Goal: Information Seeking & Learning: Check status

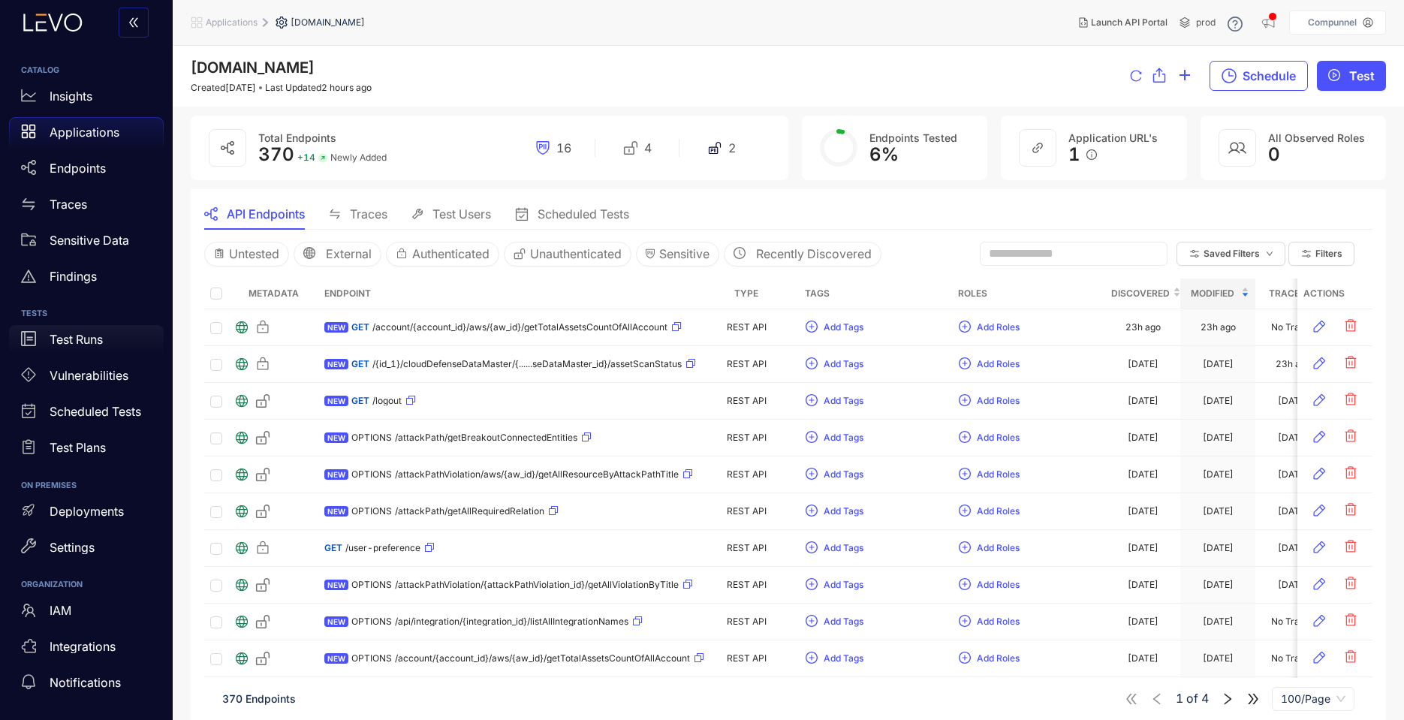
click at [92, 342] on p "Test Runs" at bounding box center [76, 340] width 53 height 14
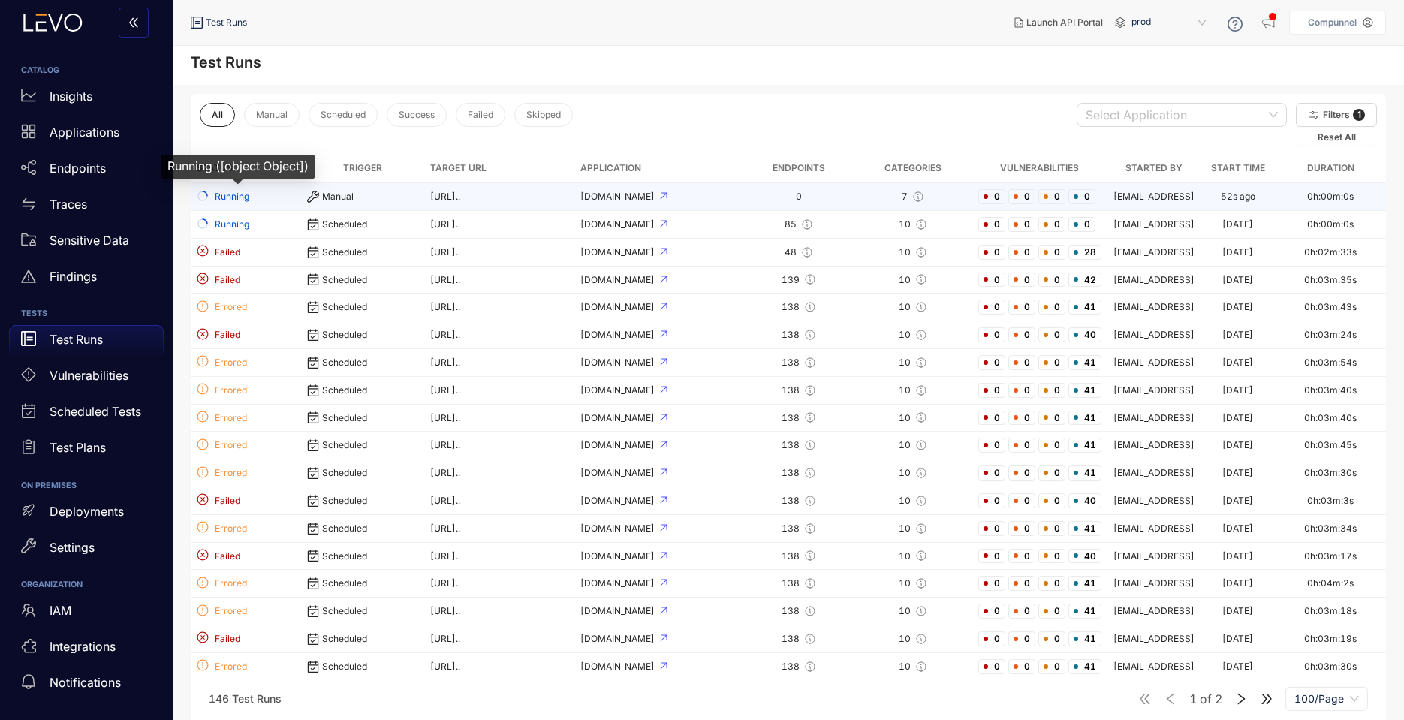
click at [251, 204] on span "Running" at bounding box center [246, 197] width 98 height 14
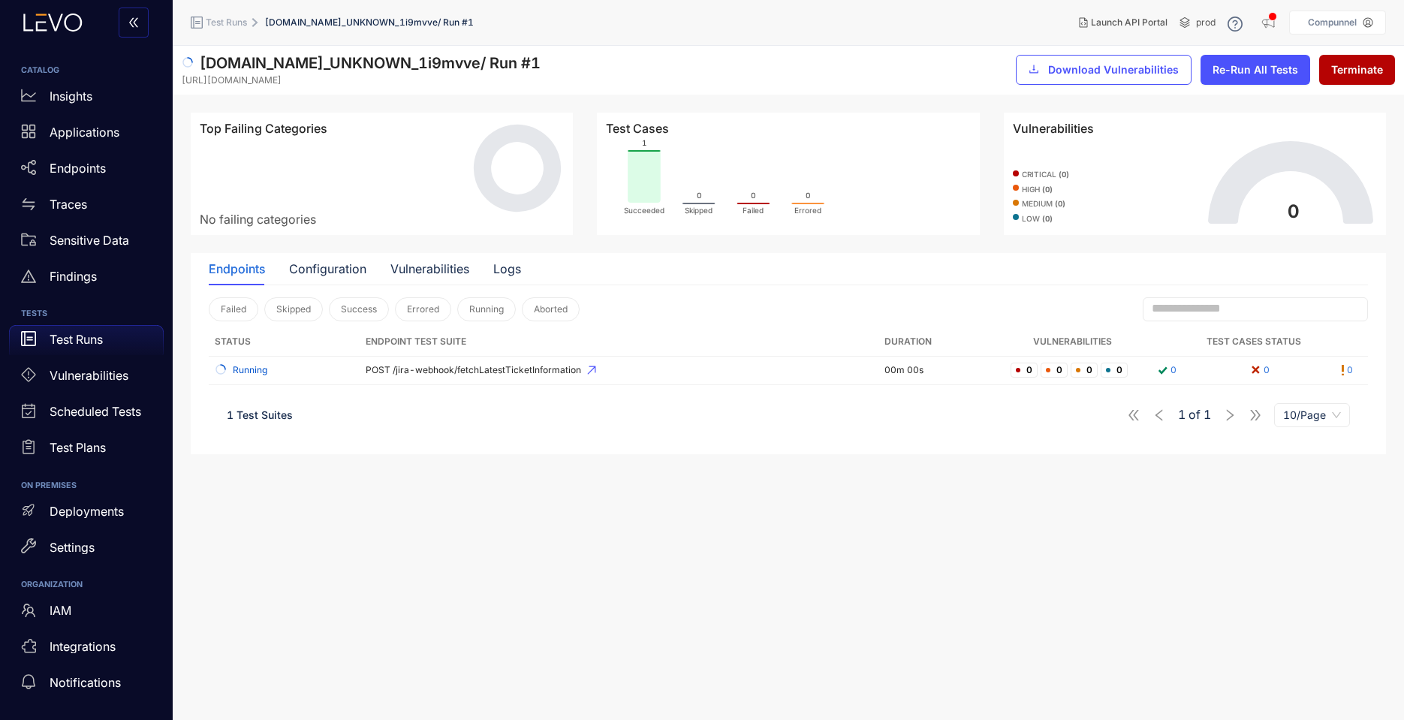
click at [320, 26] on span "[DOMAIN_NAME]_UNKNOWN_1i9mvve / Run # 1" at bounding box center [369, 22] width 209 height 11
click at [246, 23] on span "Test Runs" at bounding box center [226, 22] width 41 height 11
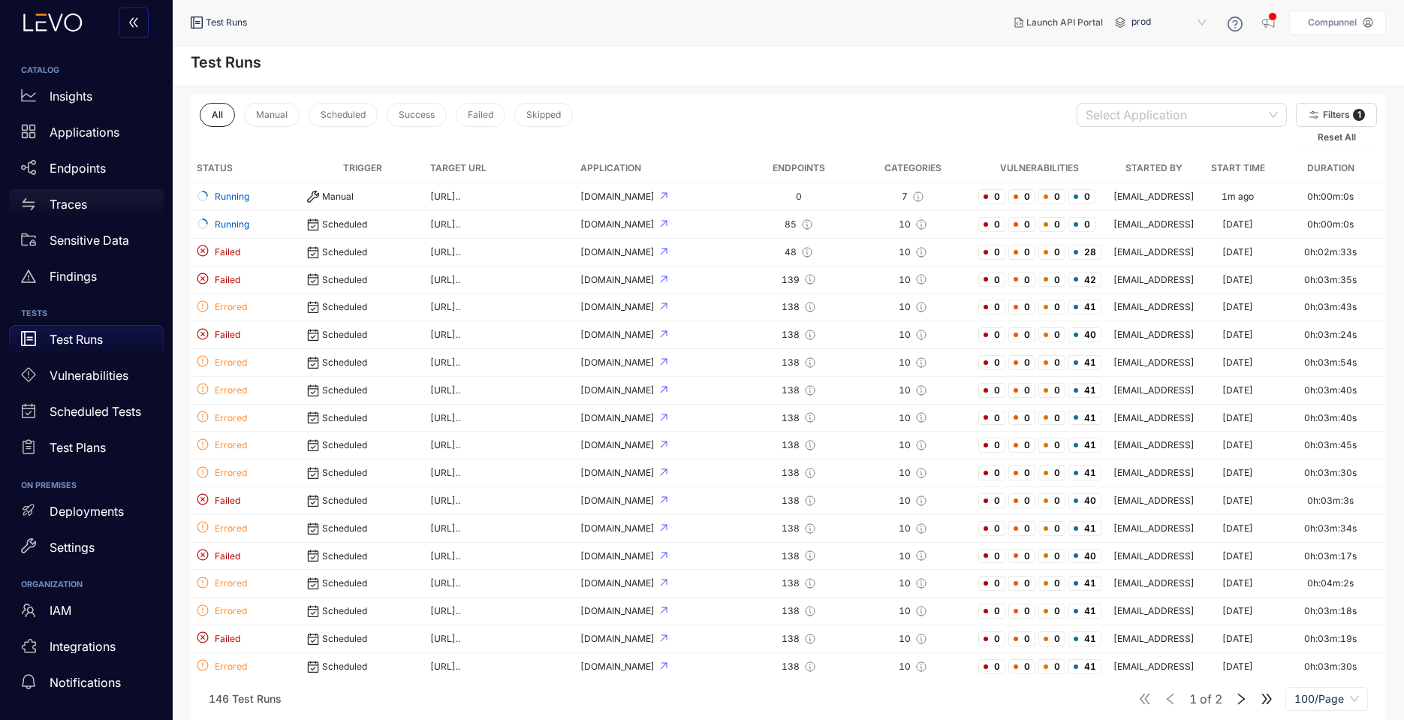
click at [90, 202] on div "Traces" at bounding box center [86, 204] width 155 height 30
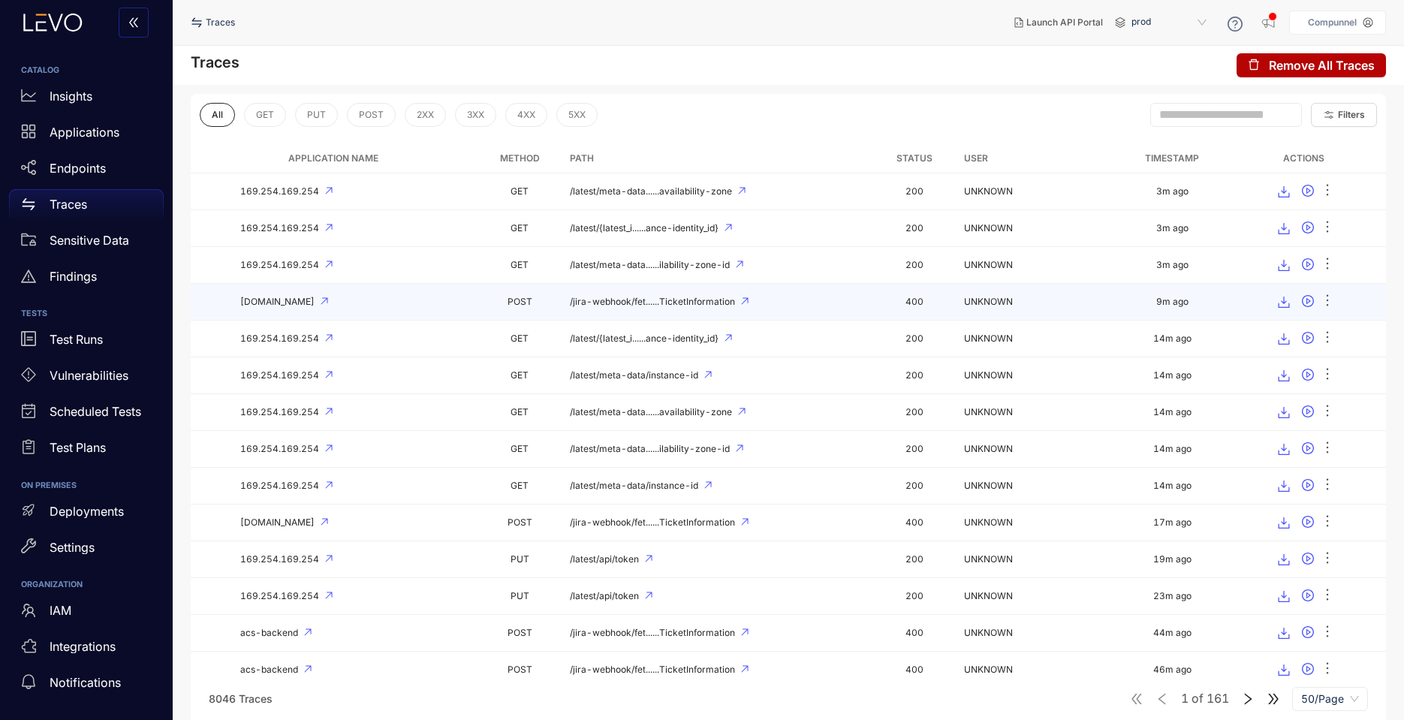
click at [330, 309] on td "[DOMAIN_NAME]" at bounding box center [333, 302] width 285 height 37
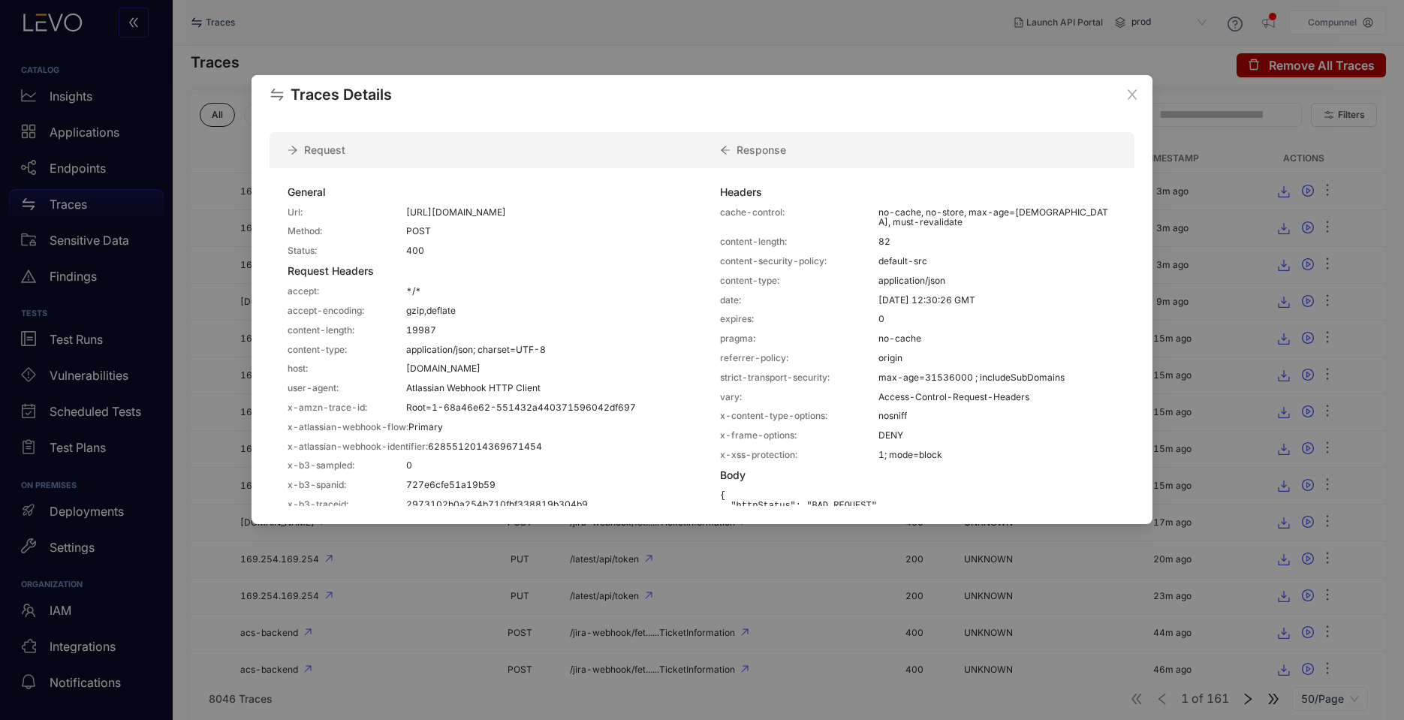
click at [647, 35] on div "Traces Details Request Response General Url: [URL][DOMAIN_NAME] Method: POST St…" at bounding box center [702, 360] width 1404 height 720
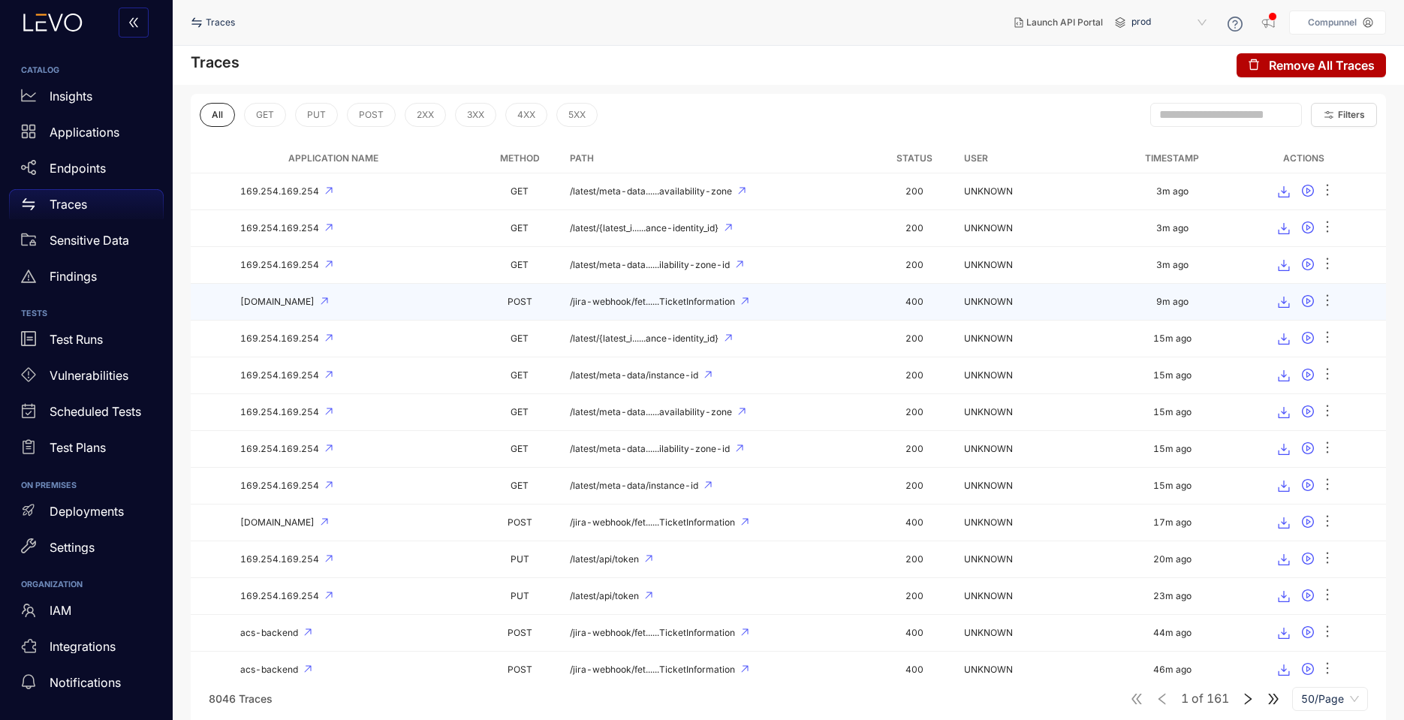
click at [402, 301] on div "[DOMAIN_NAME]" at bounding box center [333, 302] width 273 height 11
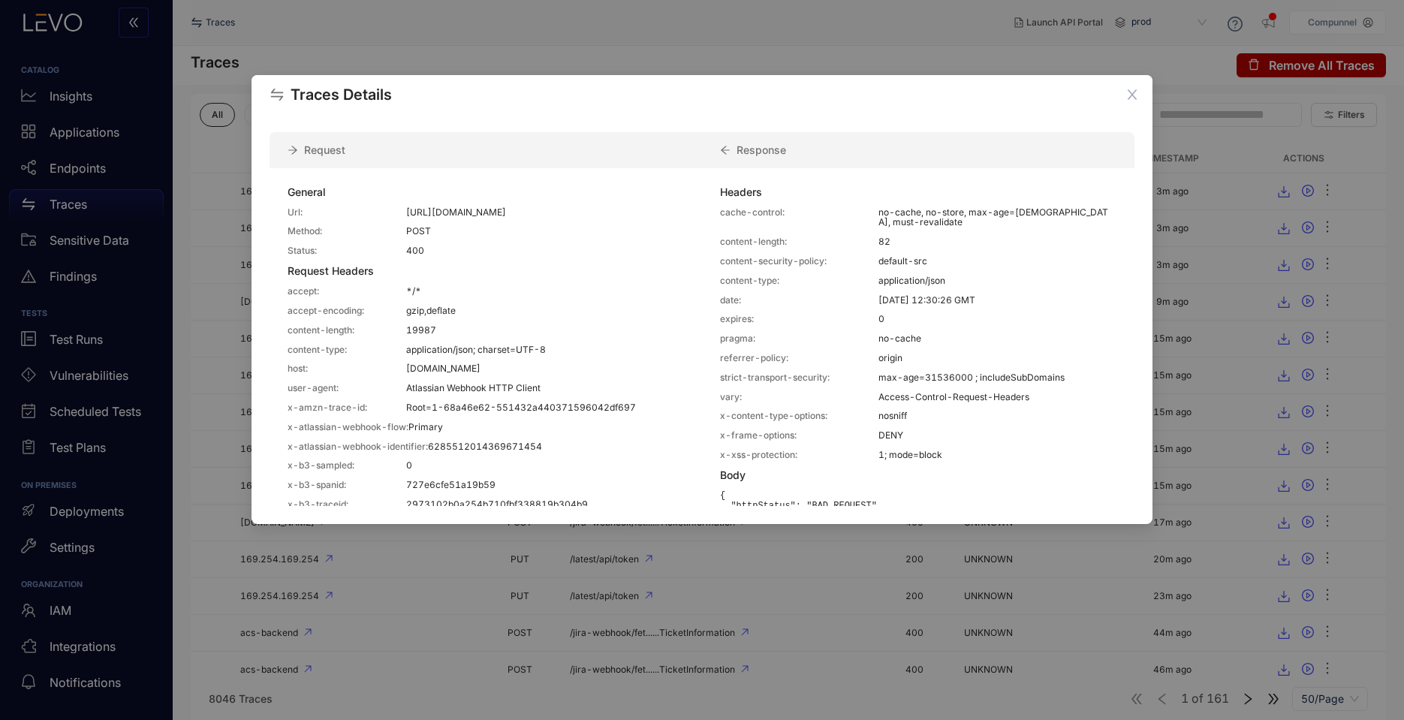
click at [589, 62] on div "Traces Details Request Response General Url: [URL][DOMAIN_NAME] Method: POST St…" at bounding box center [702, 360] width 1404 height 720
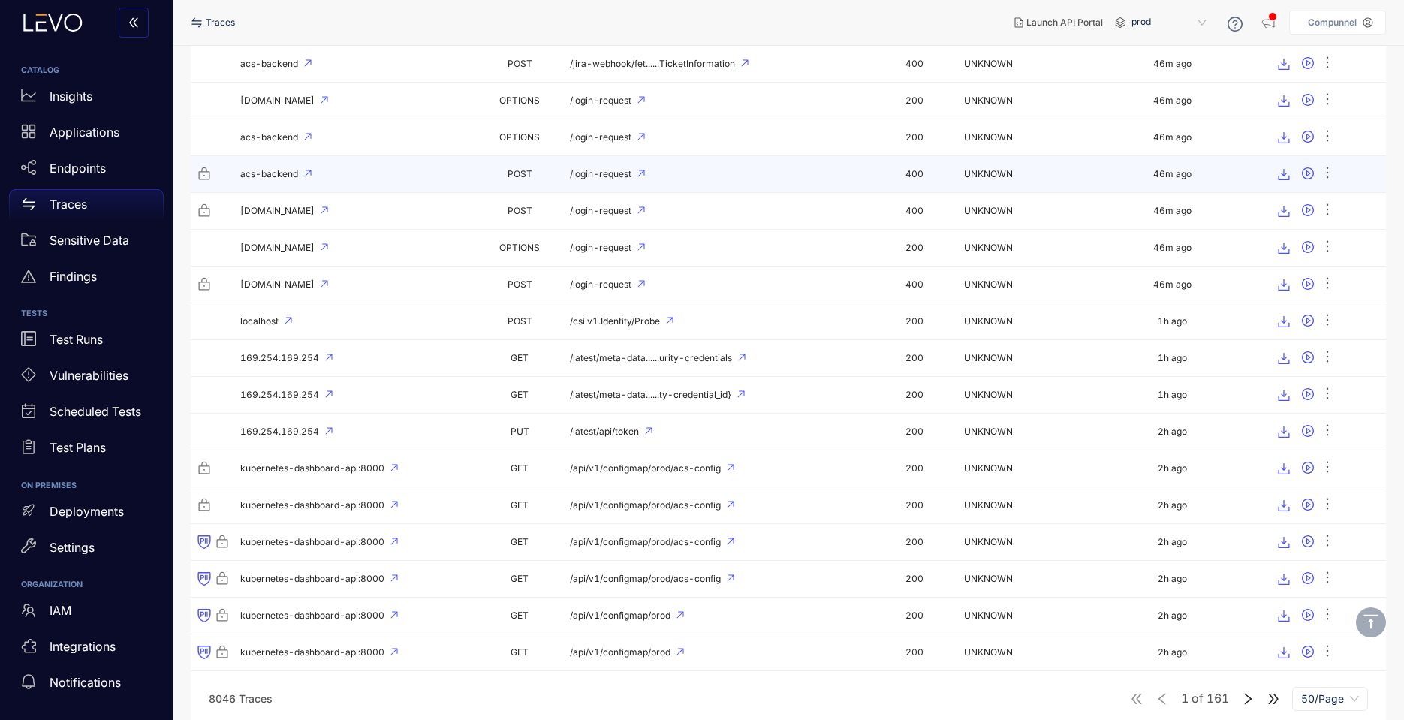
scroll to position [631, 0]
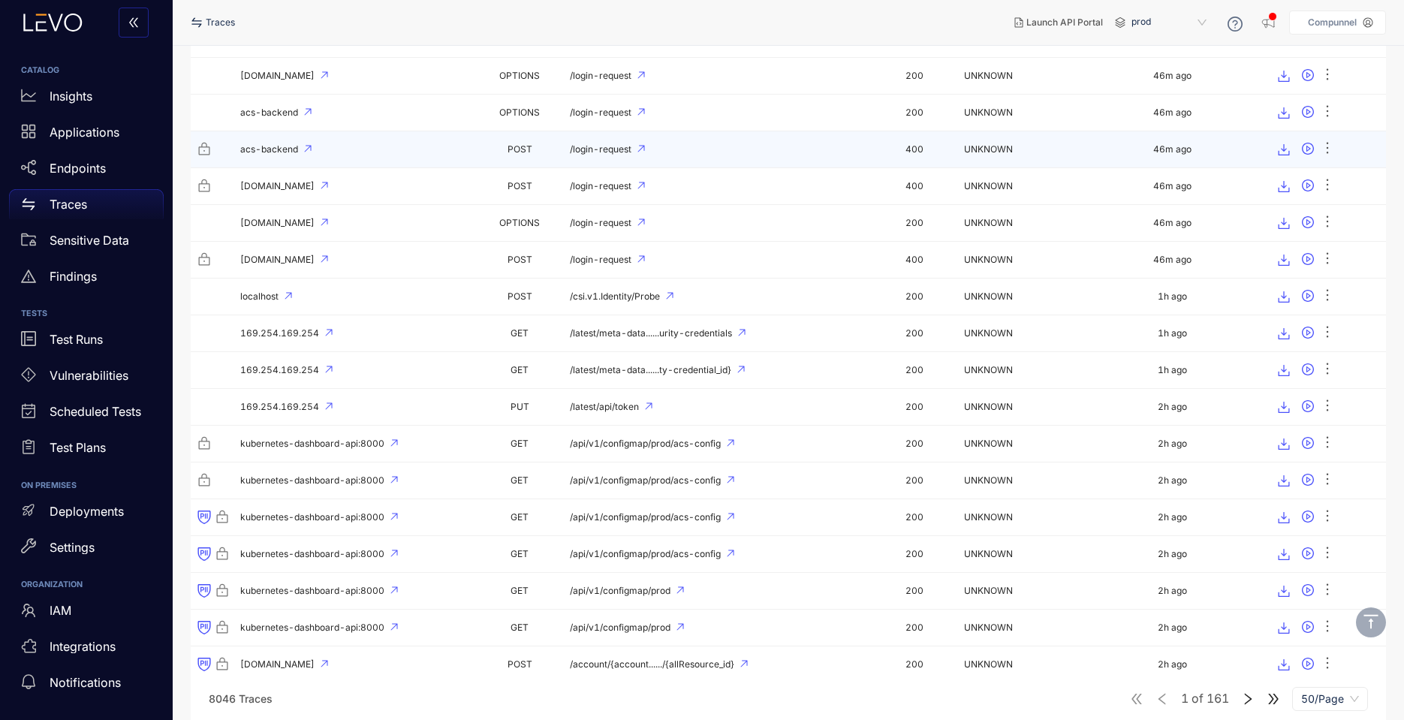
click at [630, 144] on span "/login-request" at bounding box center [601, 149] width 62 height 11
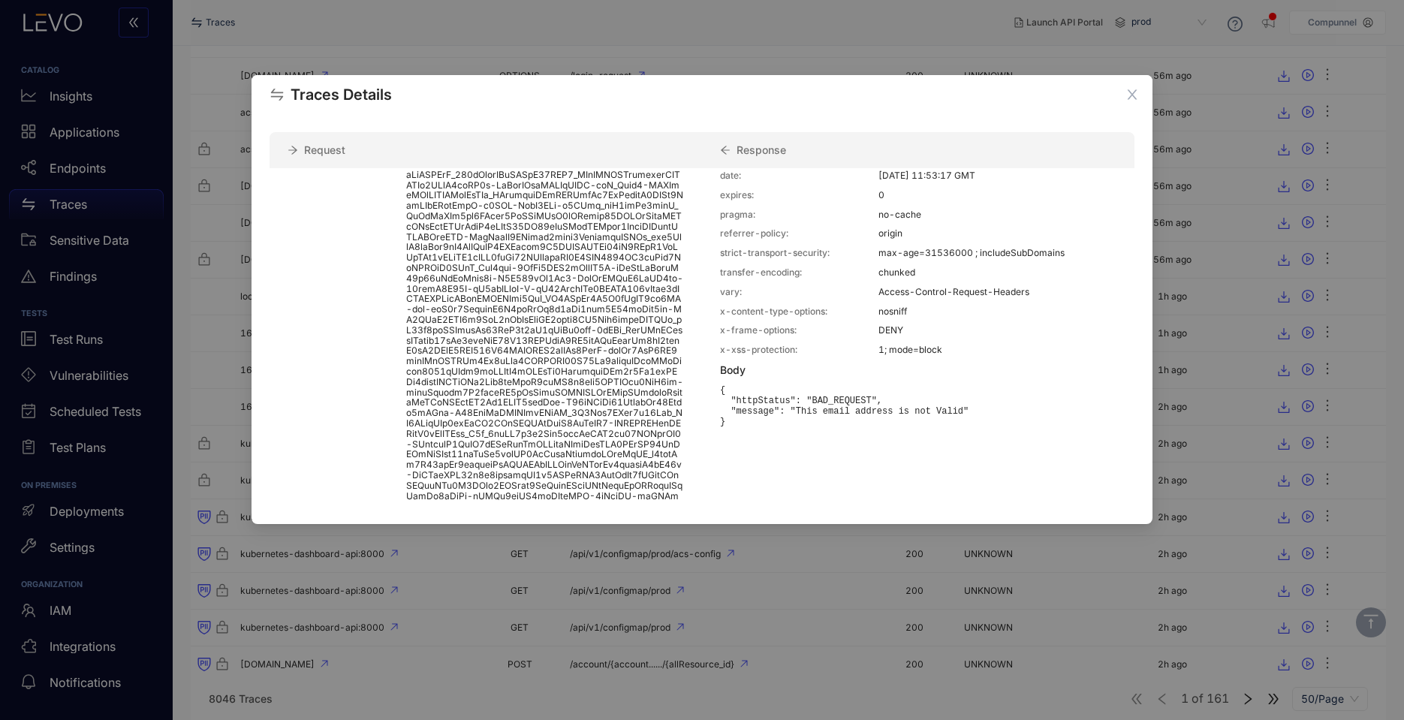
scroll to position [133, 0]
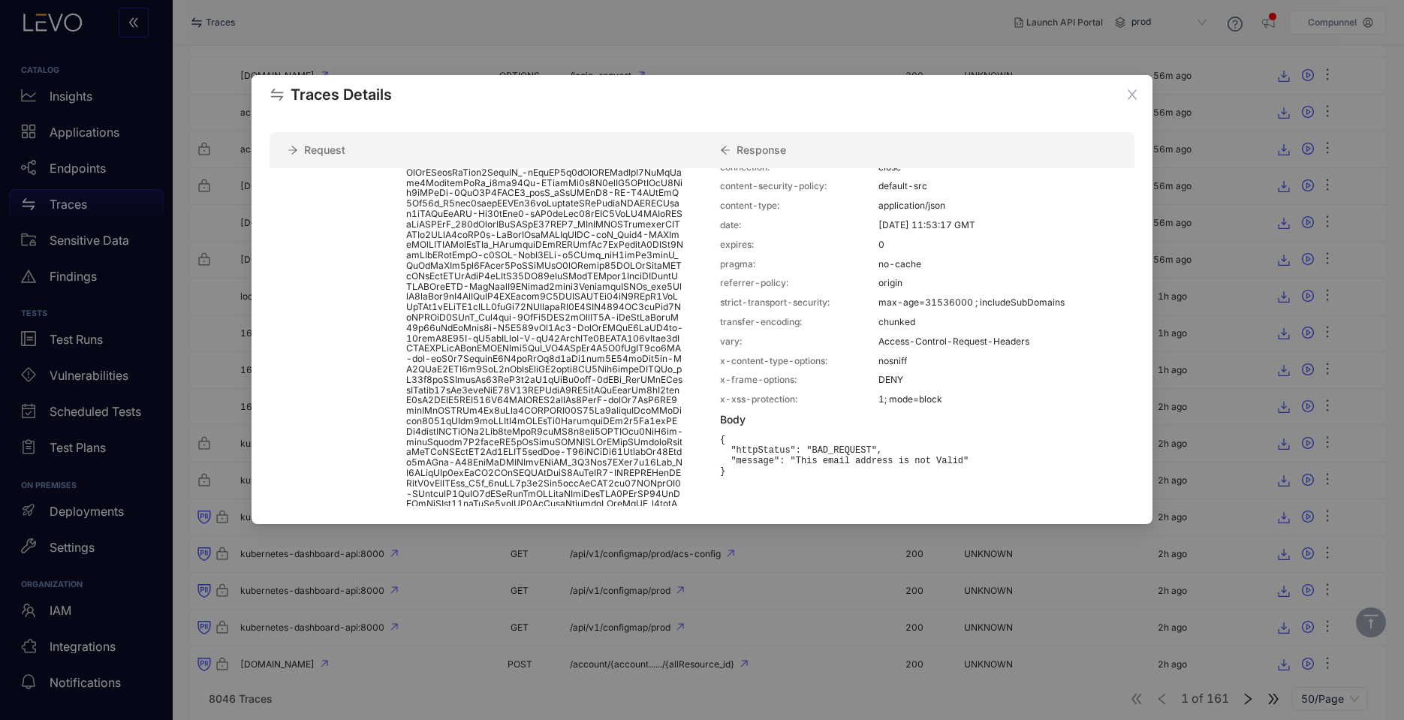
click at [672, 711] on div "Traces Details Request Response General Url: Method: POST Status: 400 Request H…" at bounding box center [702, 360] width 1404 height 720
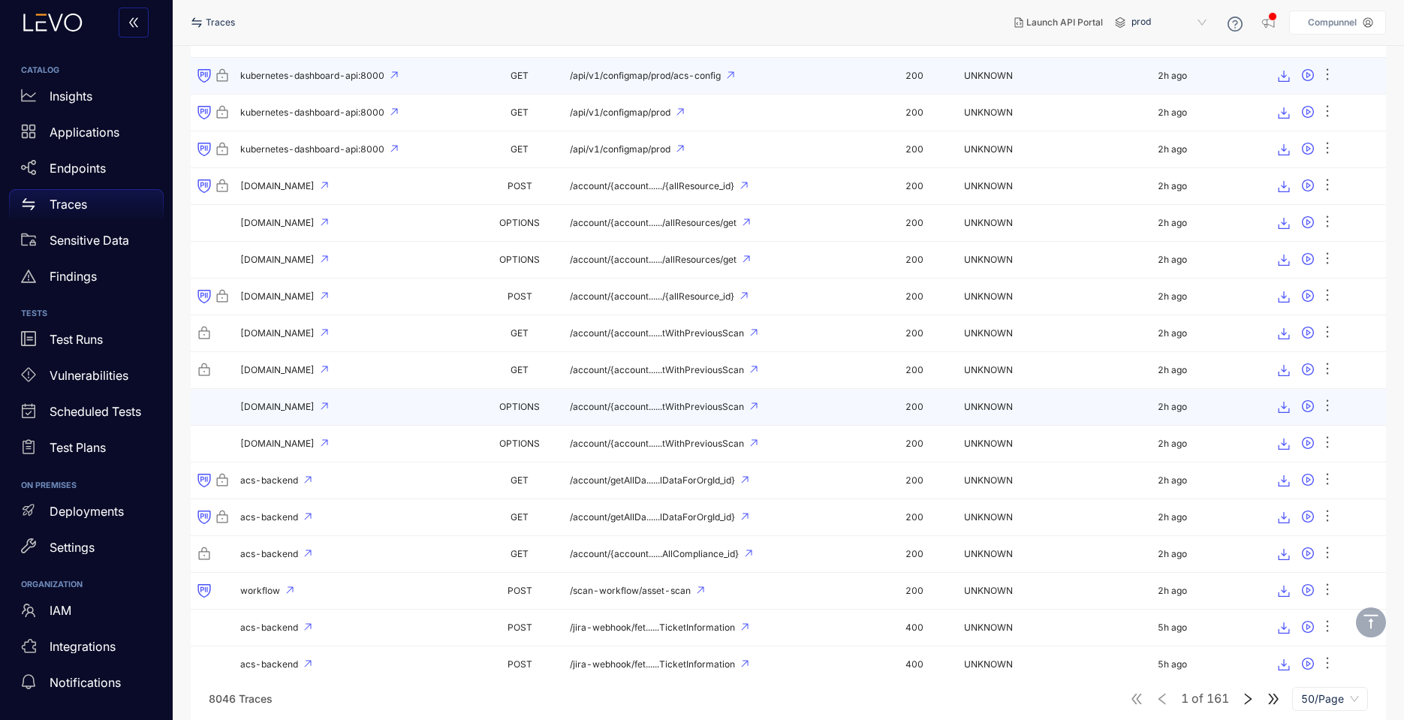
scroll to position [1261, 0]
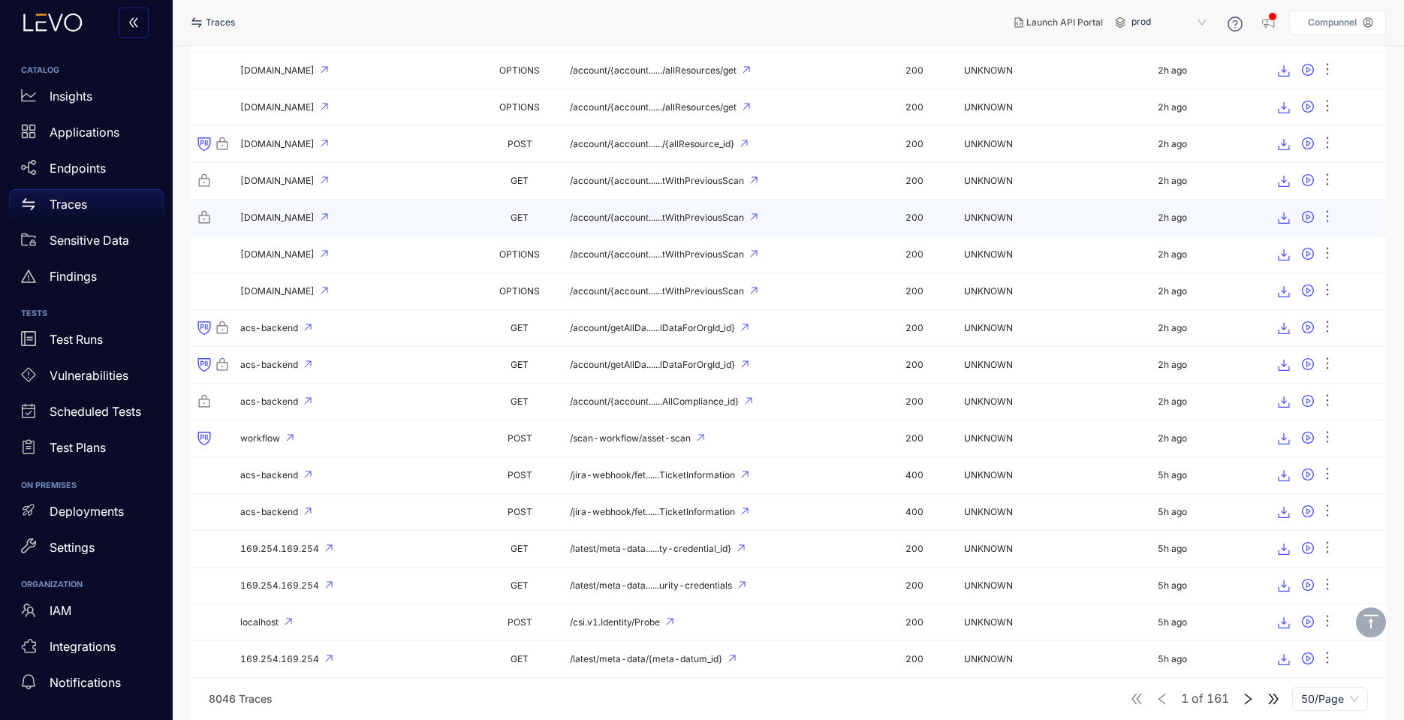
click at [692, 223] on td "/account/{account......tWithPreviousScan" at bounding box center [717, 218] width 307 height 37
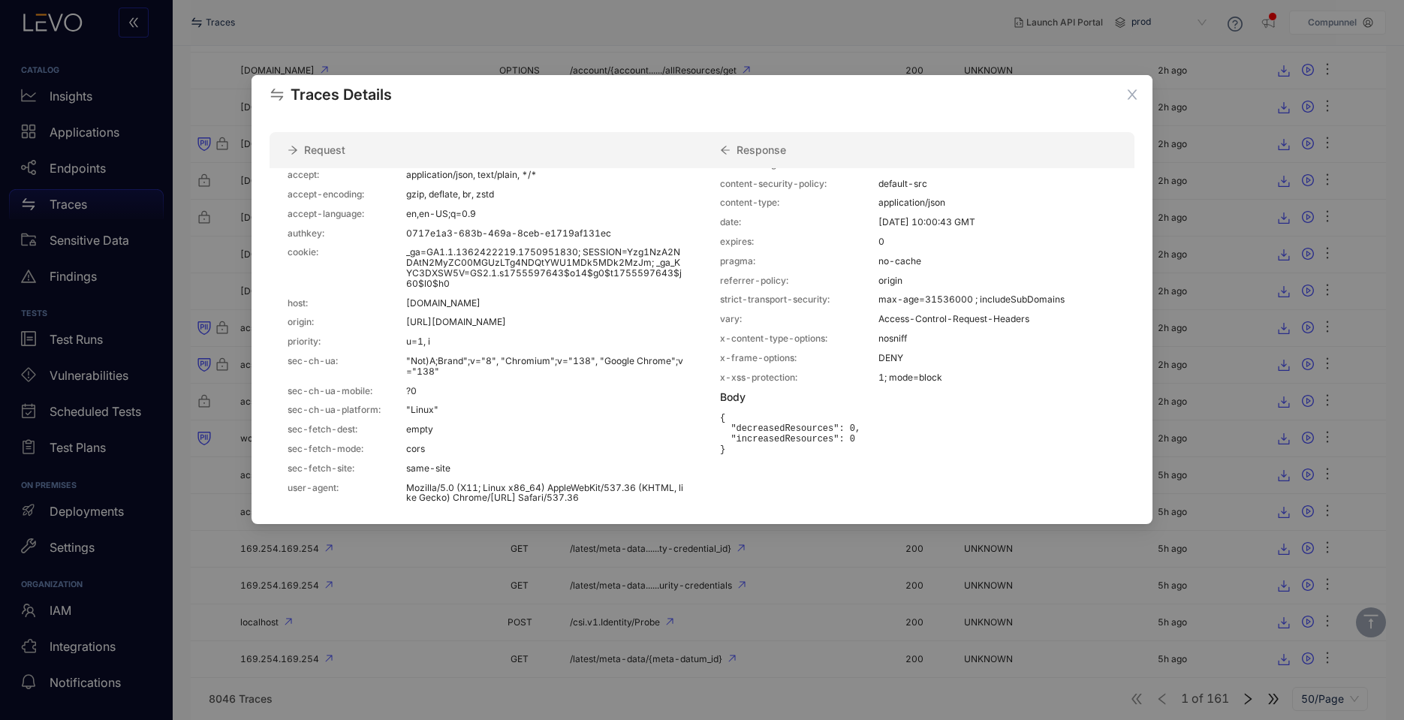
scroll to position [59, 0]
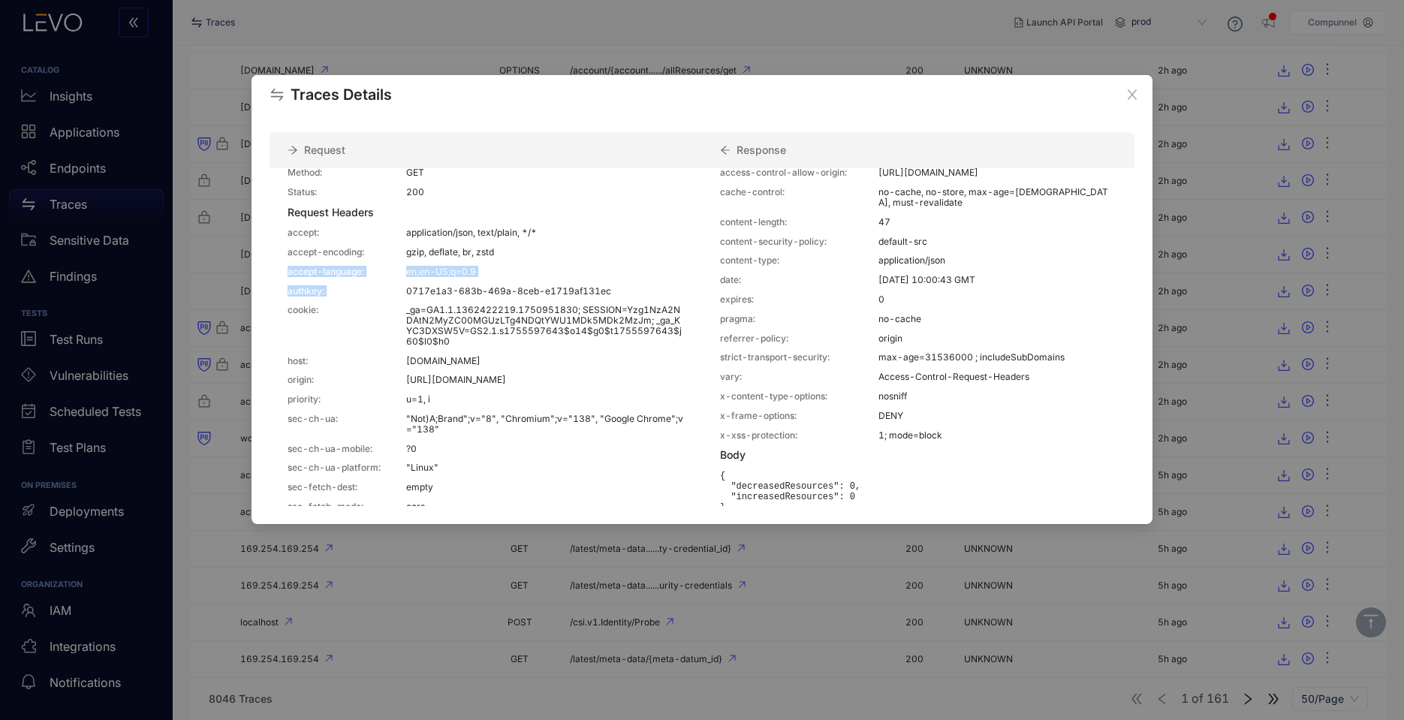
drag, startPoint x: 529, startPoint y: 297, endPoint x: 288, endPoint y: 297, distance: 241.7
click at [288, 297] on div "General Url: [URL][DOMAIN_NAME] Method: GET Status: 200 Request Headers accept:…" at bounding box center [485, 388] width 432 height 556
click at [748, 314] on p "pragma:" at bounding box center [799, 319] width 158 height 11
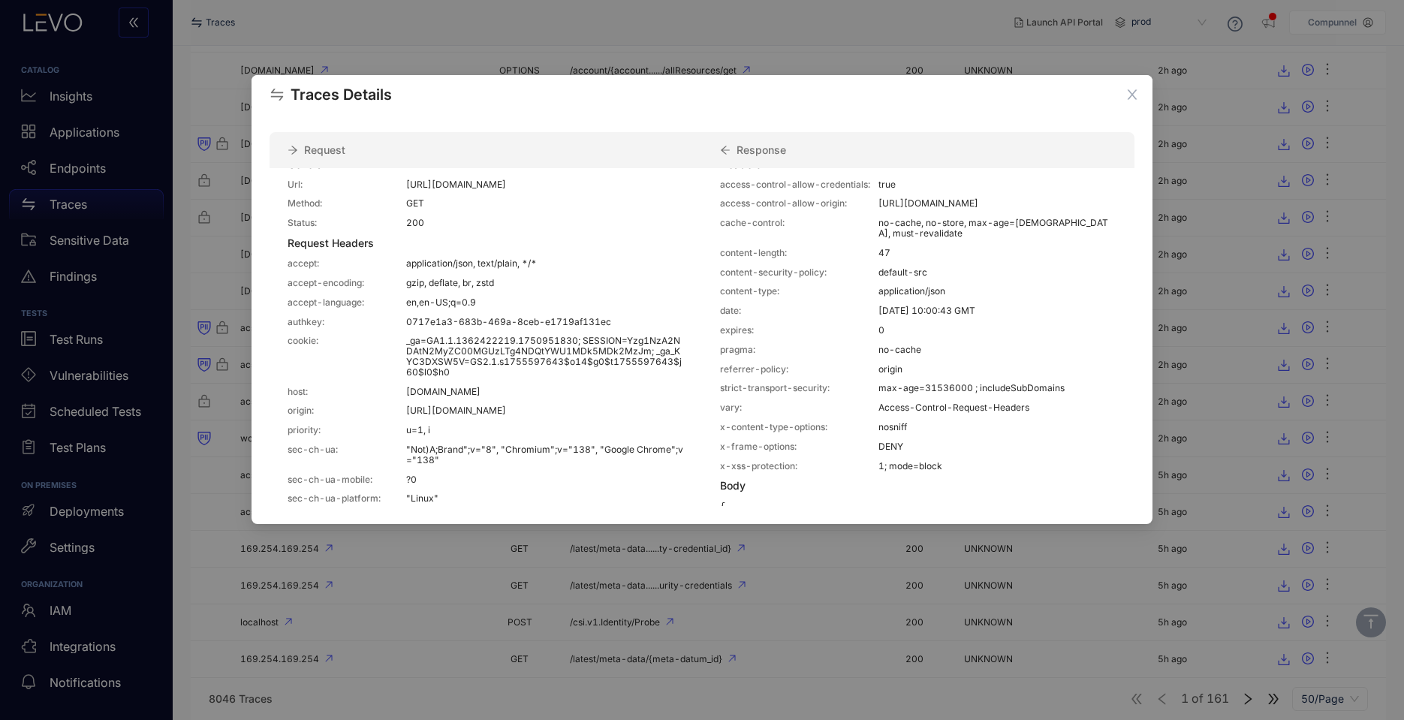
scroll to position [0, 0]
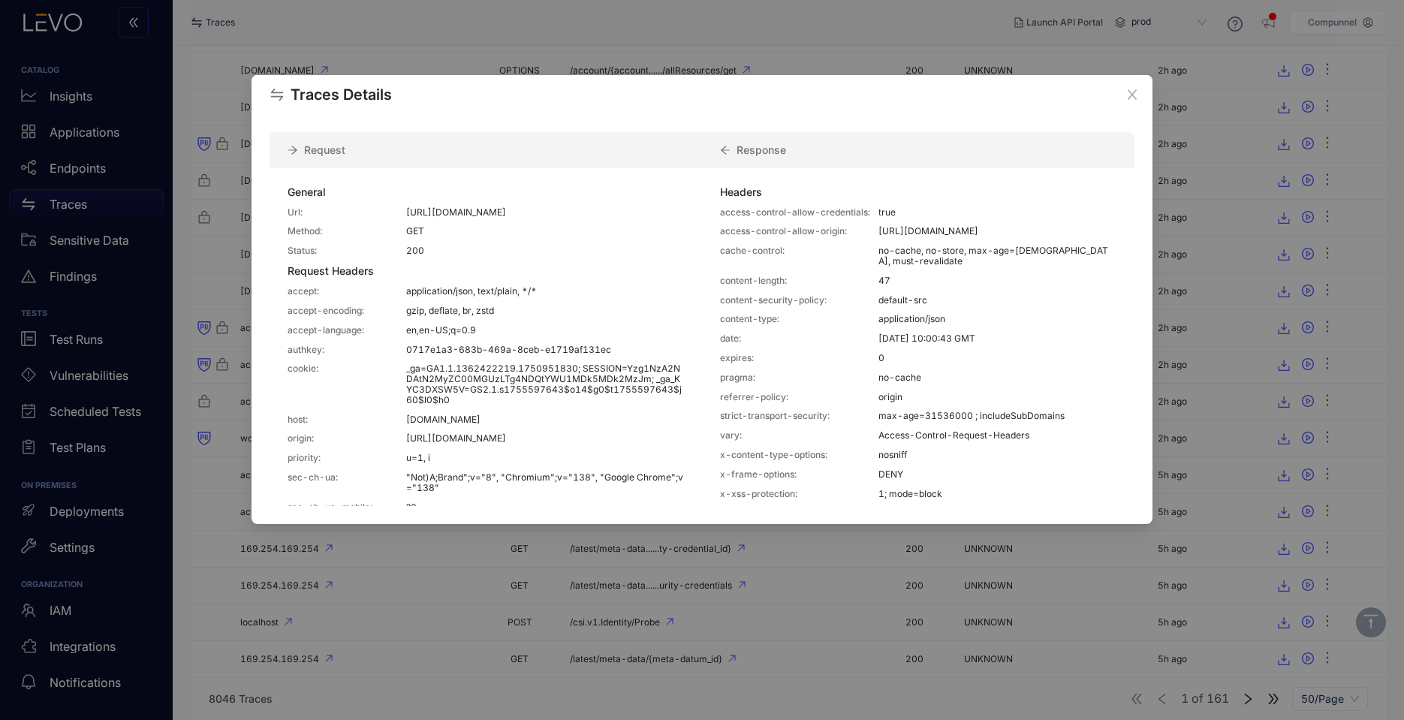
drag, startPoint x: 621, startPoint y: 371, endPoint x: 405, endPoint y: 375, distance: 215.5
click at [406, 355] on p "0717e1a3-683b-469a-8ceb-e1719af131ec" at bounding box center [545, 350] width 278 height 11
drag, startPoint x: 405, startPoint y: 392, endPoint x: 471, endPoint y: 423, distance: 73.2
click at [471, 405] on p "_ga=GA1.1.1362422219.1750951830; SESSION=Yzg1NzA2NDAtN2MyZC00MGUzLTg4NDQtYWU1MD…" at bounding box center [545, 383] width 278 height 41
click at [486, 405] on p "_ga=GA1.1.1362422219.1750951830; SESSION=Yzg1NzA2NDAtN2MyZC00MGUzLTg4NDQtYWU1MD…" at bounding box center [545, 383] width 278 height 41
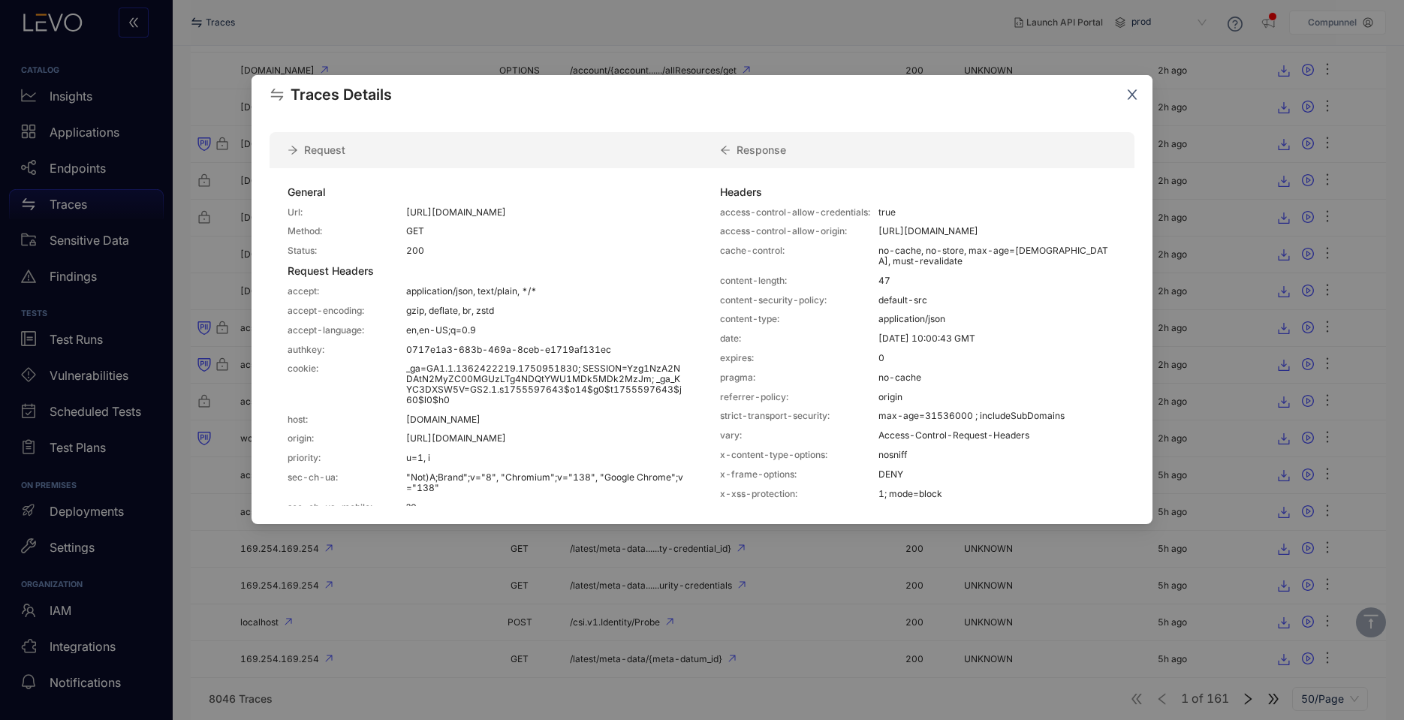
click at [1134, 89] on icon "close" at bounding box center [1132, 95] width 14 height 14
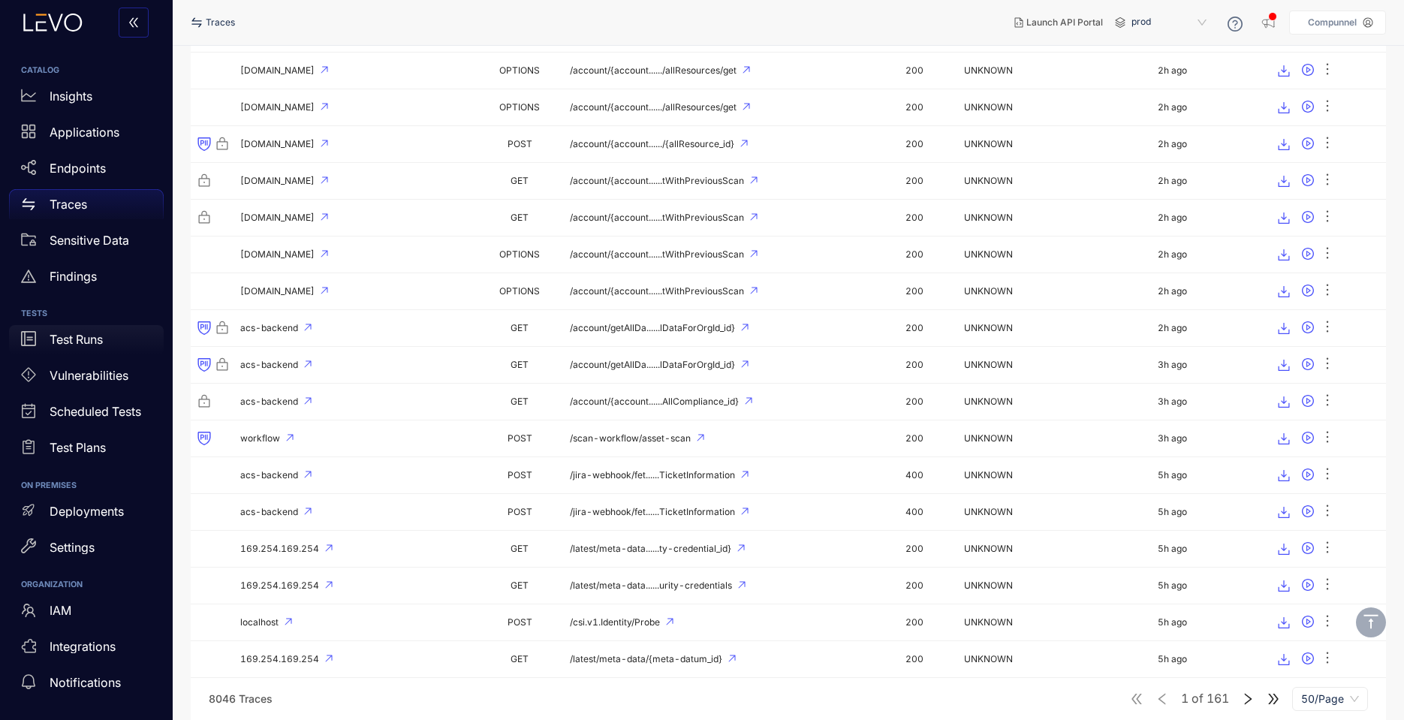
click at [76, 345] on p "Test Runs" at bounding box center [76, 340] width 53 height 14
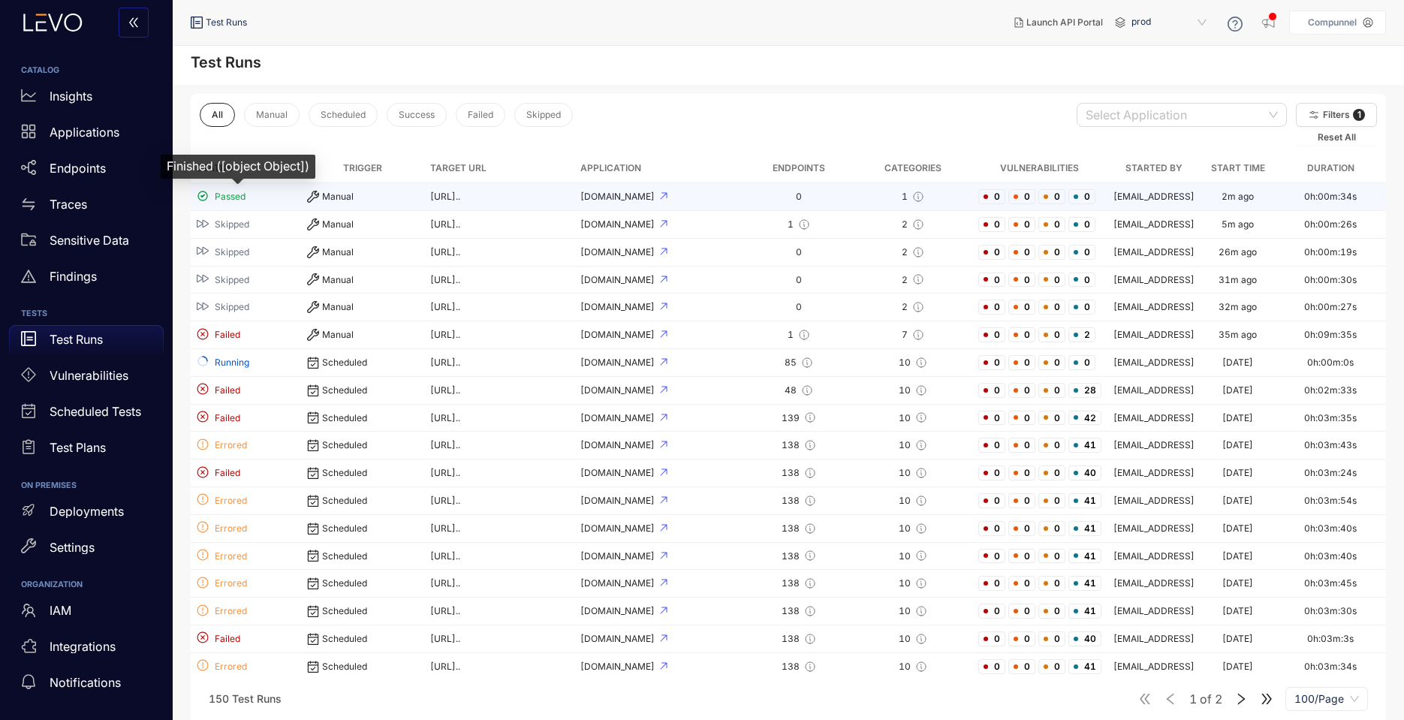
click at [227, 199] on span "Passed" at bounding box center [230, 196] width 31 height 11
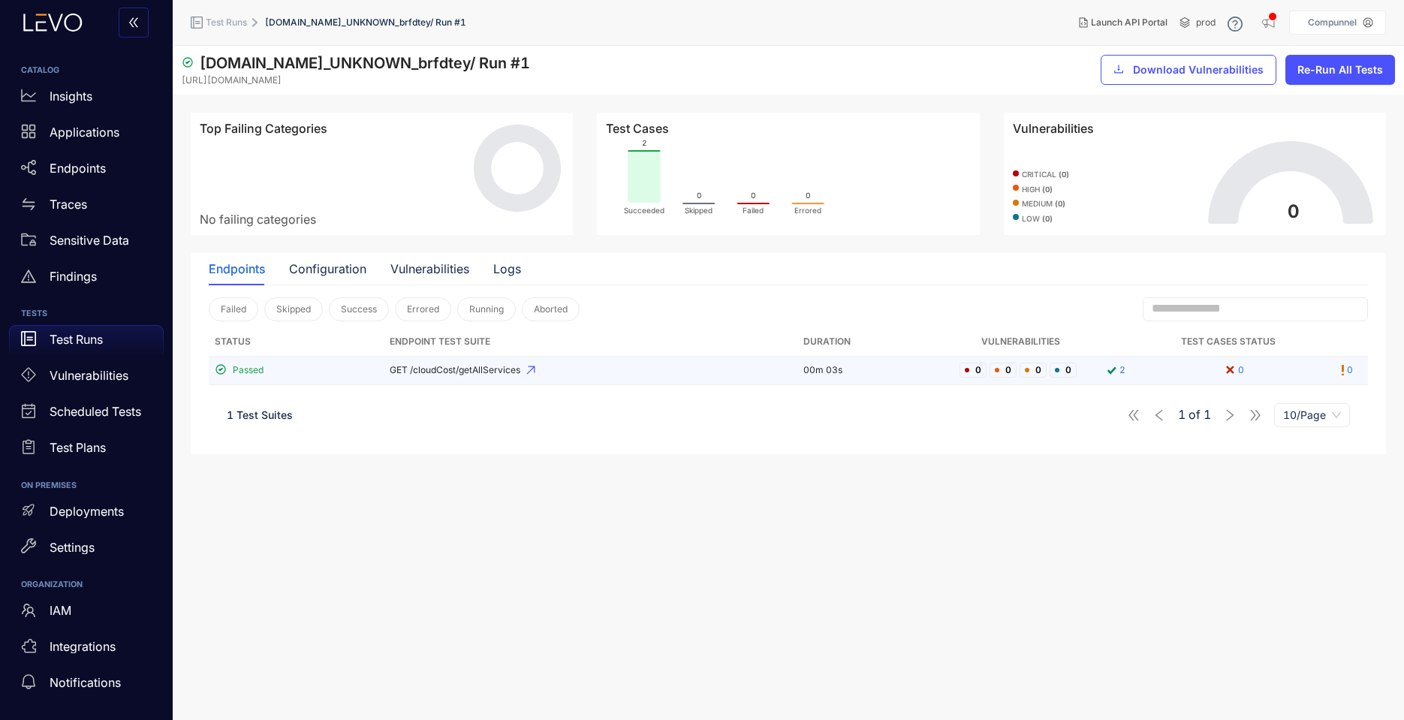
click at [461, 369] on span "GET /cloudCost/getAllServices" at bounding box center [591, 370] width 402 height 11
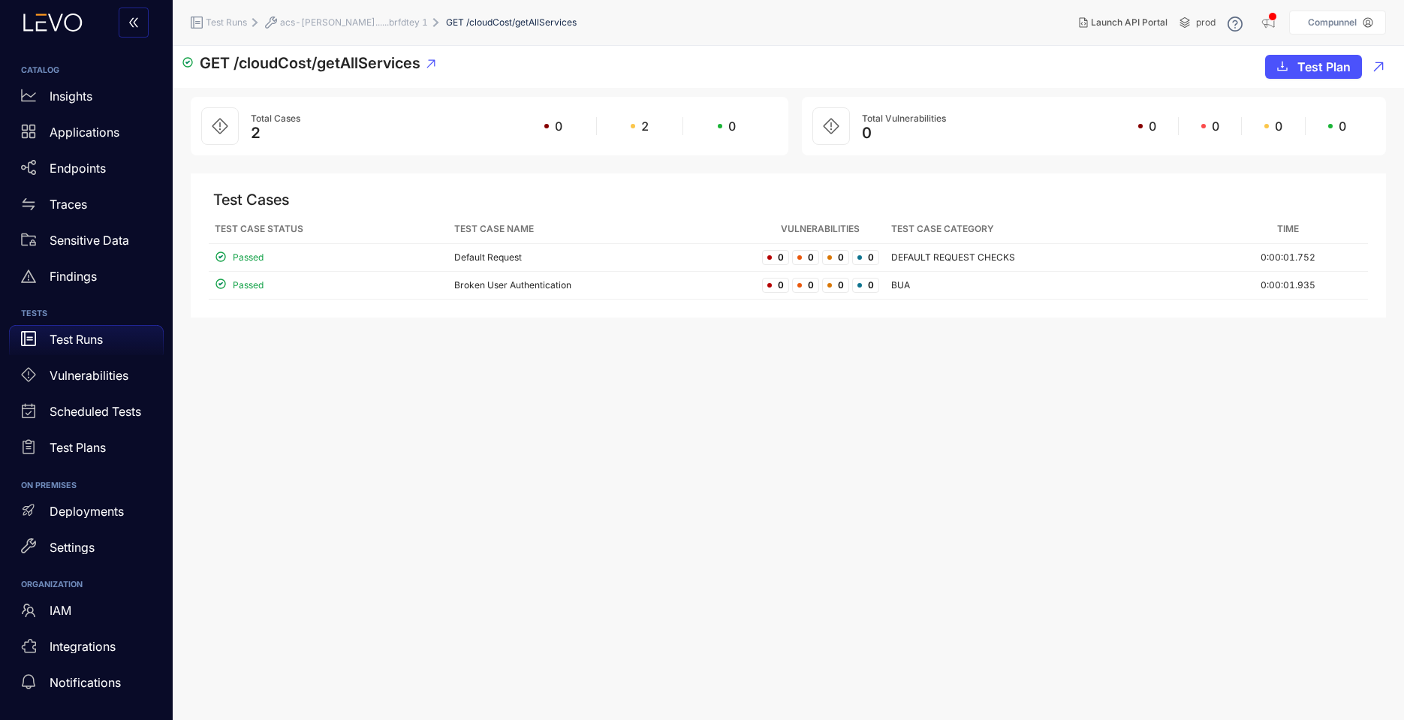
click at [321, 22] on span "acs-[PERSON_NAME]......brfdtey 1" at bounding box center [354, 22] width 148 height 11
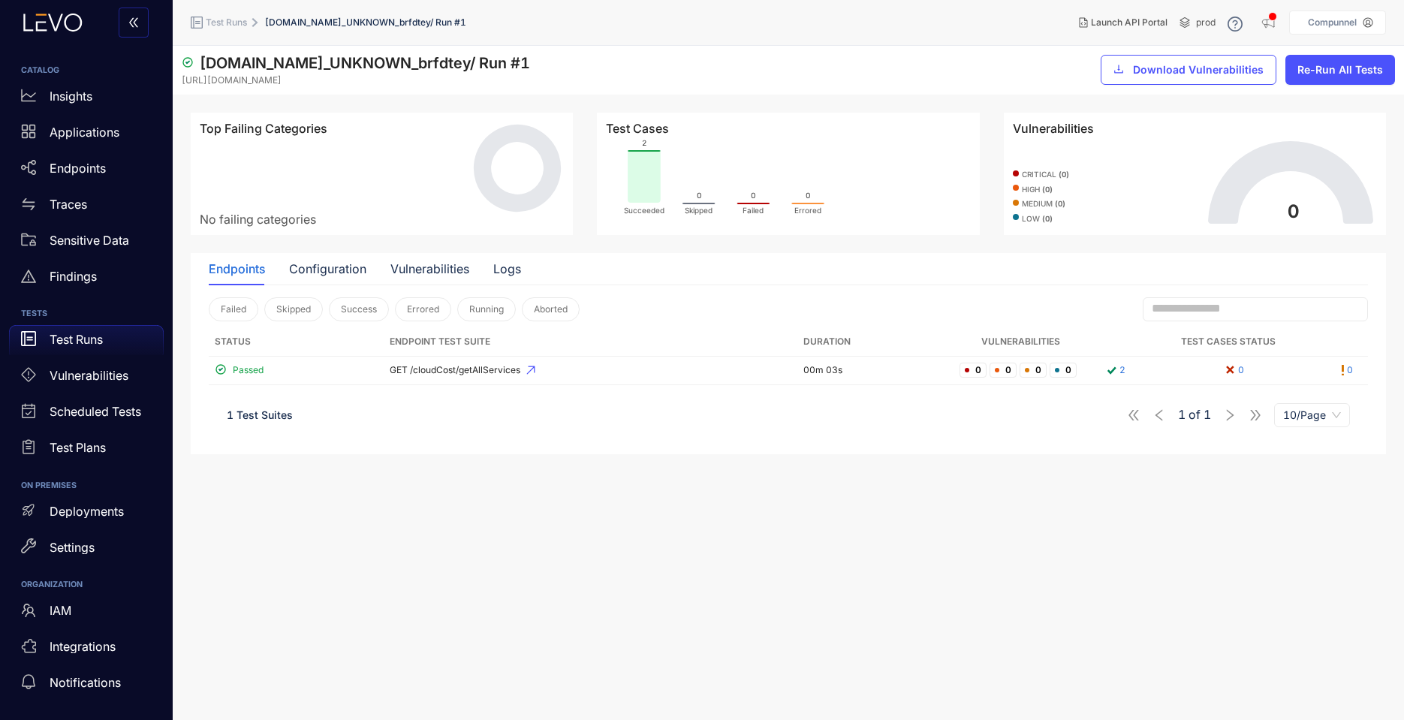
click at [240, 25] on span "Test Runs" at bounding box center [226, 22] width 41 height 11
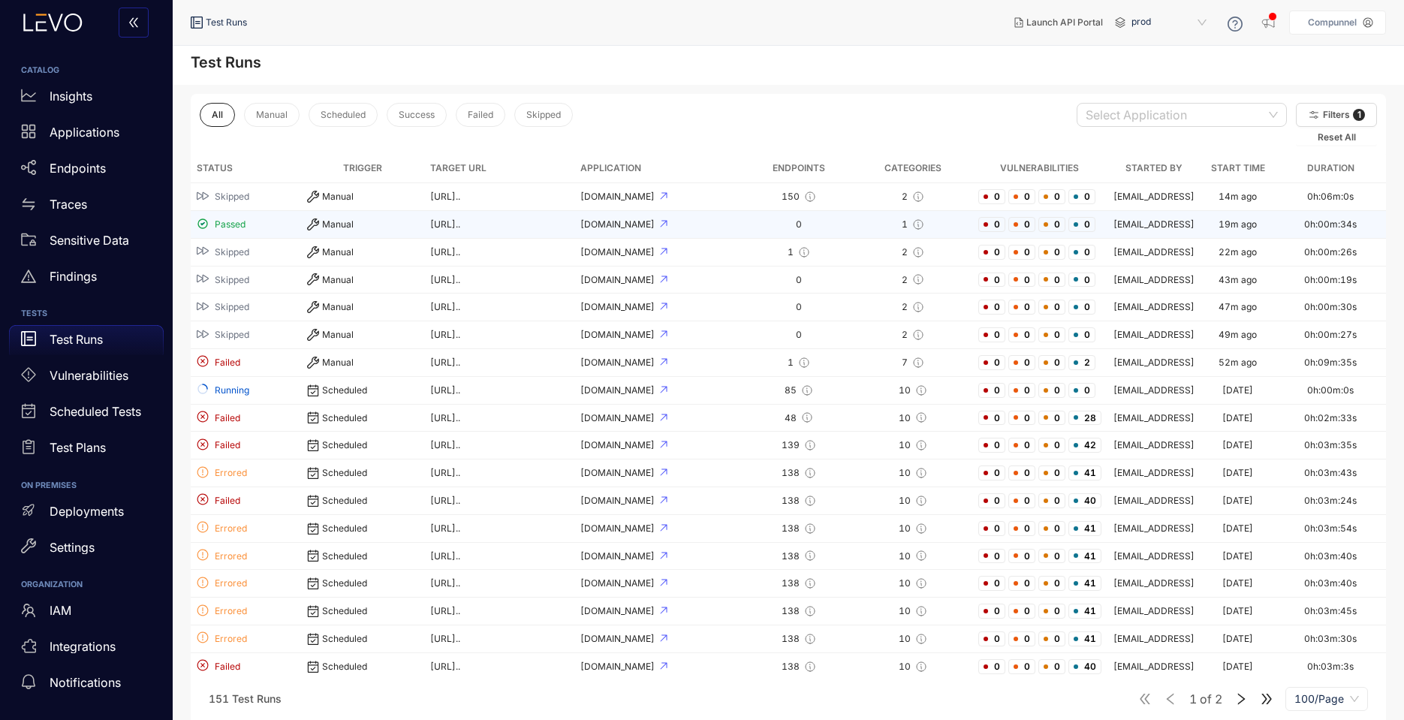
scroll to position [90, 0]
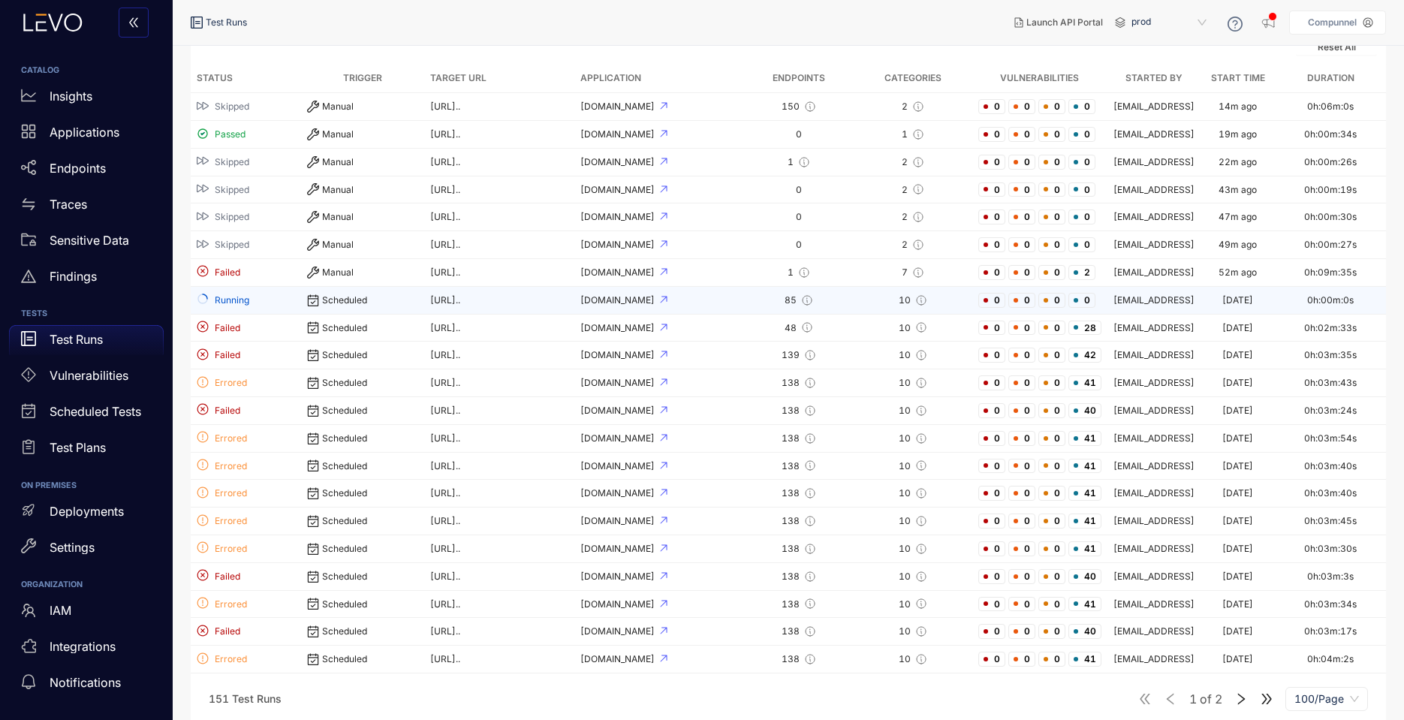
click at [246, 306] on span "Running" at bounding box center [232, 300] width 35 height 11
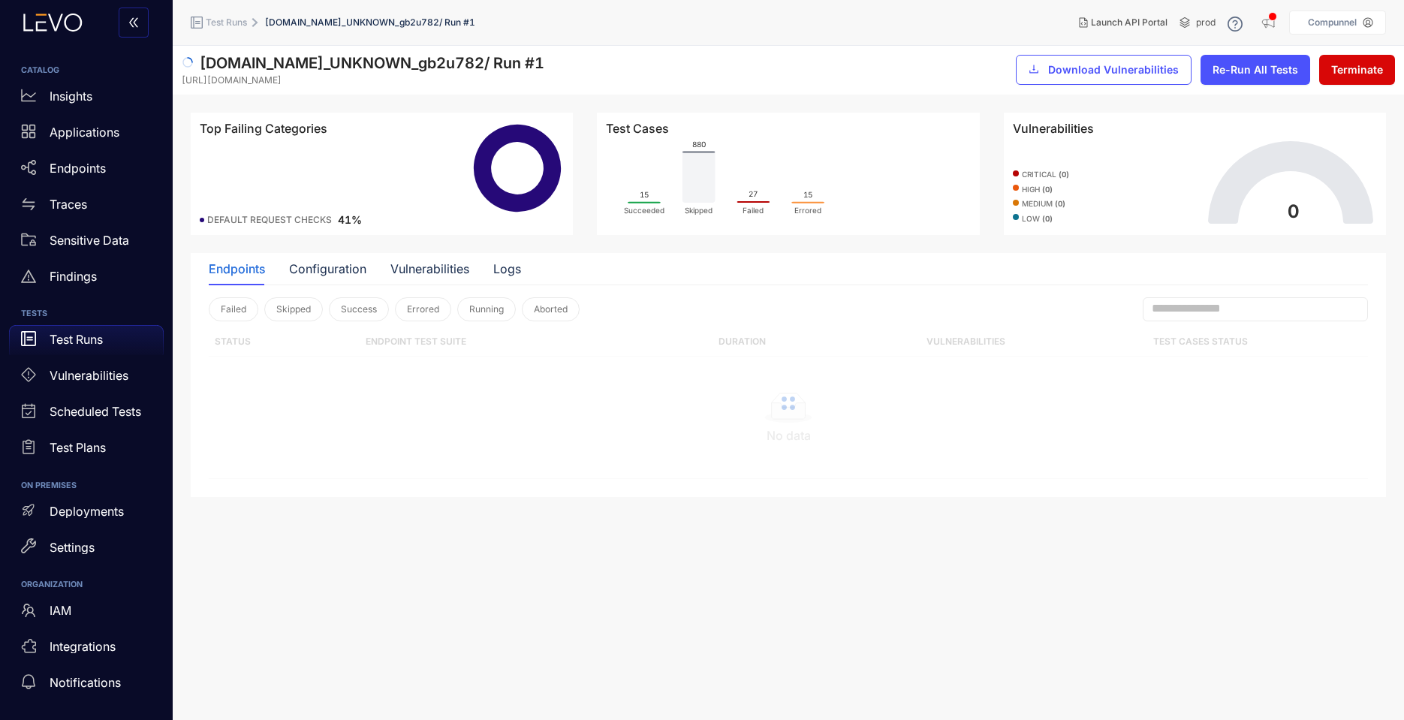
click at [1375, 59] on button "Terminate" at bounding box center [1357, 70] width 76 height 30
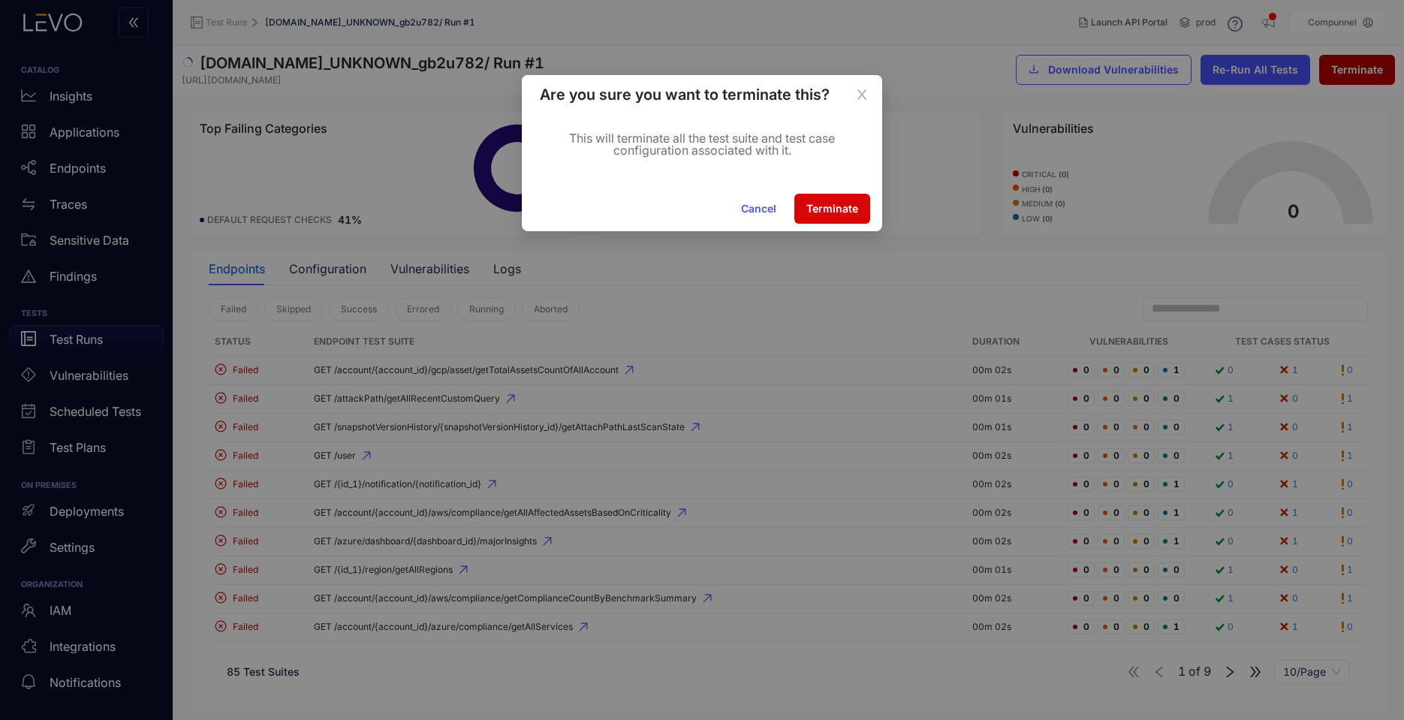
click at [852, 203] on span "Terminate" at bounding box center [832, 209] width 52 height 12
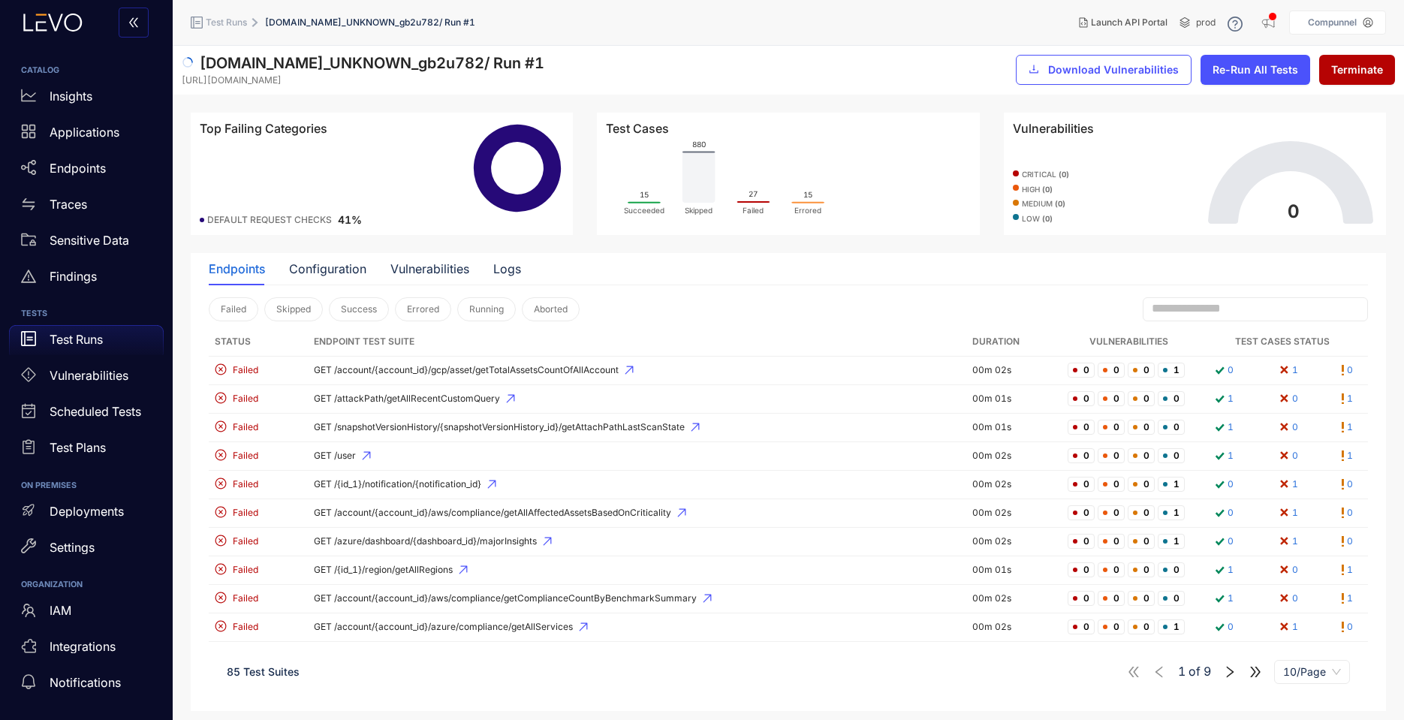
click at [239, 18] on span "Test Runs" at bounding box center [226, 22] width 41 height 11
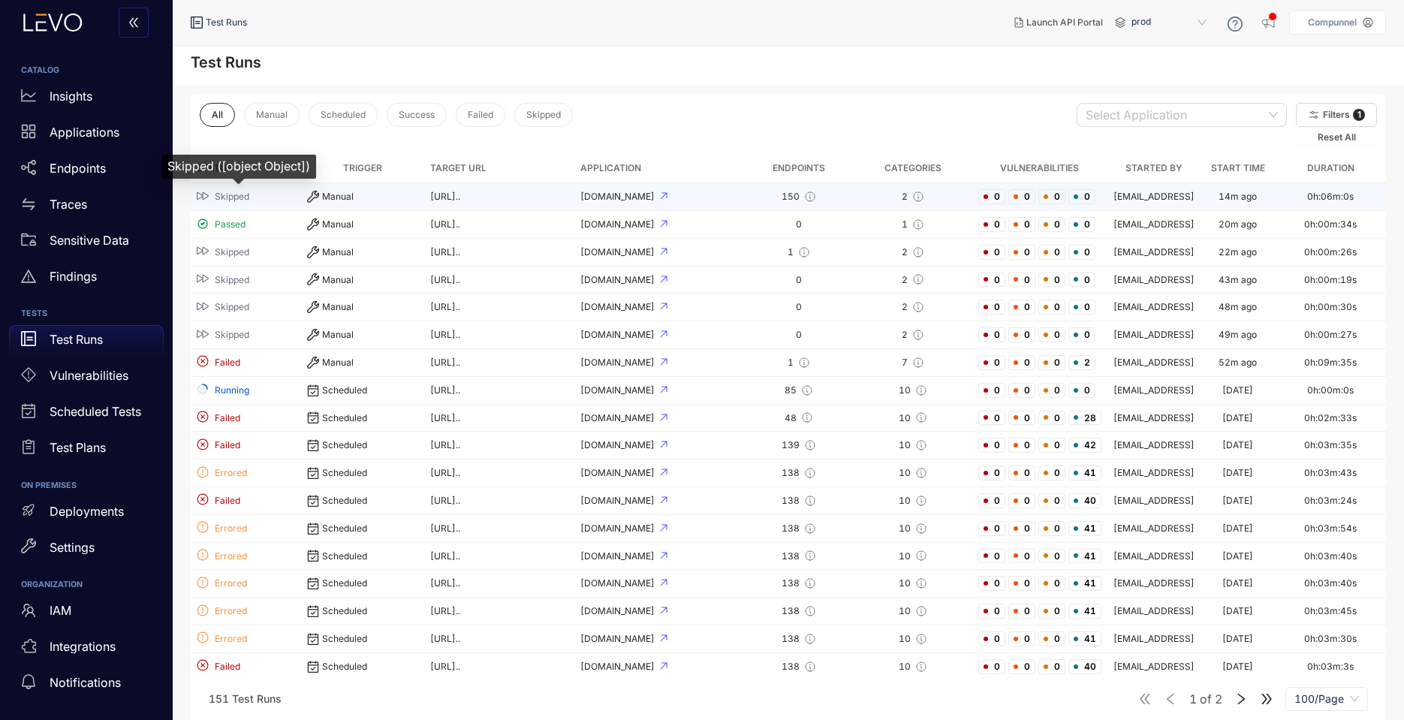
click at [229, 202] on span "Skipped" at bounding box center [232, 196] width 35 height 11
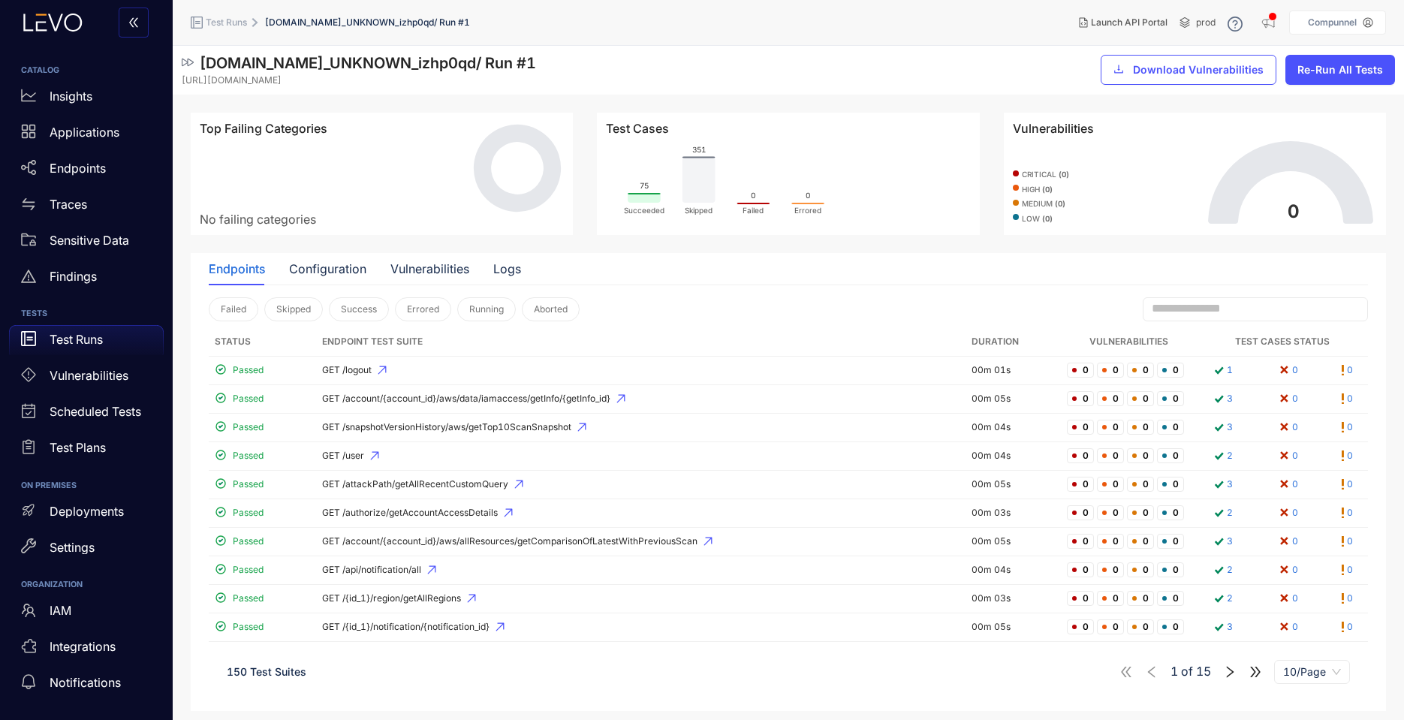
click at [1314, 673] on span "10/Page" at bounding box center [1312, 672] width 58 height 23
click at [1302, 649] on div "100/Page" at bounding box center [1312, 642] width 58 height 17
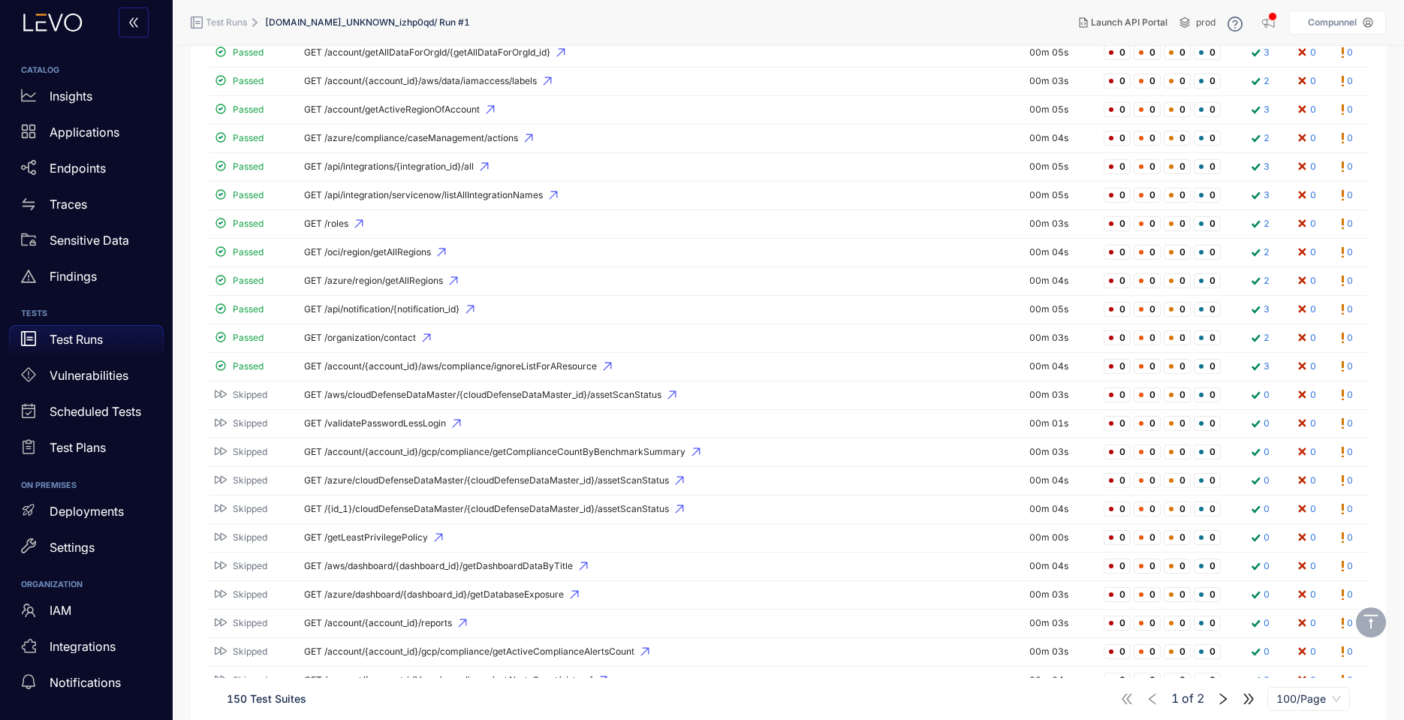
scroll to position [901, 0]
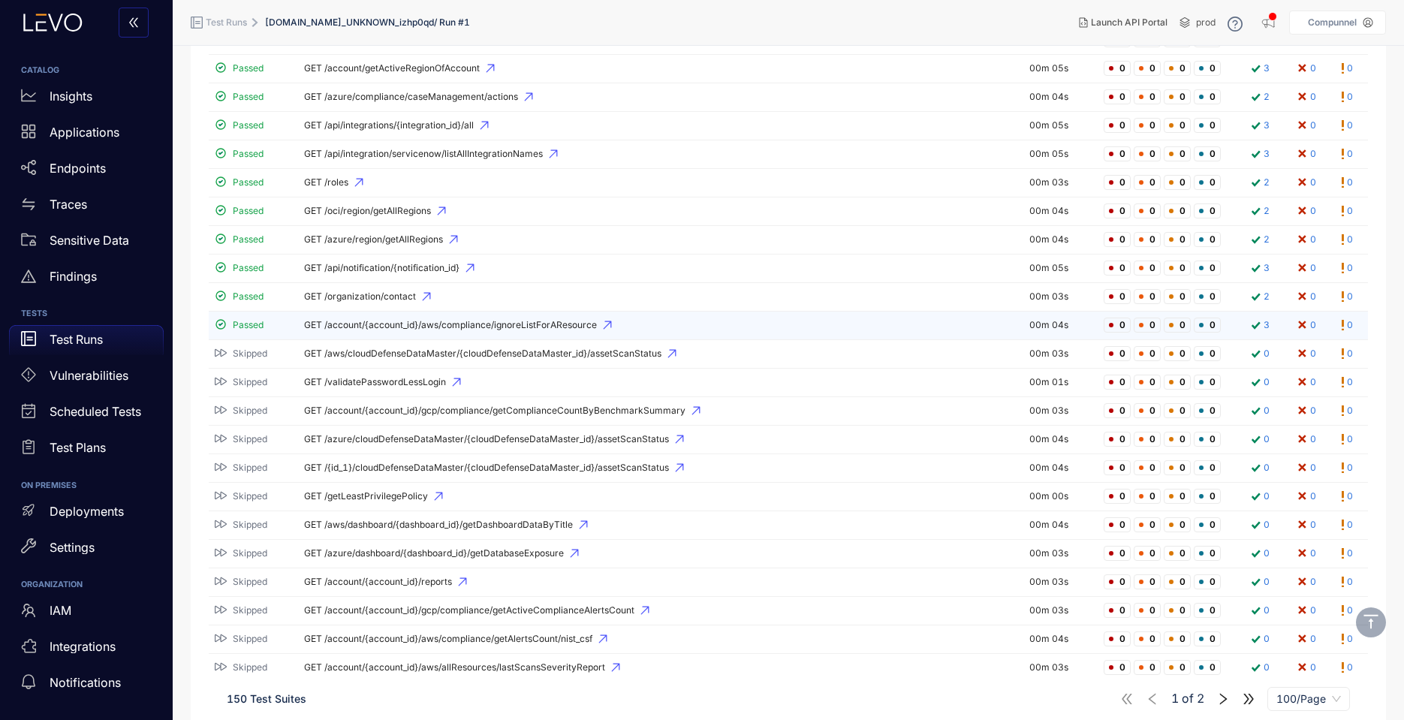
click at [485, 330] on td "GET /account/{account_id}/aws/compliance/ignoreListForAResource" at bounding box center [660, 326] width 725 height 29
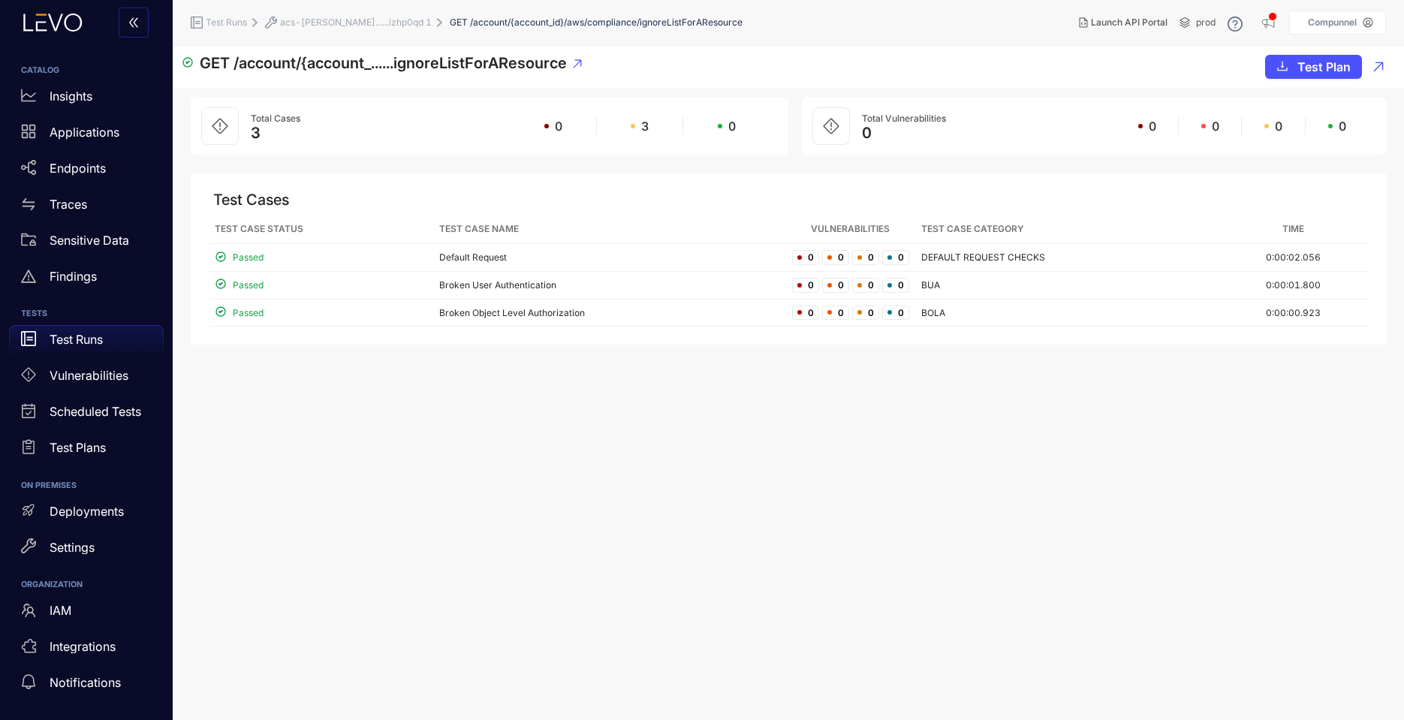
click at [371, 24] on span "acs-[PERSON_NAME]......izhp0qd 1" at bounding box center [356, 22] width 152 height 11
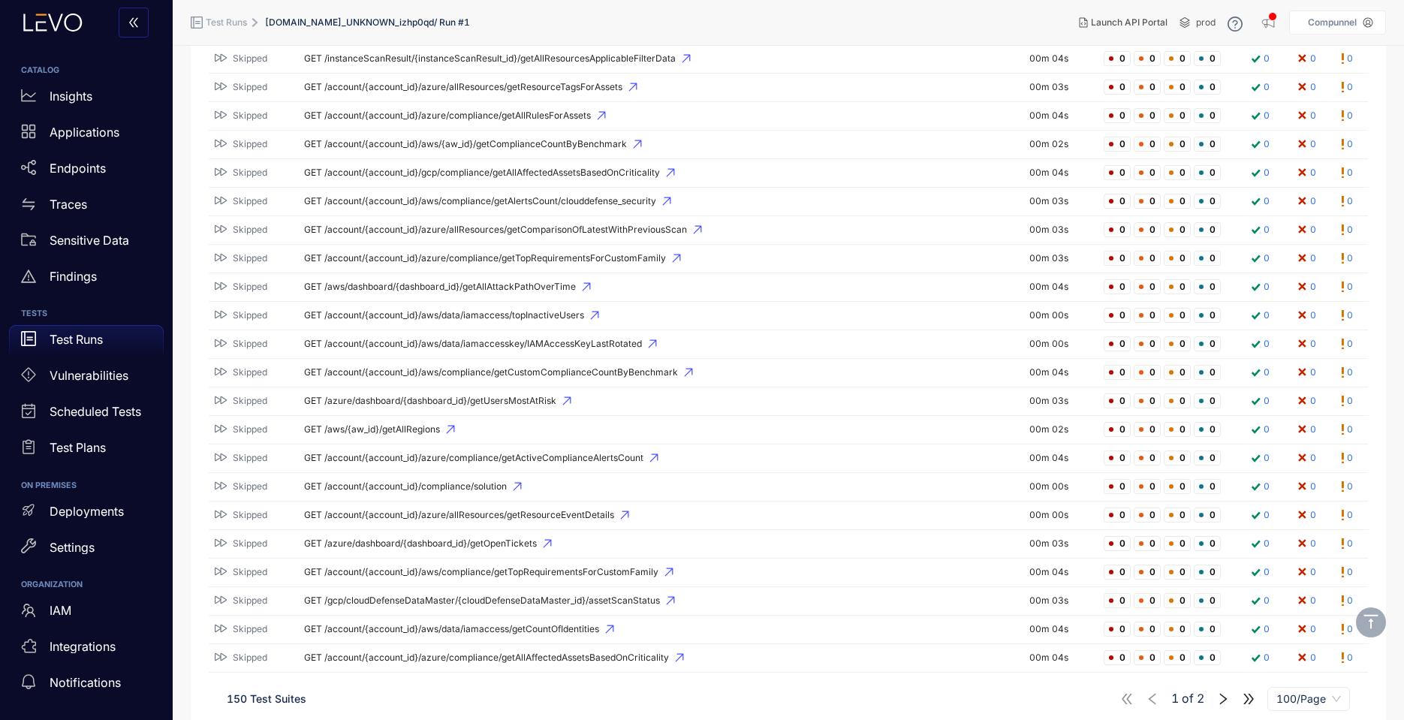
scroll to position [2432, 0]
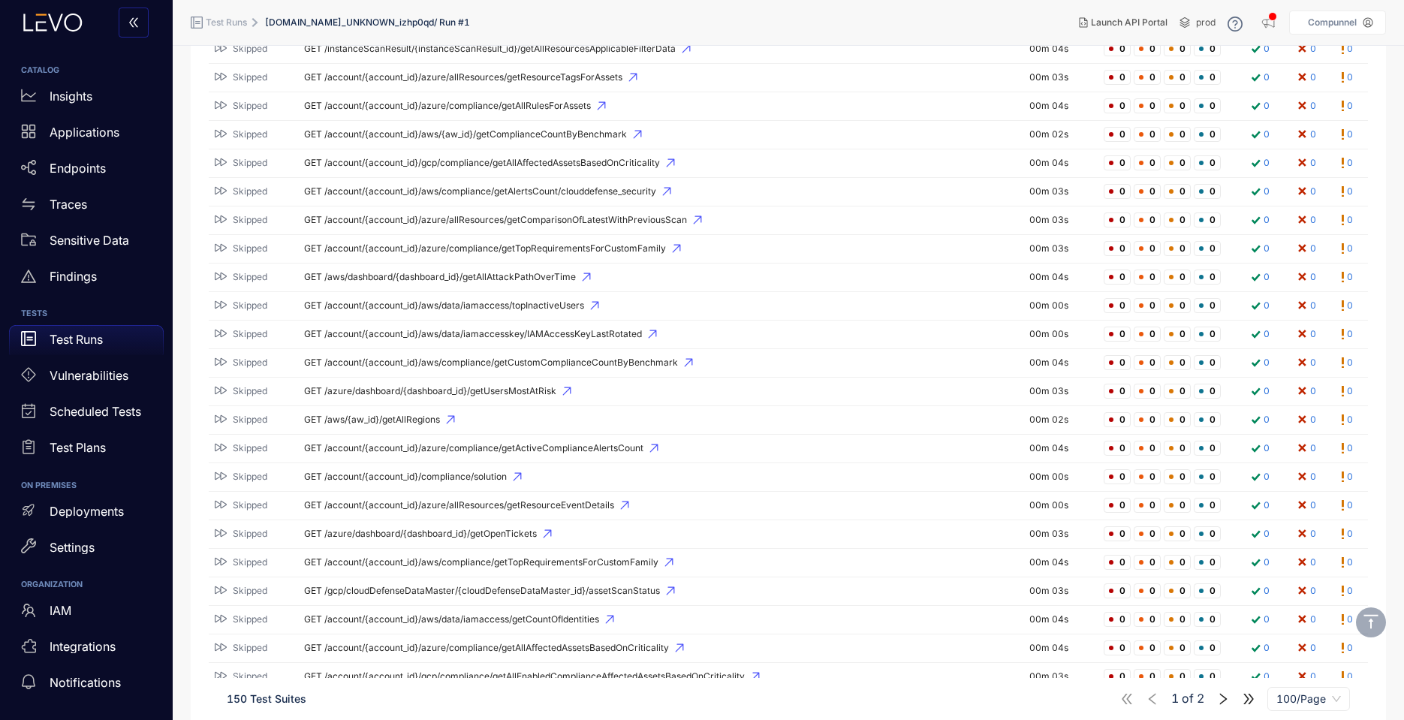
click at [410, 455] on td "GET /account/{account_id}/azure/compliance/getActiveComplianceAlertsCount" at bounding box center [660, 449] width 725 height 29
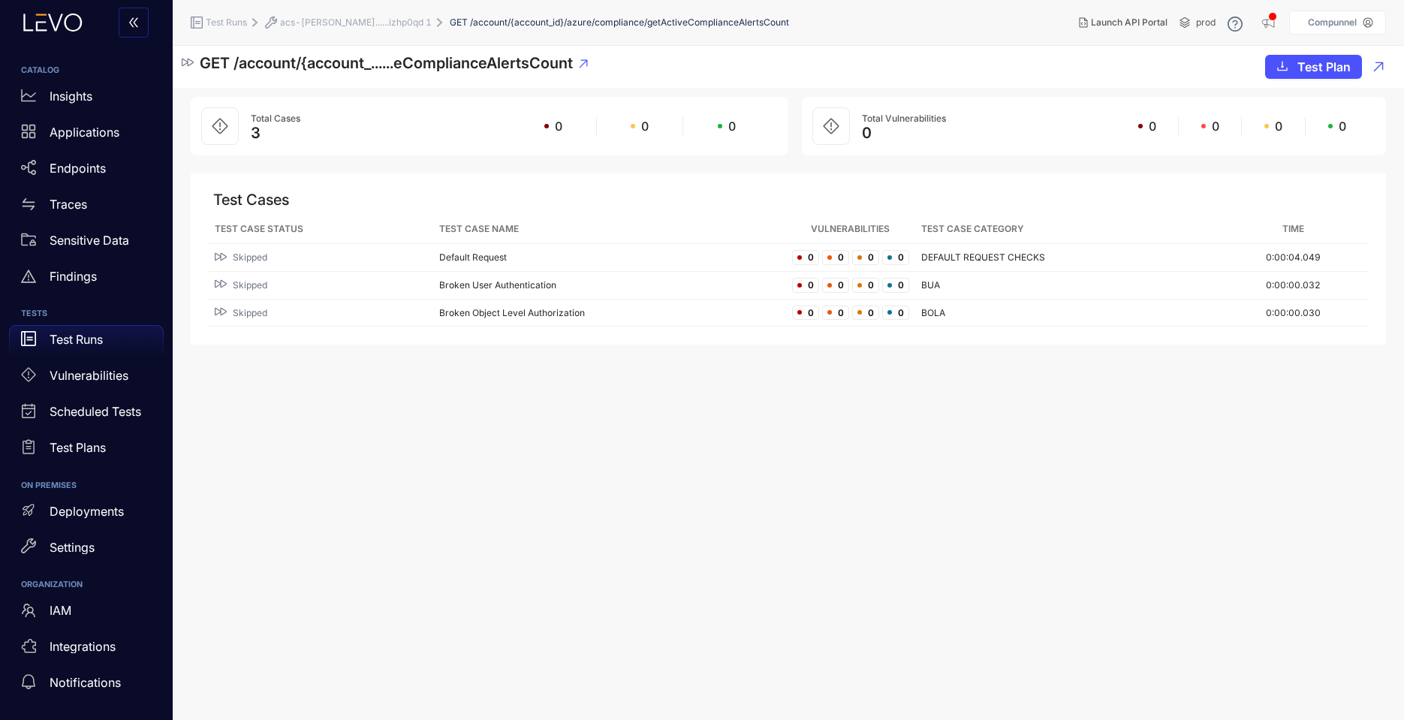
click at [334, 25] on span "acs-[PERSON_NAME]......izhp0qd 1" at bounding box center [356, 22] width 152 height 11
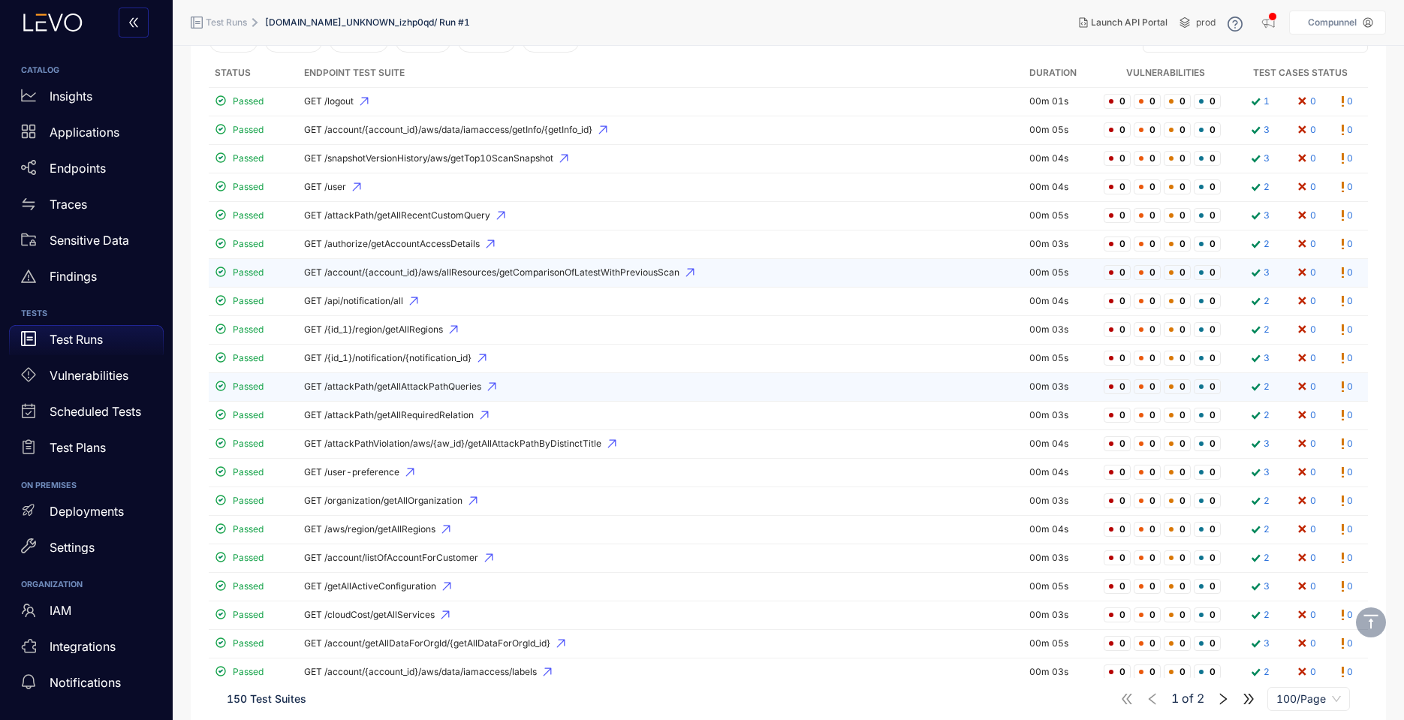
scroll to position [270, 0]
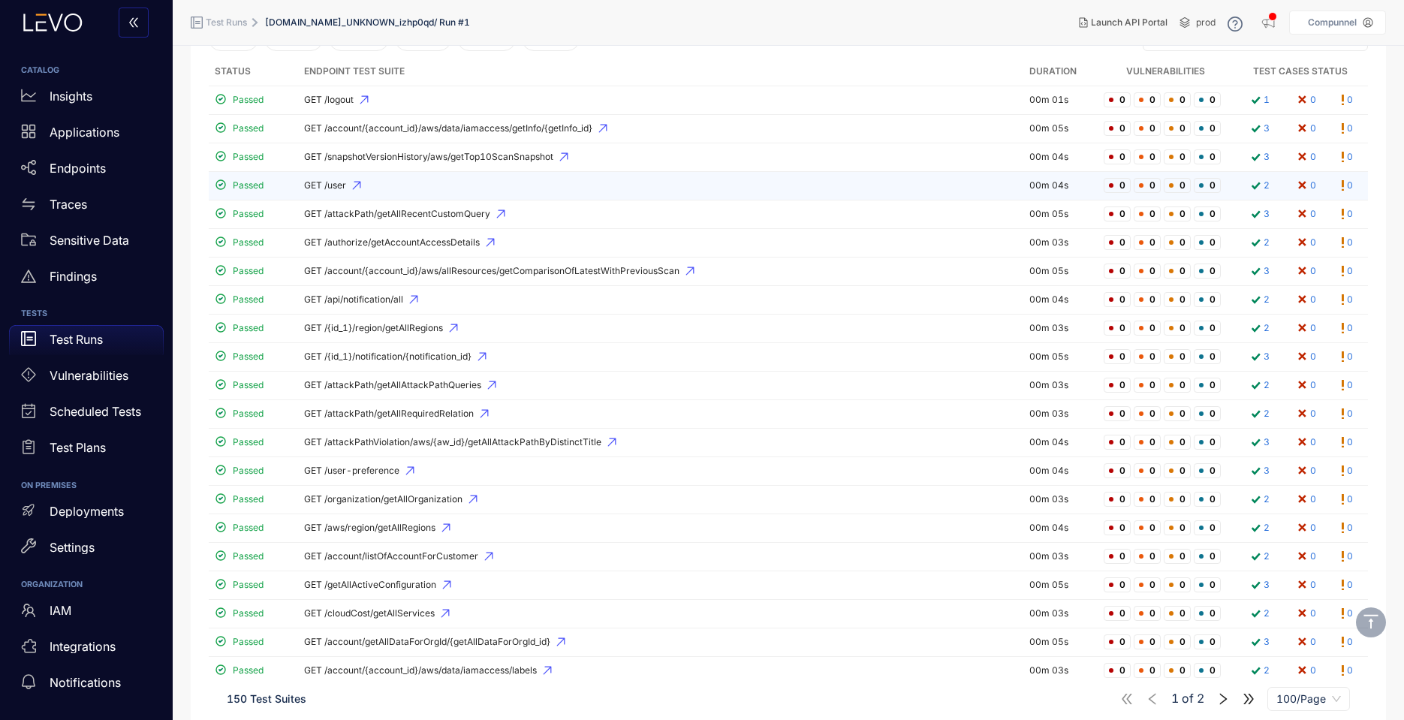
click at [337, 187] on span "GET /user" at bounding box center [660, 185] width 713 height 11
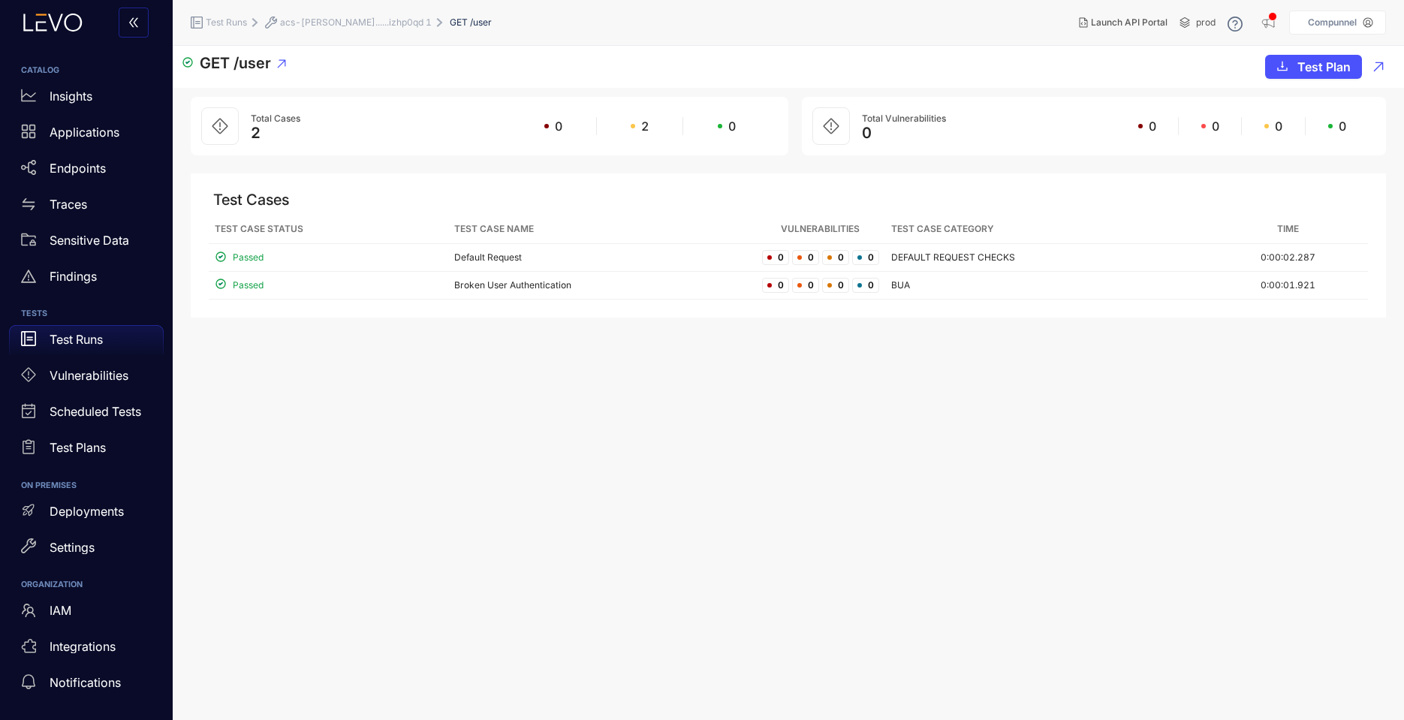
click at [281, 2] on header "Test Runs acs-[PERSON_NAME]......izhp0qd 1 GET /user Launch API Portal prod Com…" at bounding box center [788, 22] width 1195 height 45
click at [217, 21] on span "Test Runs" at bounding box center [226, 22] width 41 height 11
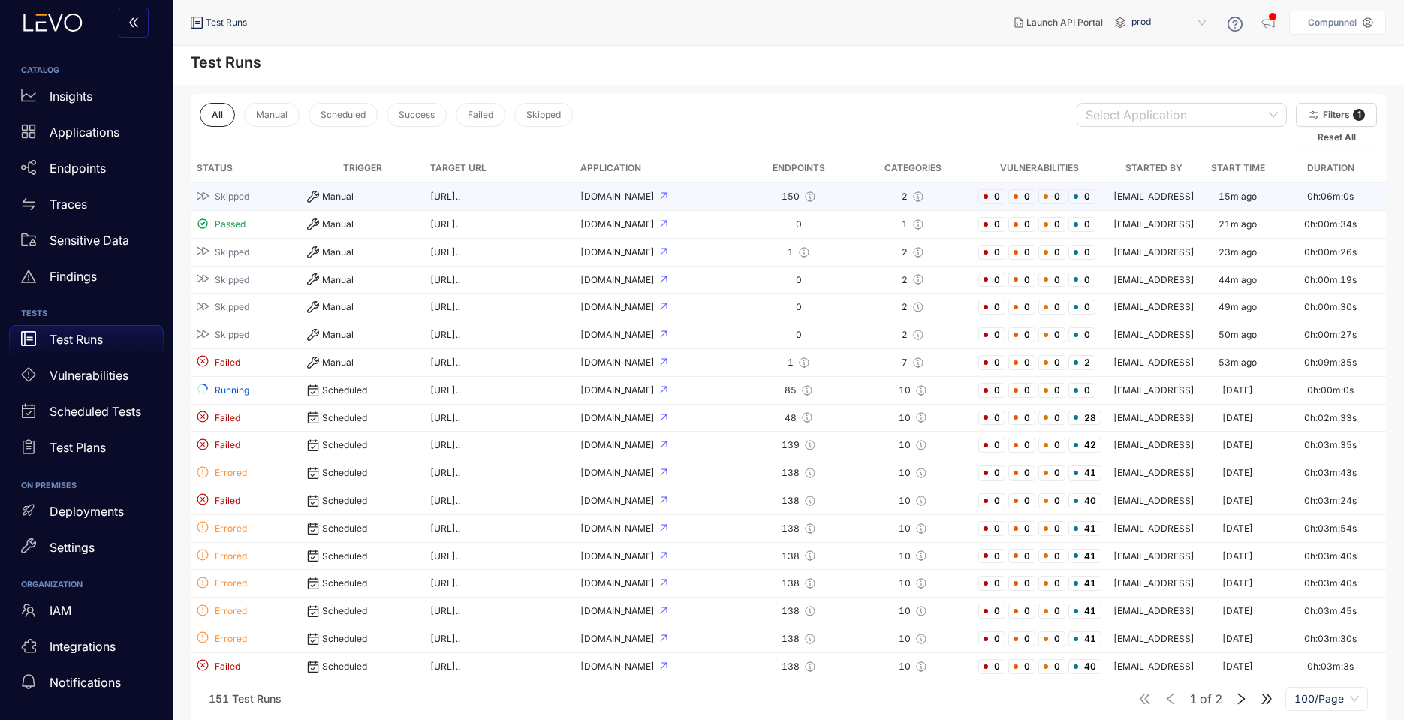
click at [307, 203] on div "Manual" at bounding box center [362, 197] width 111 height 12
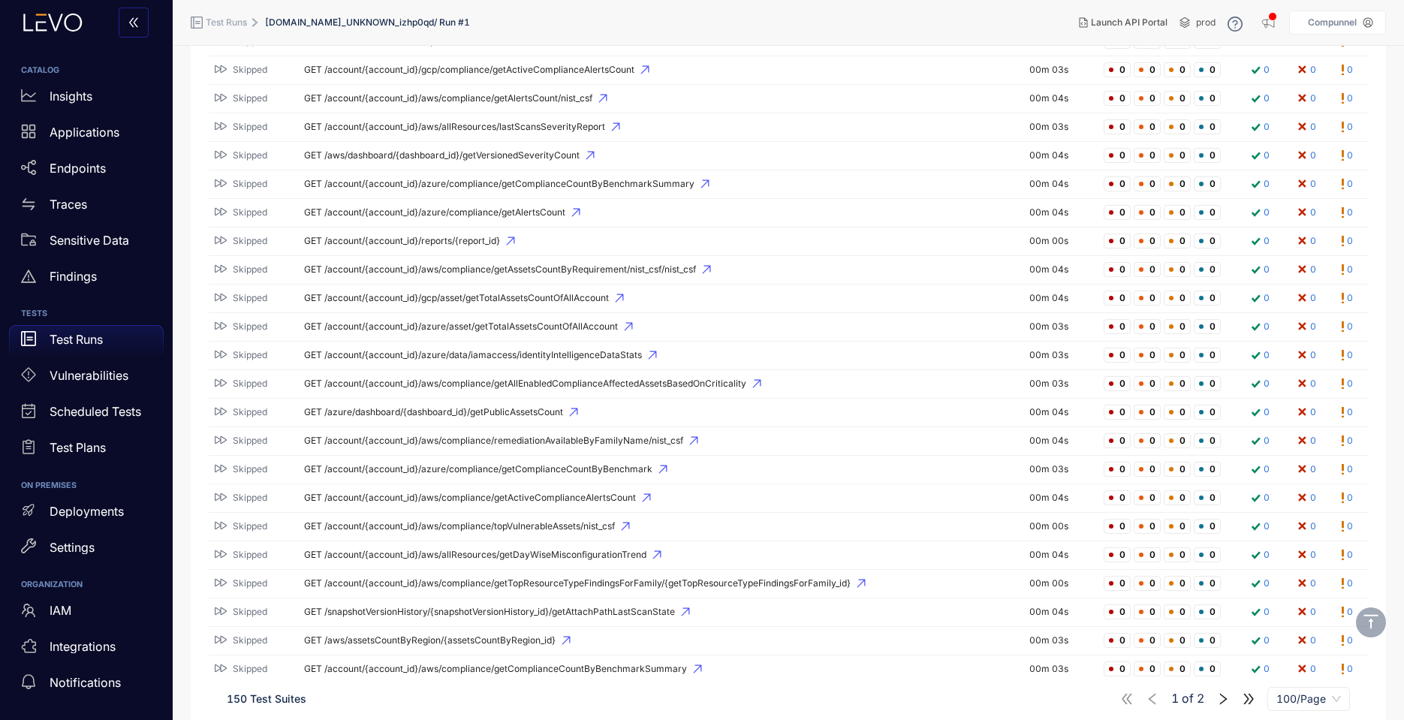
scroll to position [1892, 0]
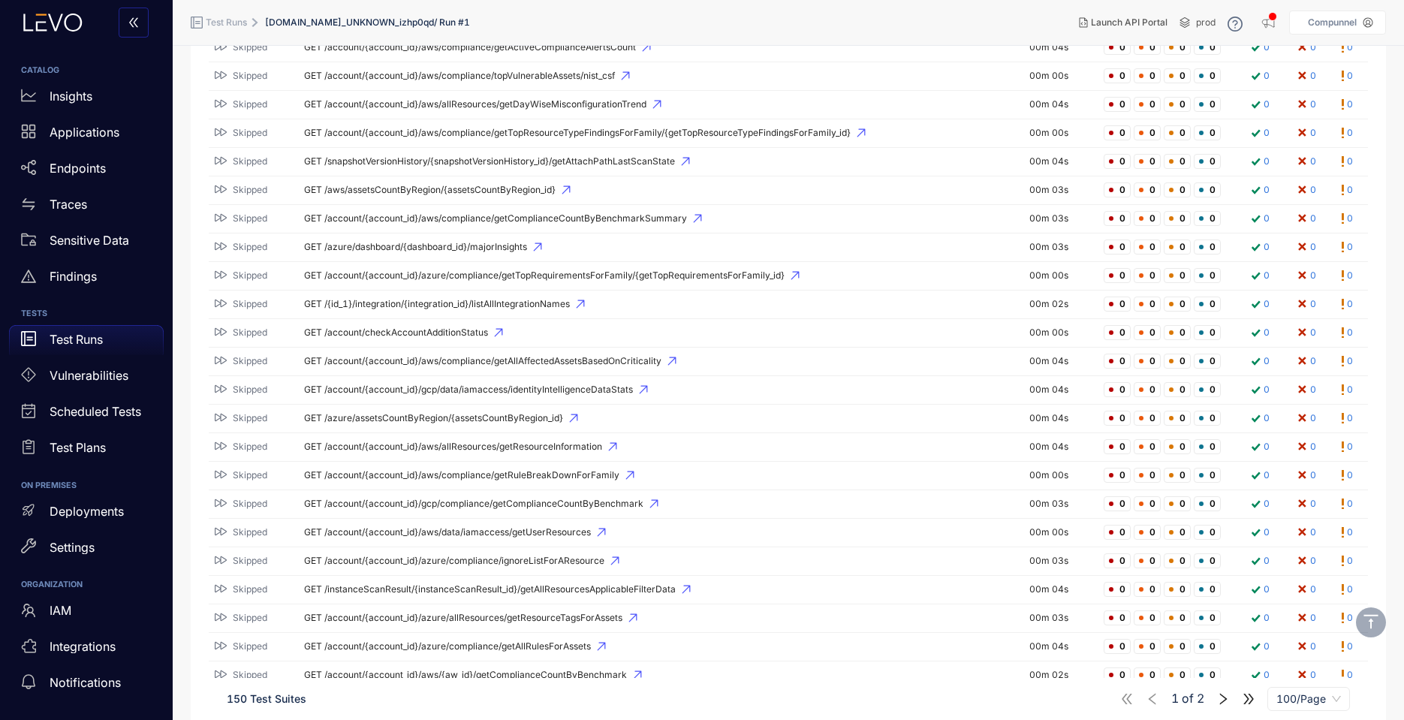
click at [371, 348] on td "GET /account/{account_id}/aws/compliance/getAllAffectedAssetsBasedOnCriticality" at bounding box center [660, 362] width 725 height 29
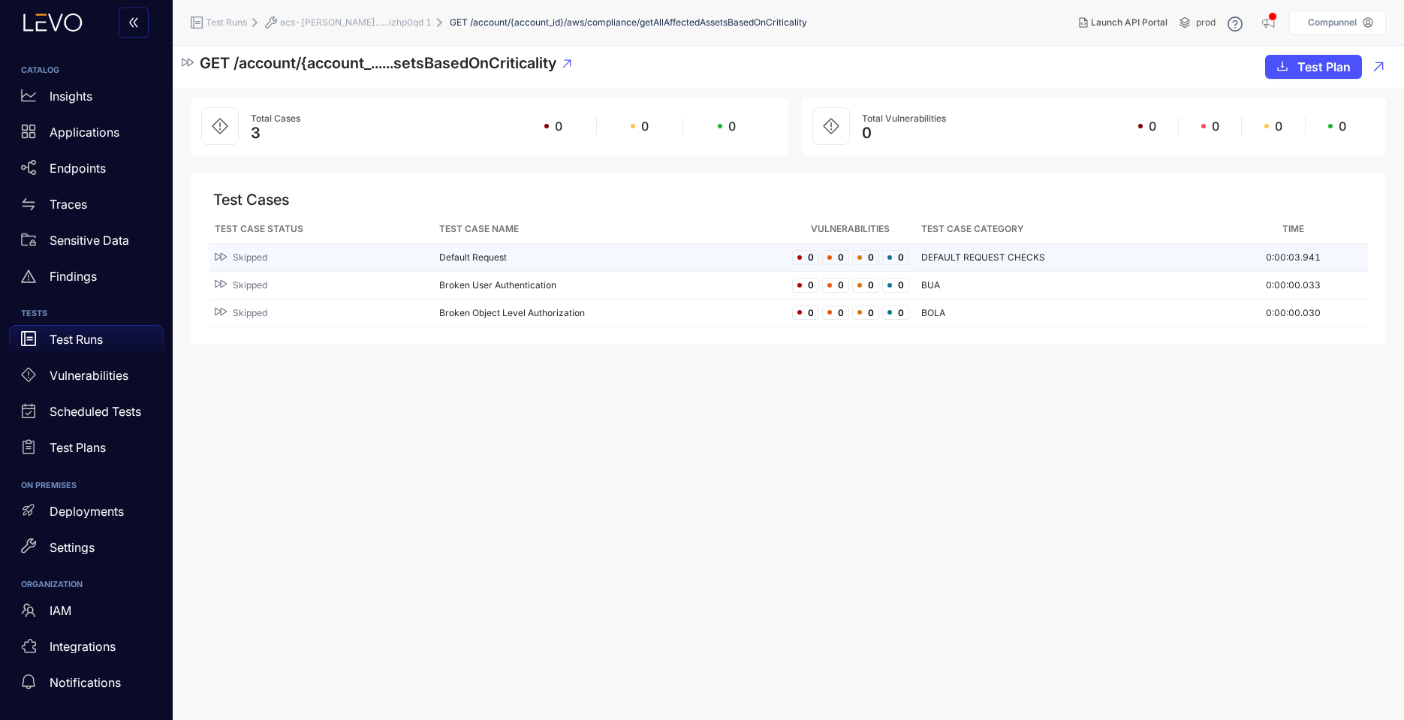
click at [401, 251] on div "Skipped" at bounding box center [321, 258] width 212 height 14
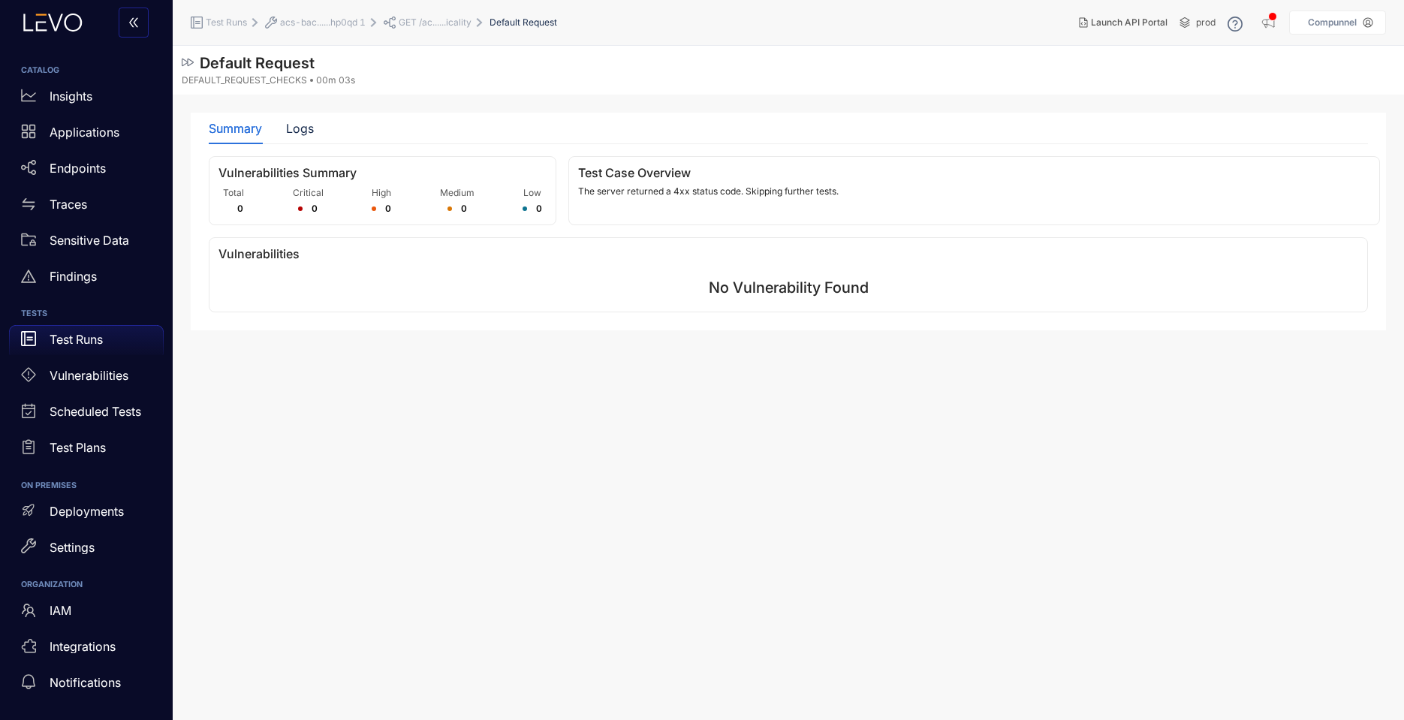
click at [411, 23] on span "GET /ac......icality" at bounding box center [435, 22] width 73 height 11
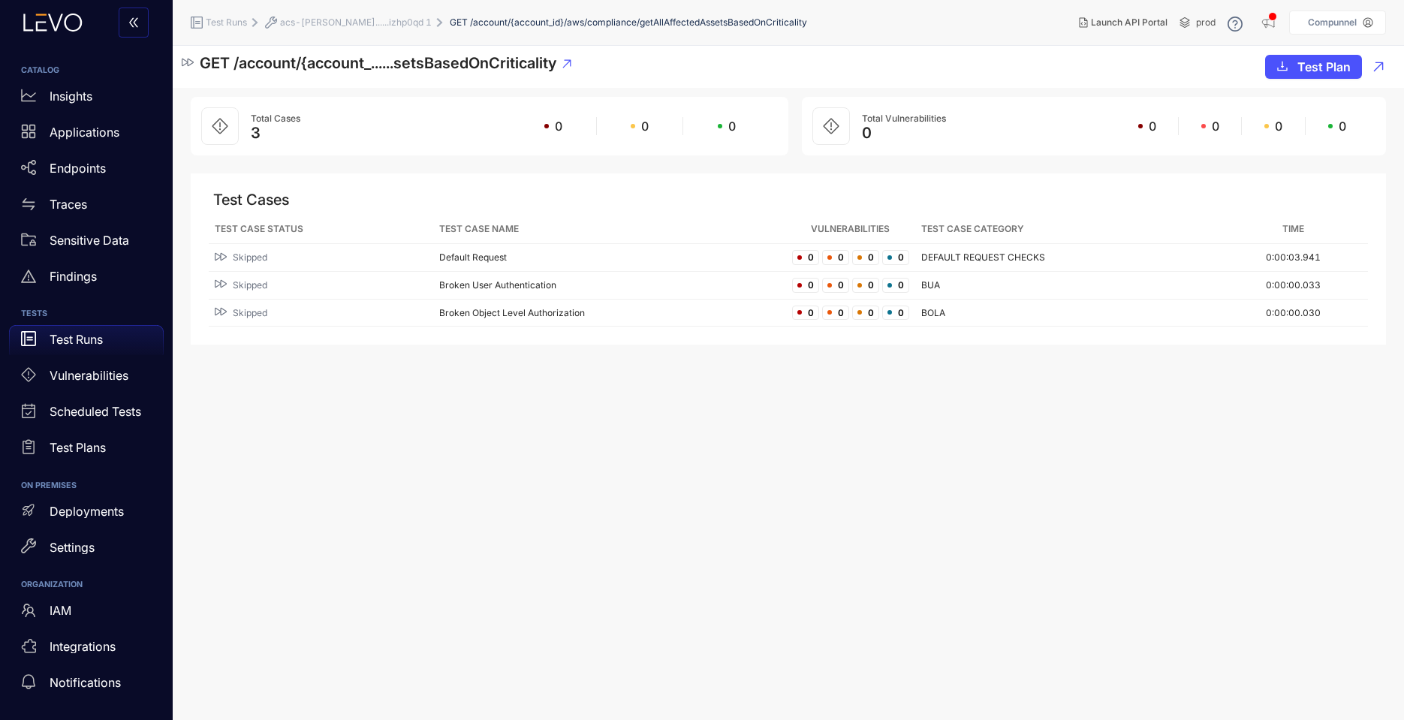
click at [336, 23] on span "acs-[PERSON_NAME]......izhp0qd 1" at bounding box center [356, 22] width 152 height 11
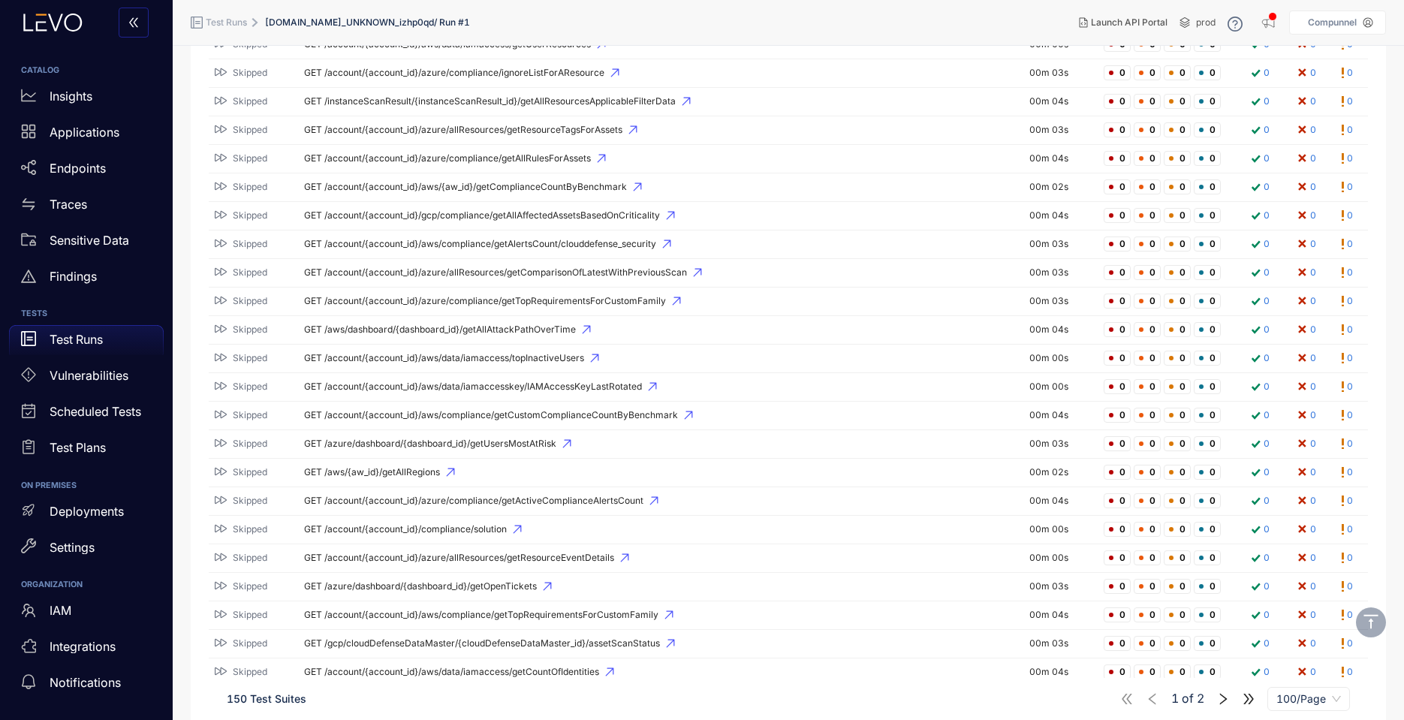
scroll to position [2558, 0]
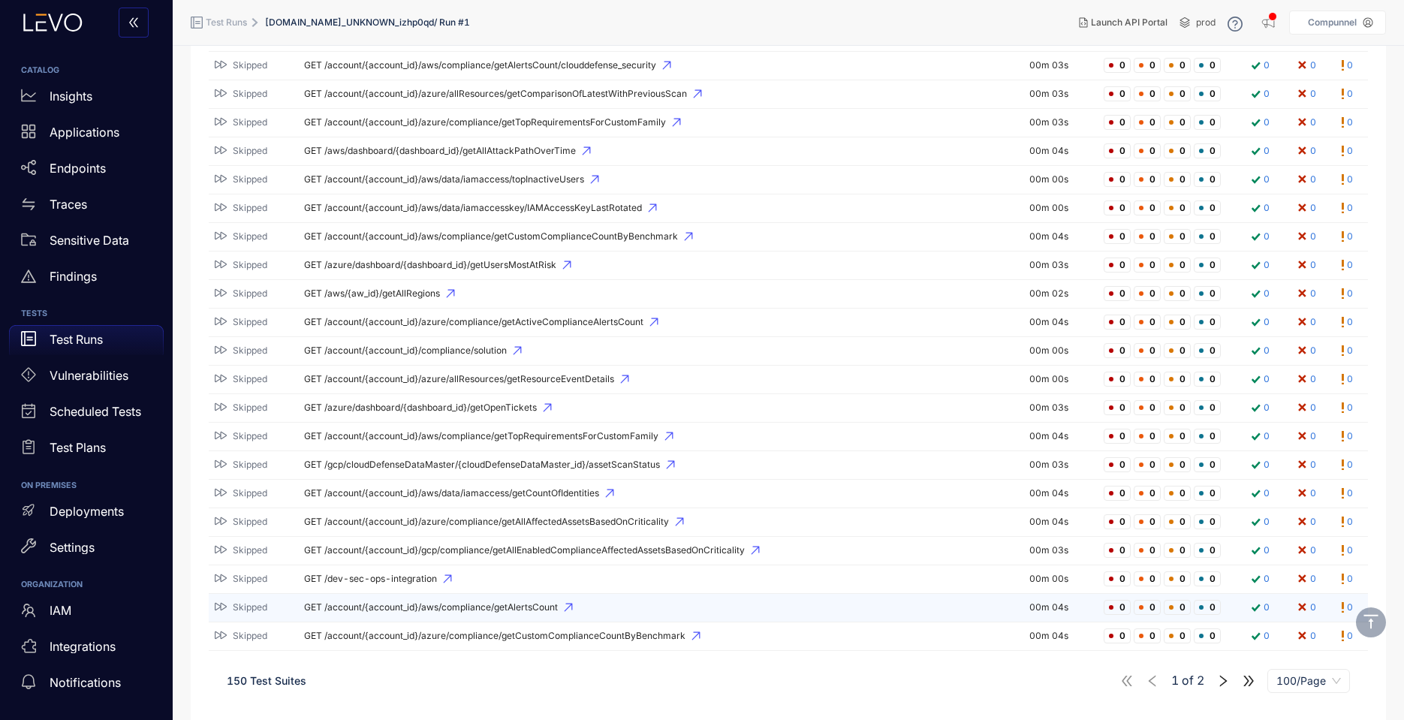
click at [568, 617] on td "GET /account/{account_id}/aws/compliance/getAlertsCount" at bounding box center [660, 608] width 725 height 29
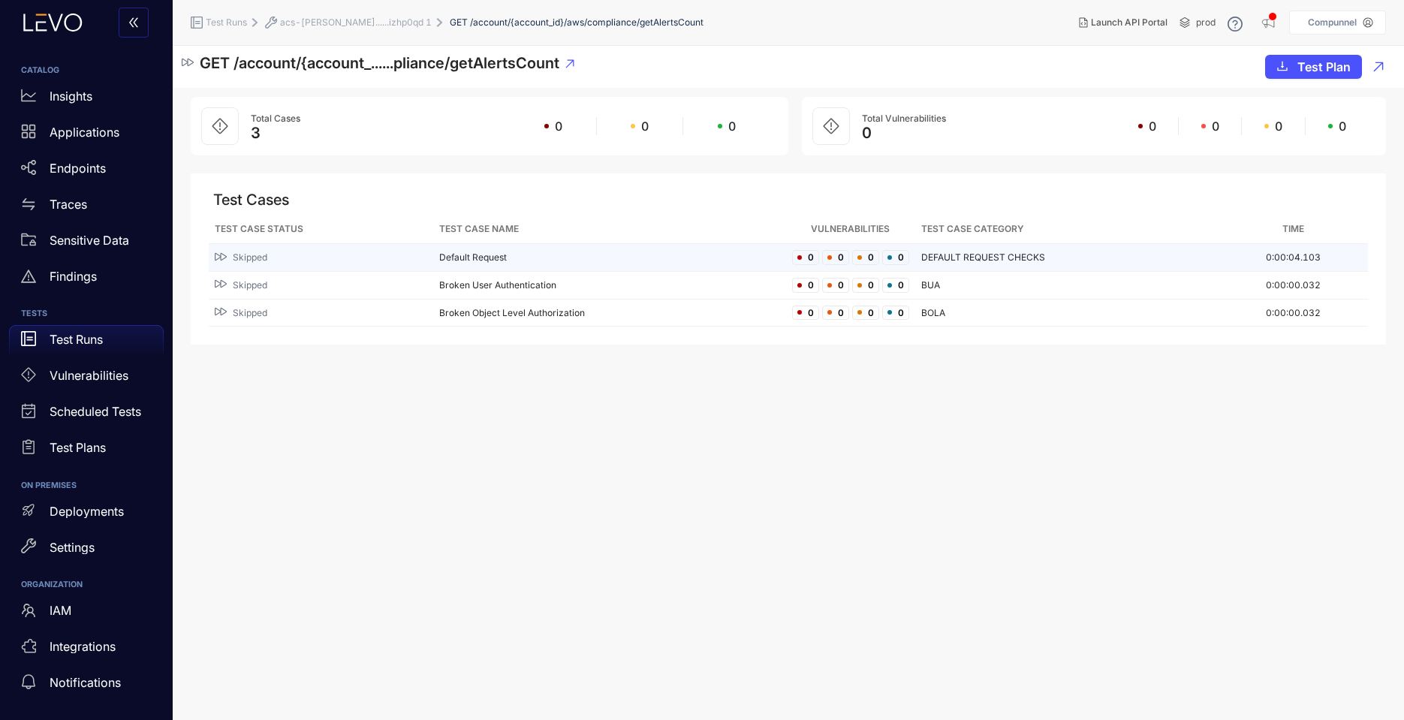
click at [456, 253] on td "Default Request" at bounding box center [609, 258] width 352 height 28
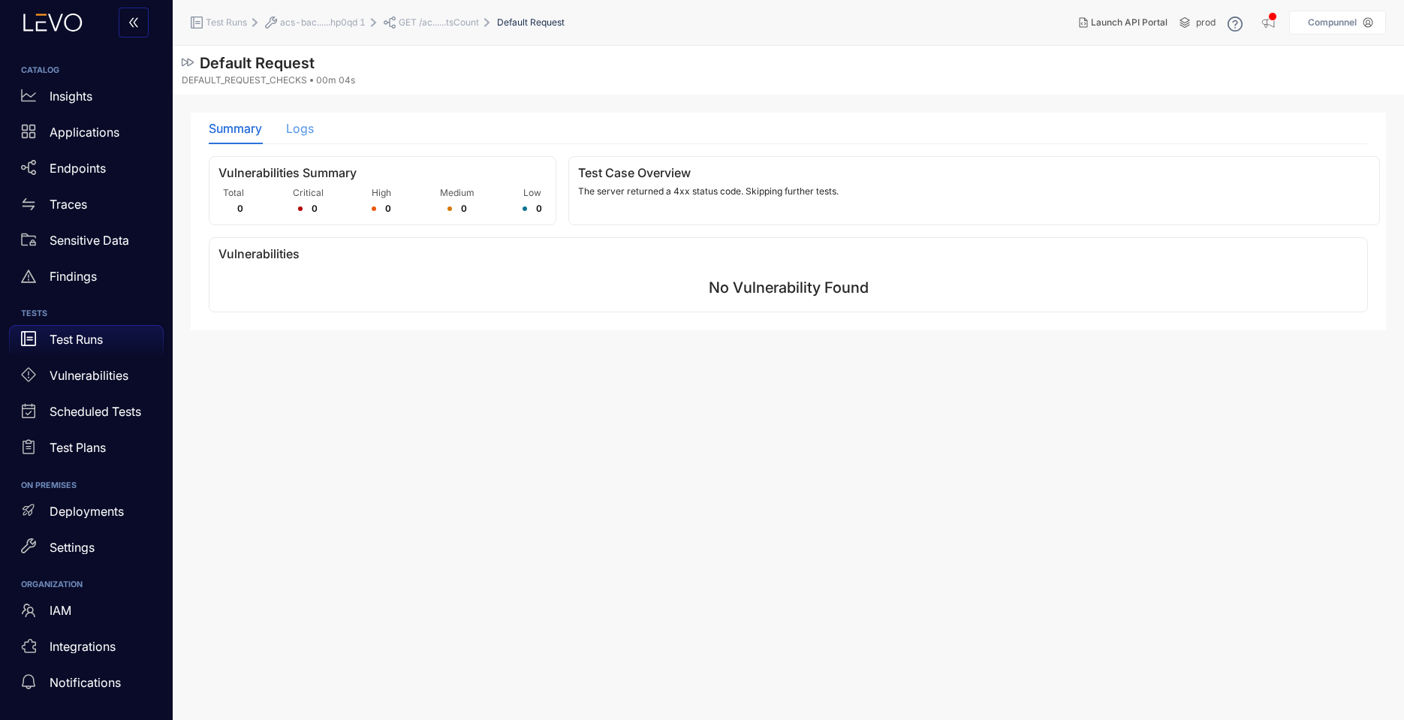
click at [285, 121] on div "Summary Logs" at bounding box center [261, 129] width 105 height 32
click at [308, 126] on div "Logs" at bounding box center [300, 129] width 28 height 14
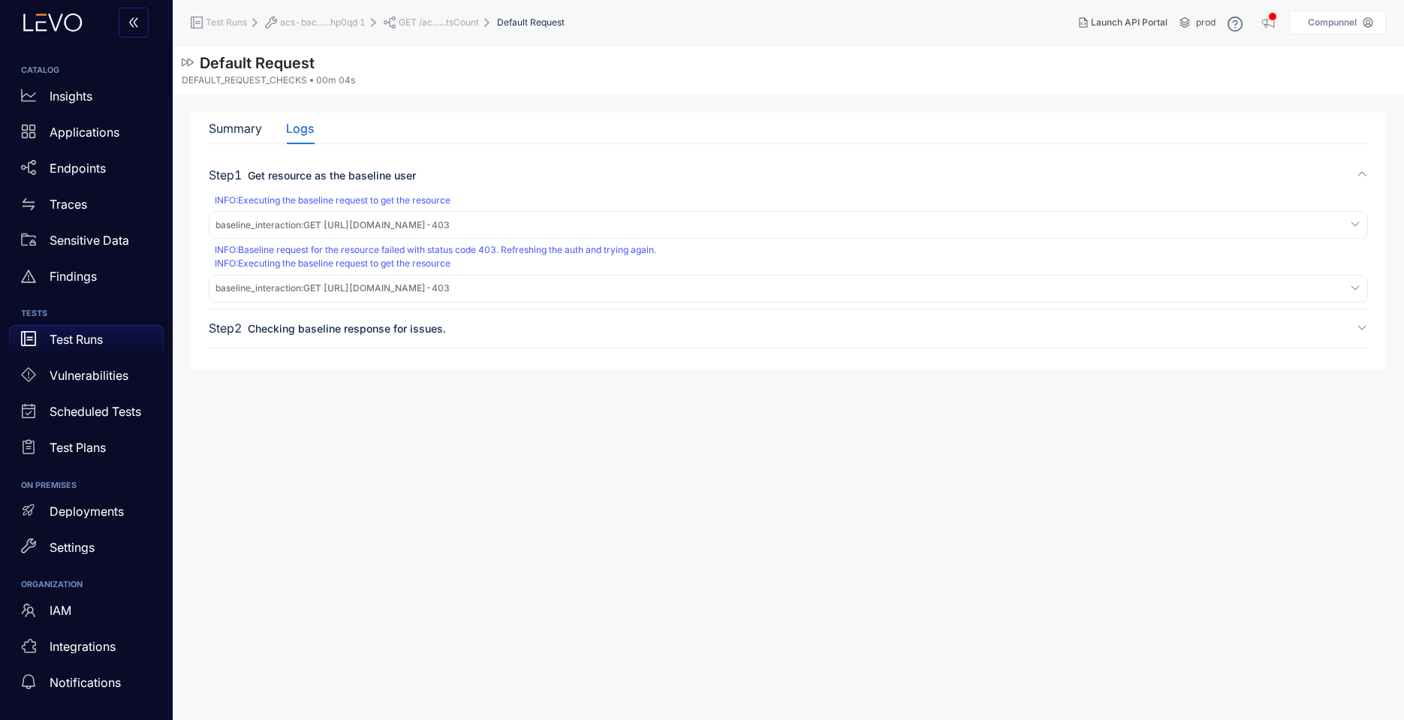
click at [343, 32] on li "acs-bac......hp0qd 1" at bounding box center [324, 22] width 119 height 27
click at [342, 28] on div "acs-bac......hp0qd 1" at bounding box center [315, 23] width 101 height 12
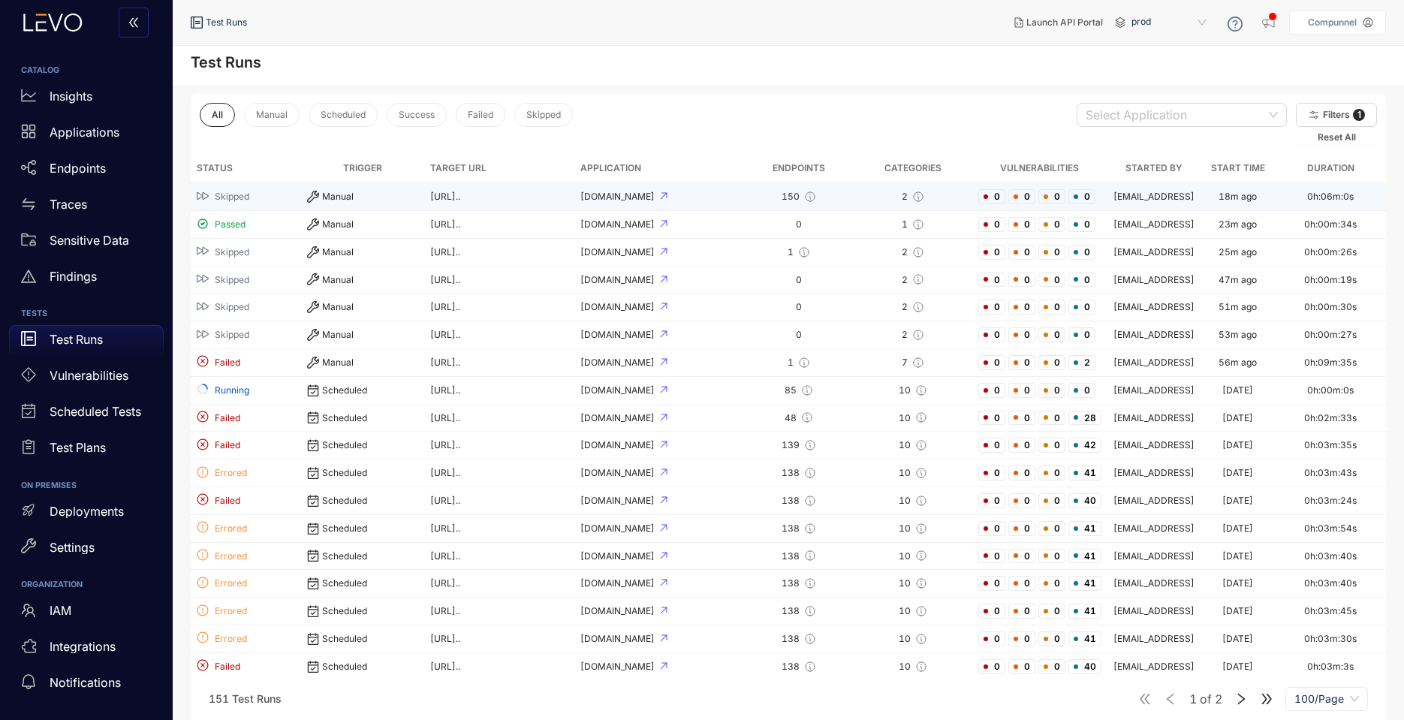
click at [315, 200] on div "Manual" at bounding box center [362, 197] width 111 height 12
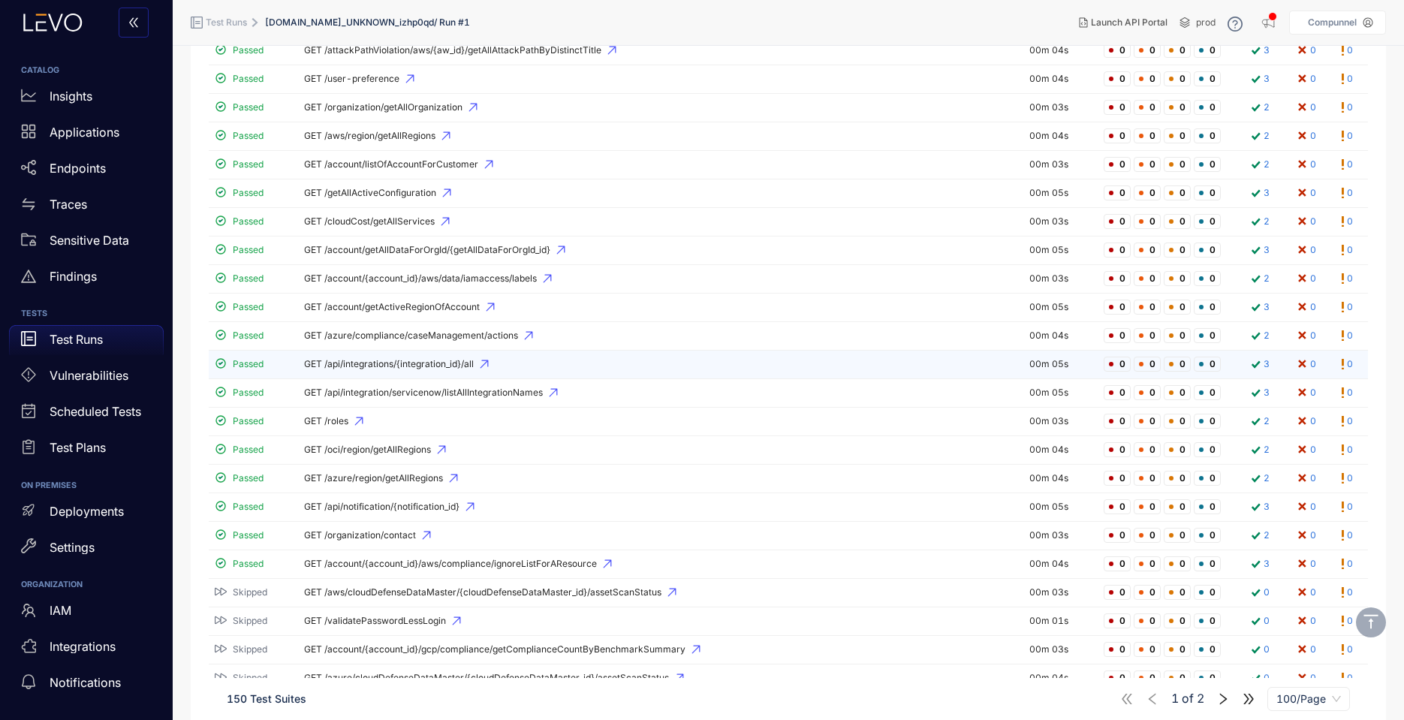
scroll to position [991, 0]
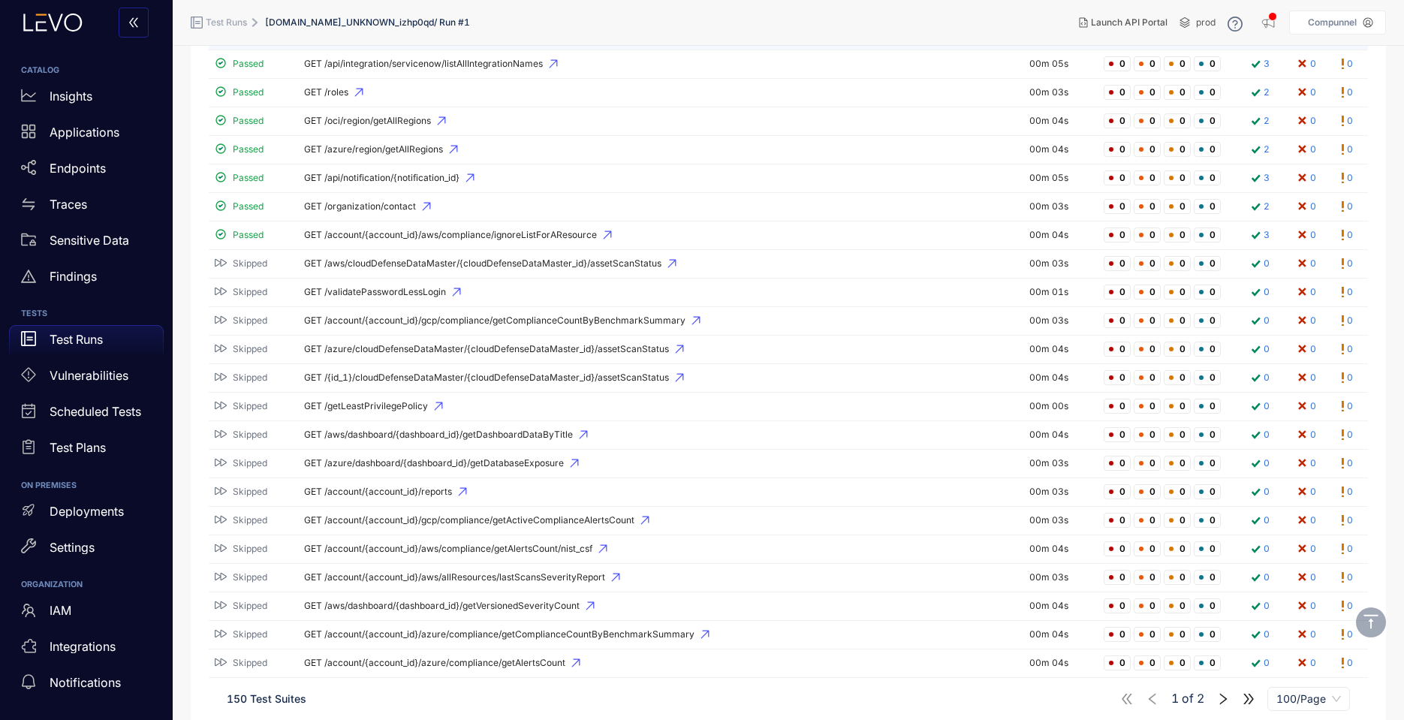
click at [398, 570] on td "GET /account/{account_id}/aws/allResources/lastScansSeverityReport" at bounding box center [660, 578] width 725 height 29
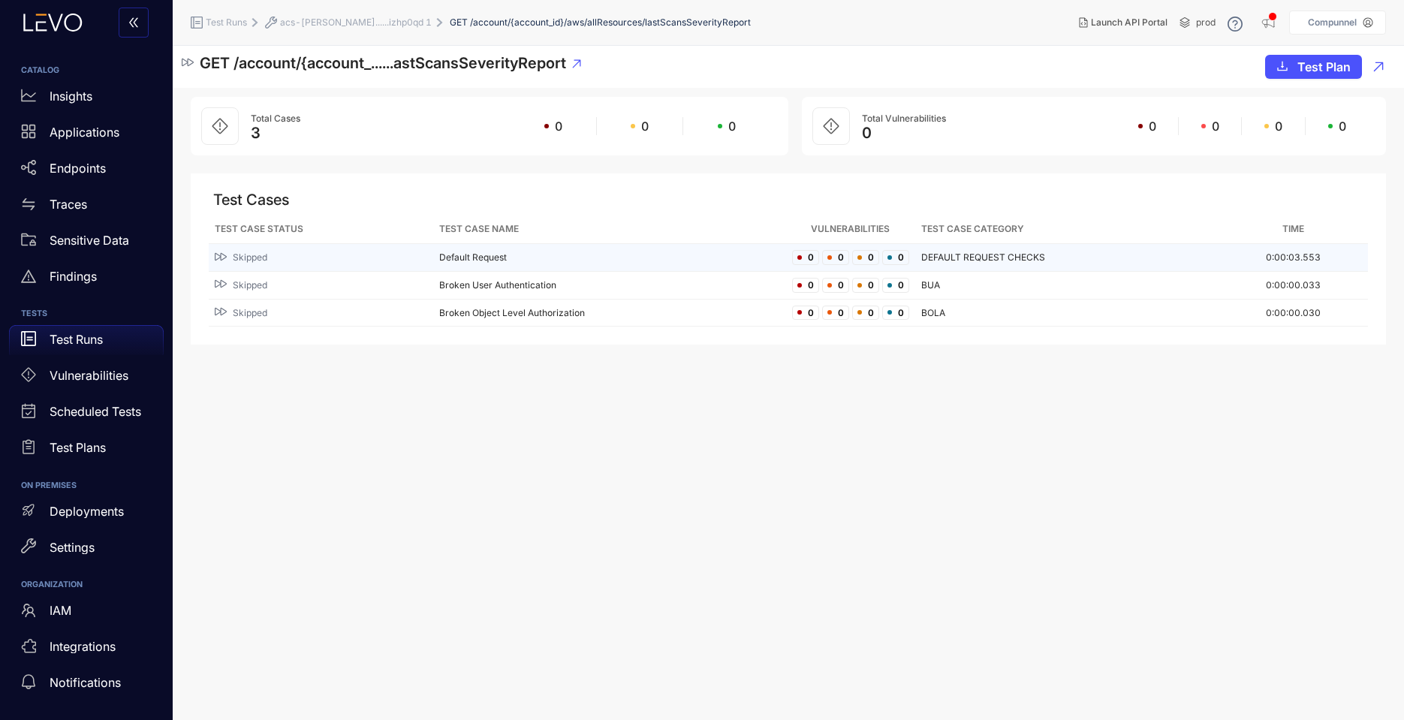
click at [353, 263] on div "Skipped" at bounding box center [321, 258] width 212 height 14
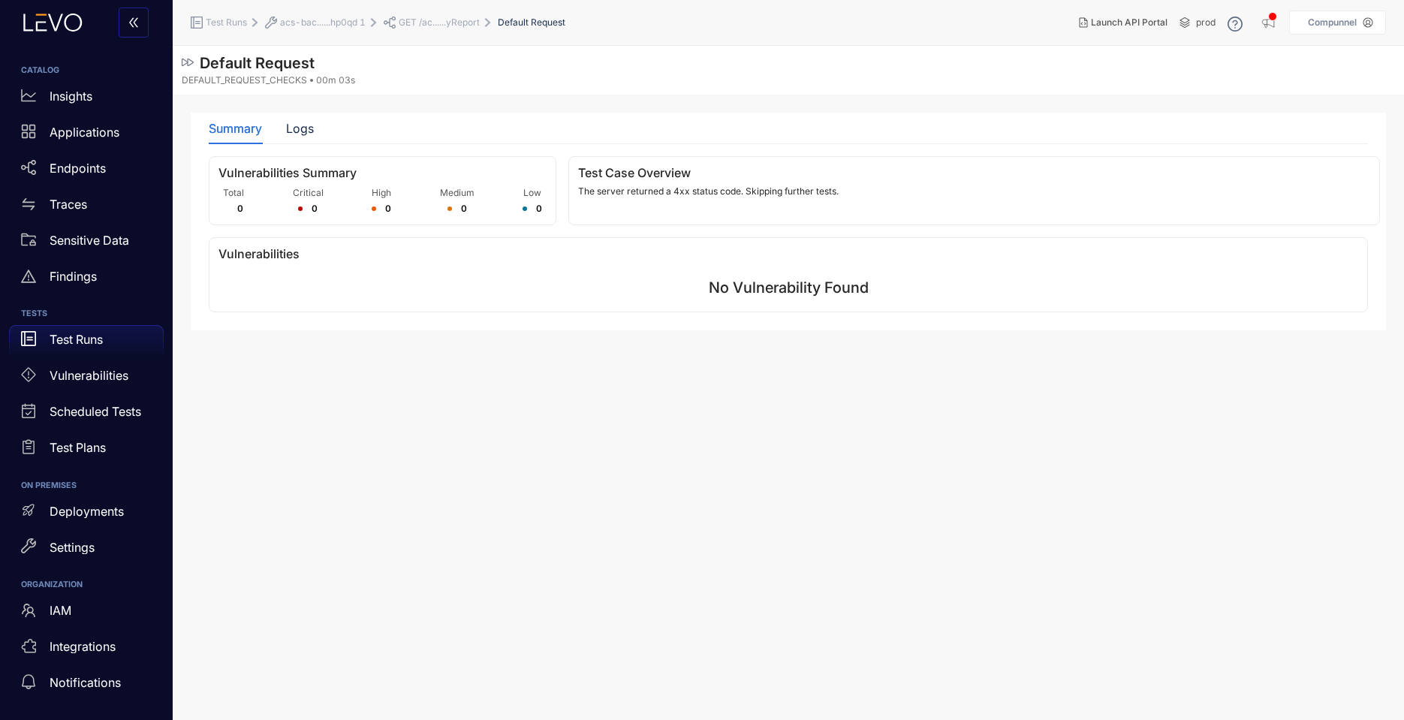
click at [317, 137] on div "Summary Logs" at bounding box center [788, 129] width 1159 height 32
click at [308, 140] on div "Logs" at bounding box center [300, 129] width 28 height 32
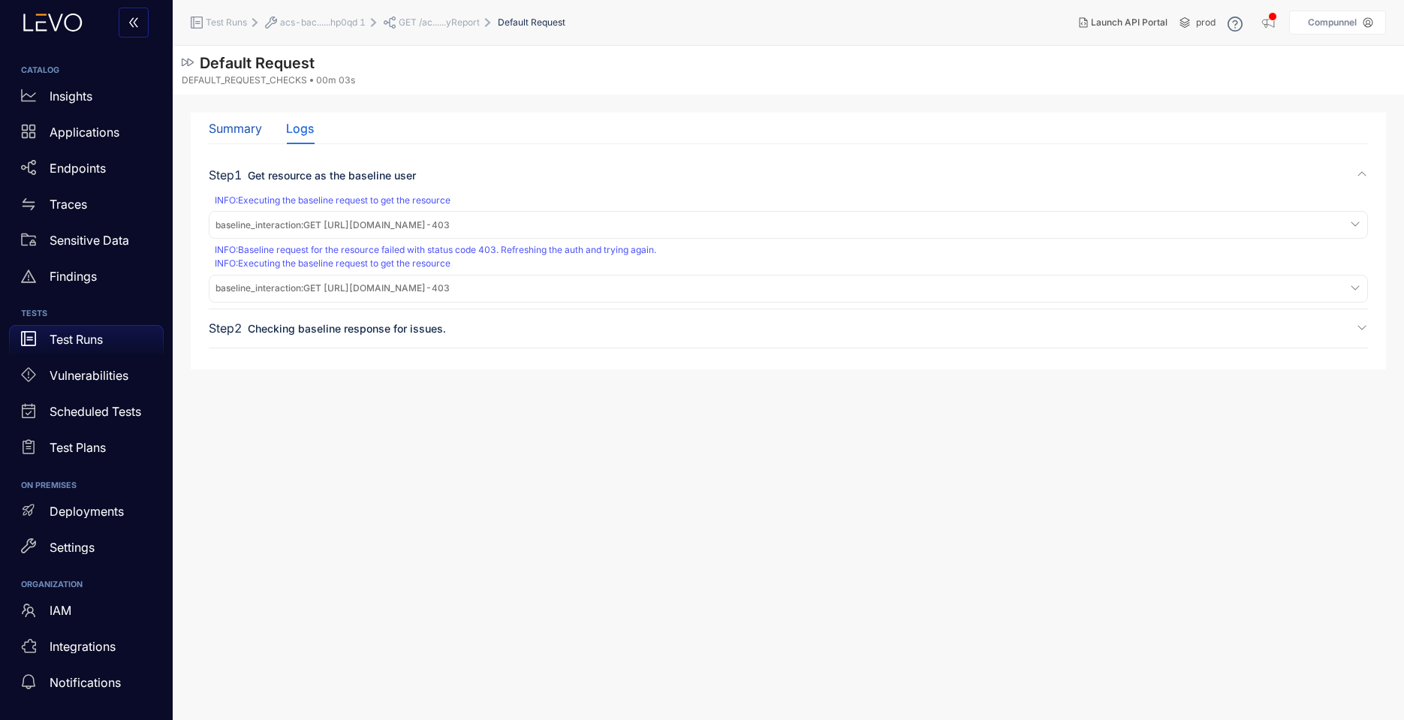
click at [232, 132] on div "Summary" at bounding box center [235, 129] width 53 height 14
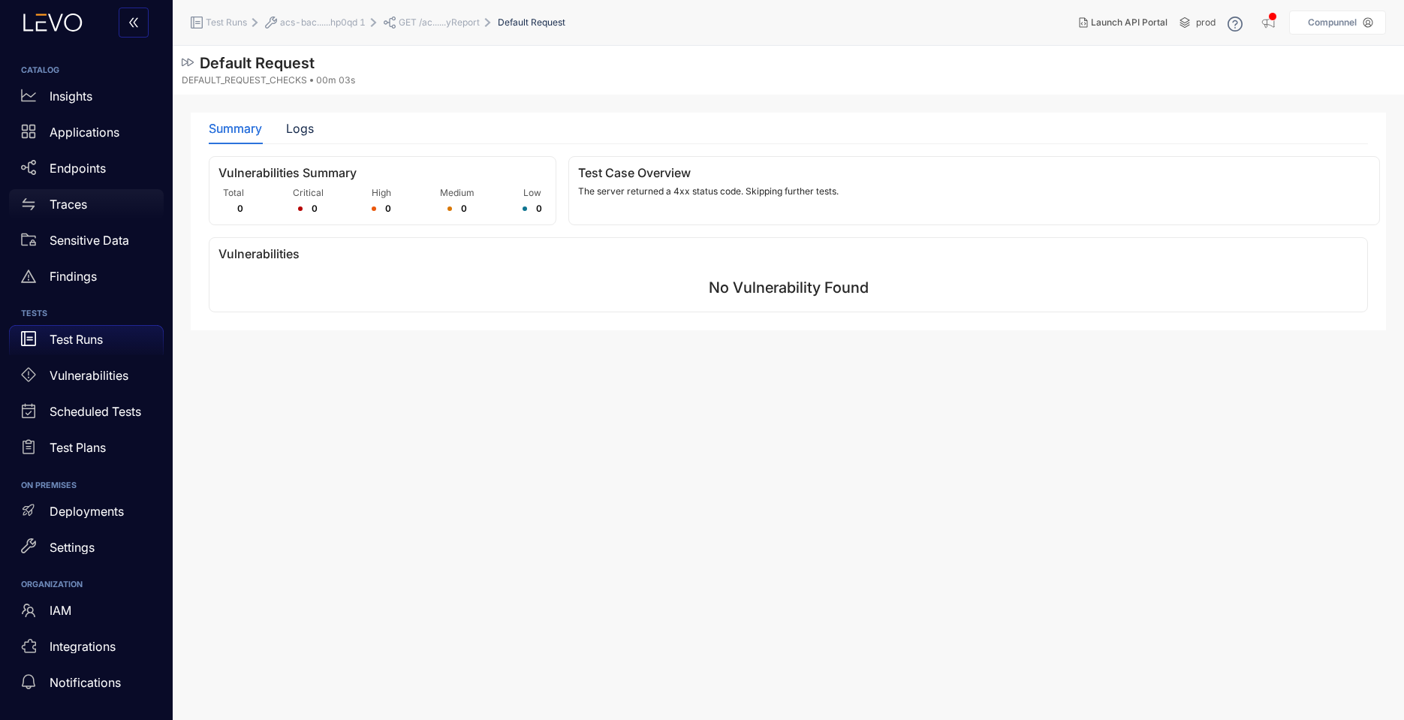
click at [65, 207] on p "Traces" at bounding box center [69, 204] width 38 height 14
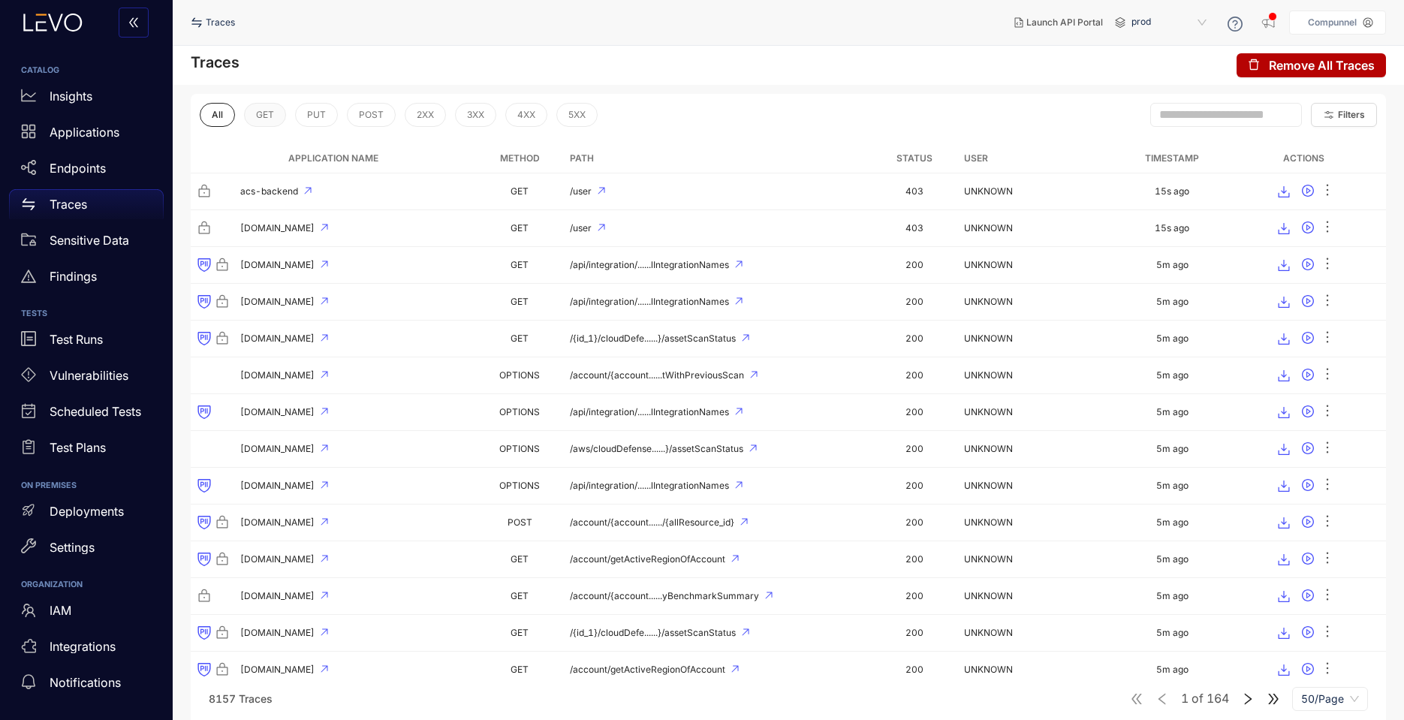
click at [264, 111] on span "GET" at bounding box center [265, 115] width 18 height 11
click at [201, 110] on button "All" at bounding box center [217, 115] width 35 height 24
click at [107, 132] on p "Applications" at bounding box center [85, 132] width 70 height 14
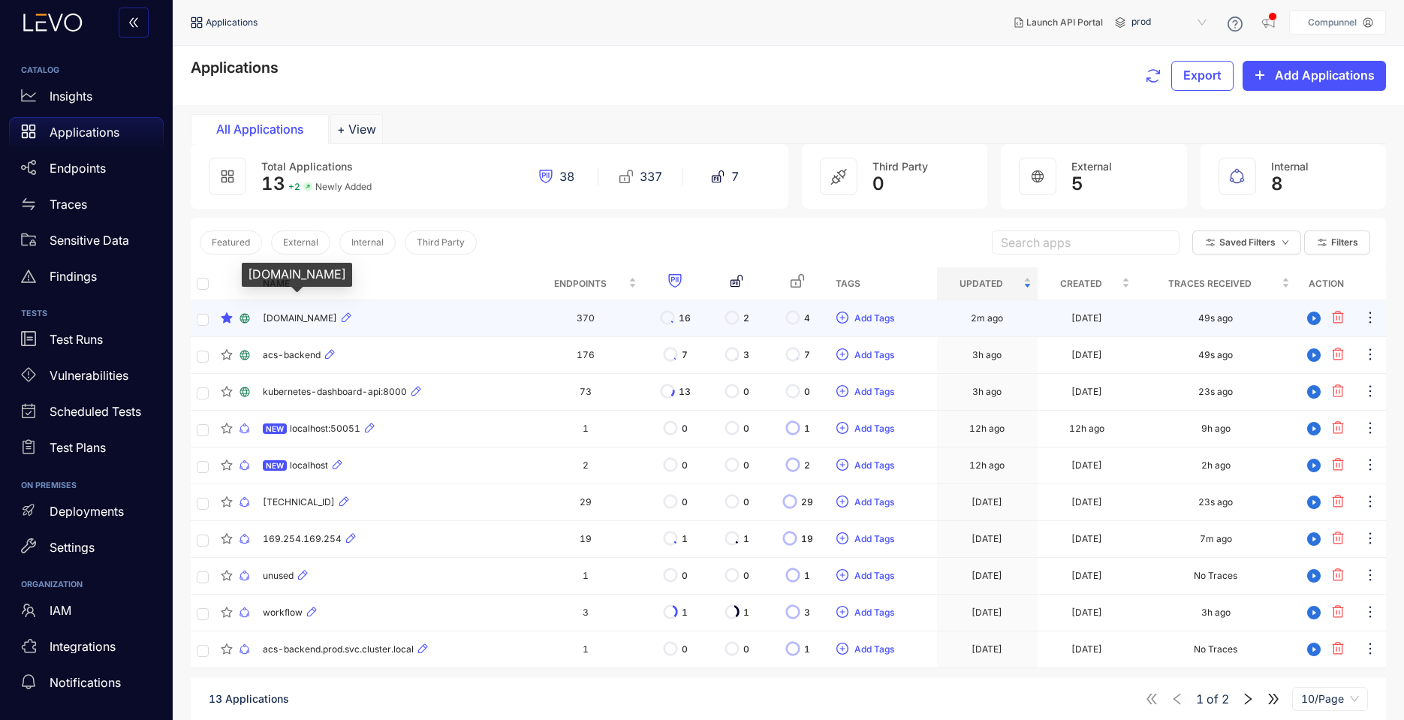
click at [337, 321] on span "[DOMAIN_NAME]" at bounding box center [300, 318] width 74 height 11
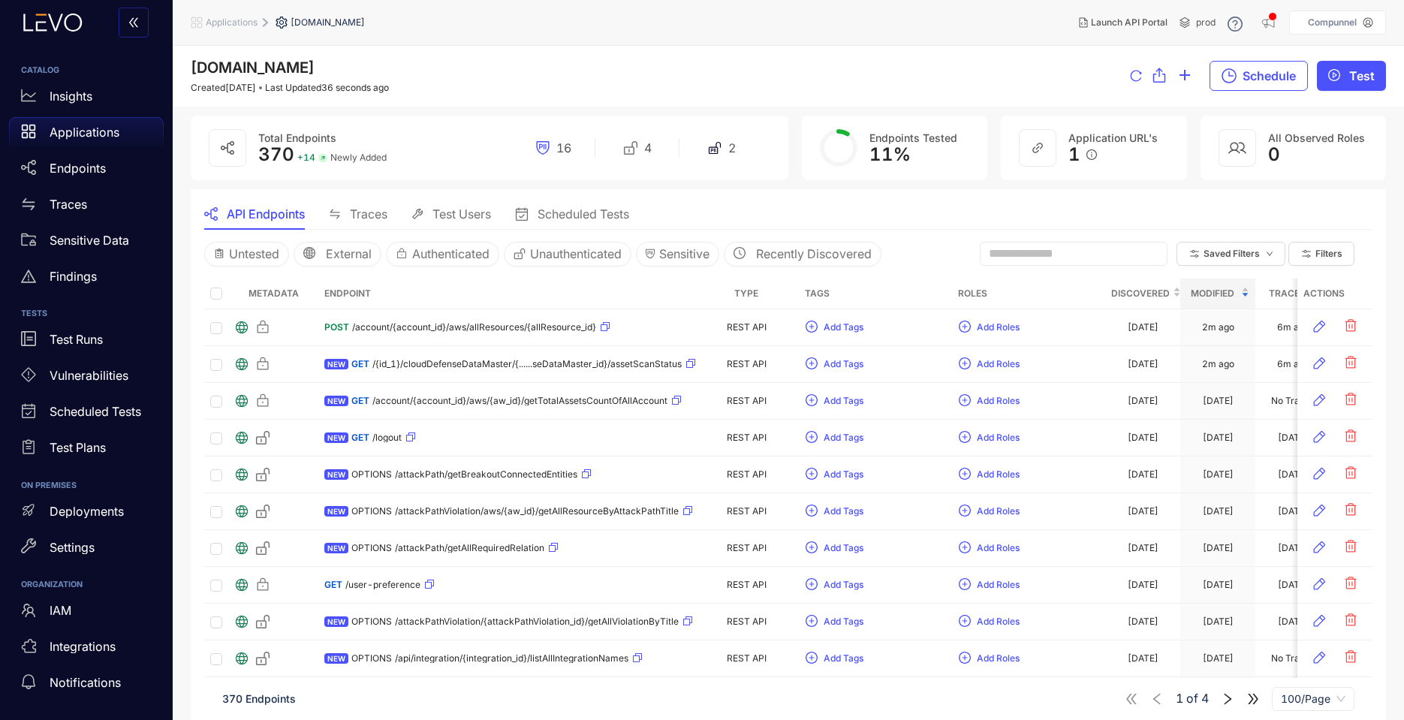
click at [363, 215] on span "Traces" at bounding box center [369, 214] width 38 height 14
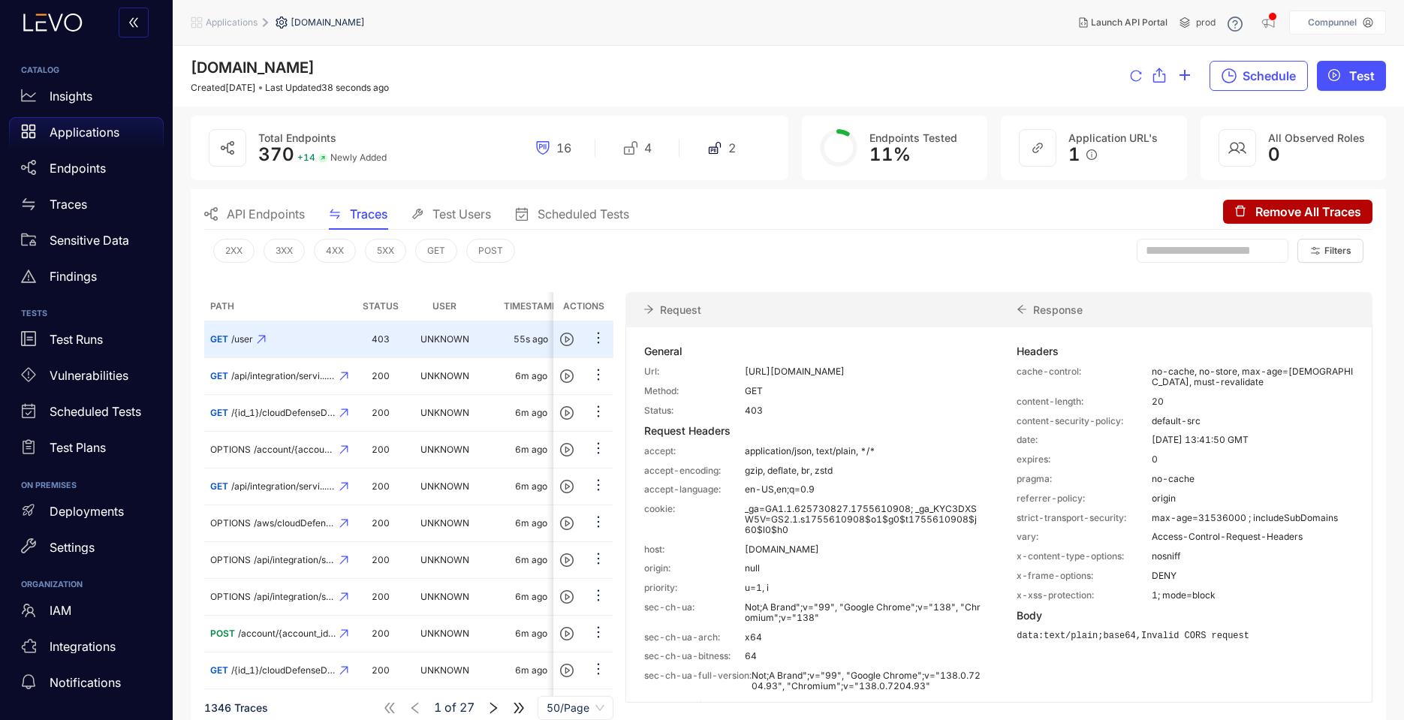
click at [282, 218] on span "API Endpoints" at bounding box center [266, 214] width 78 height 14
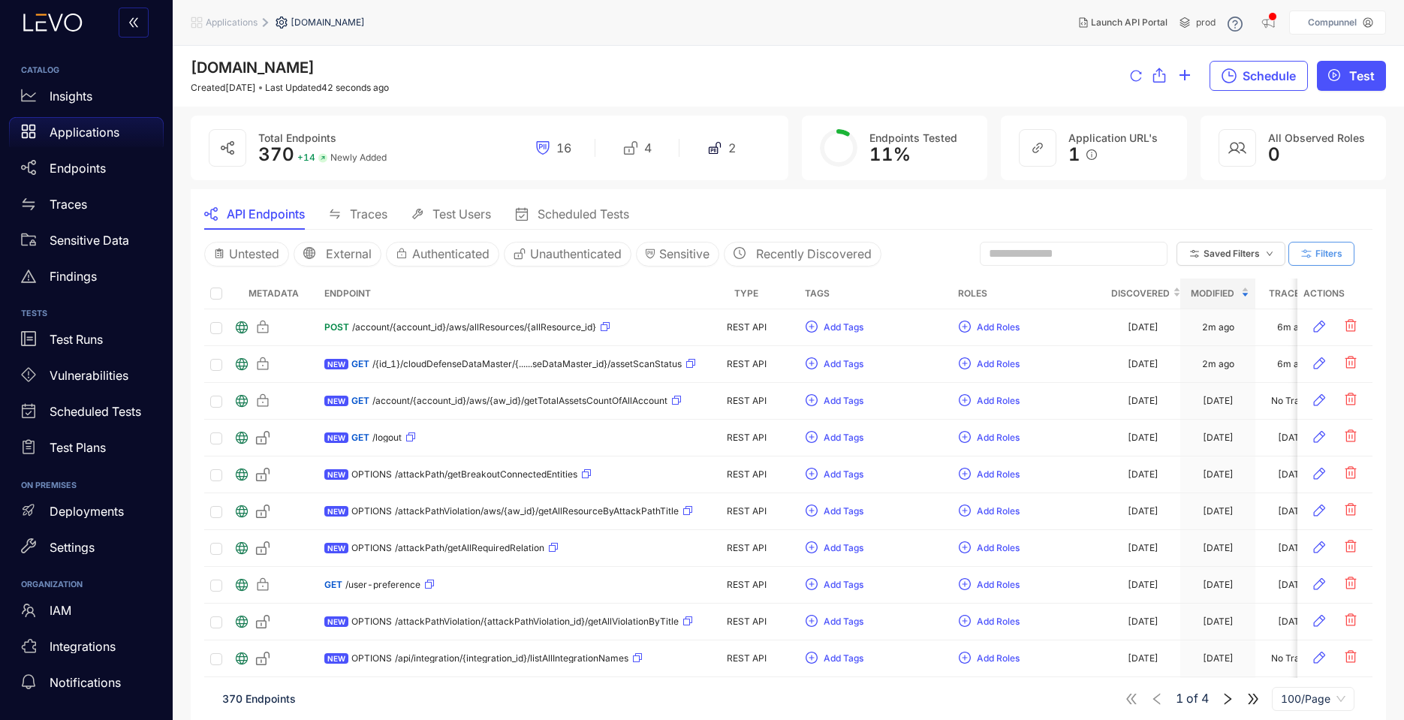
click at [1311, 249] on icon "button" at bounding box center [1306, 255] width 14 height 14
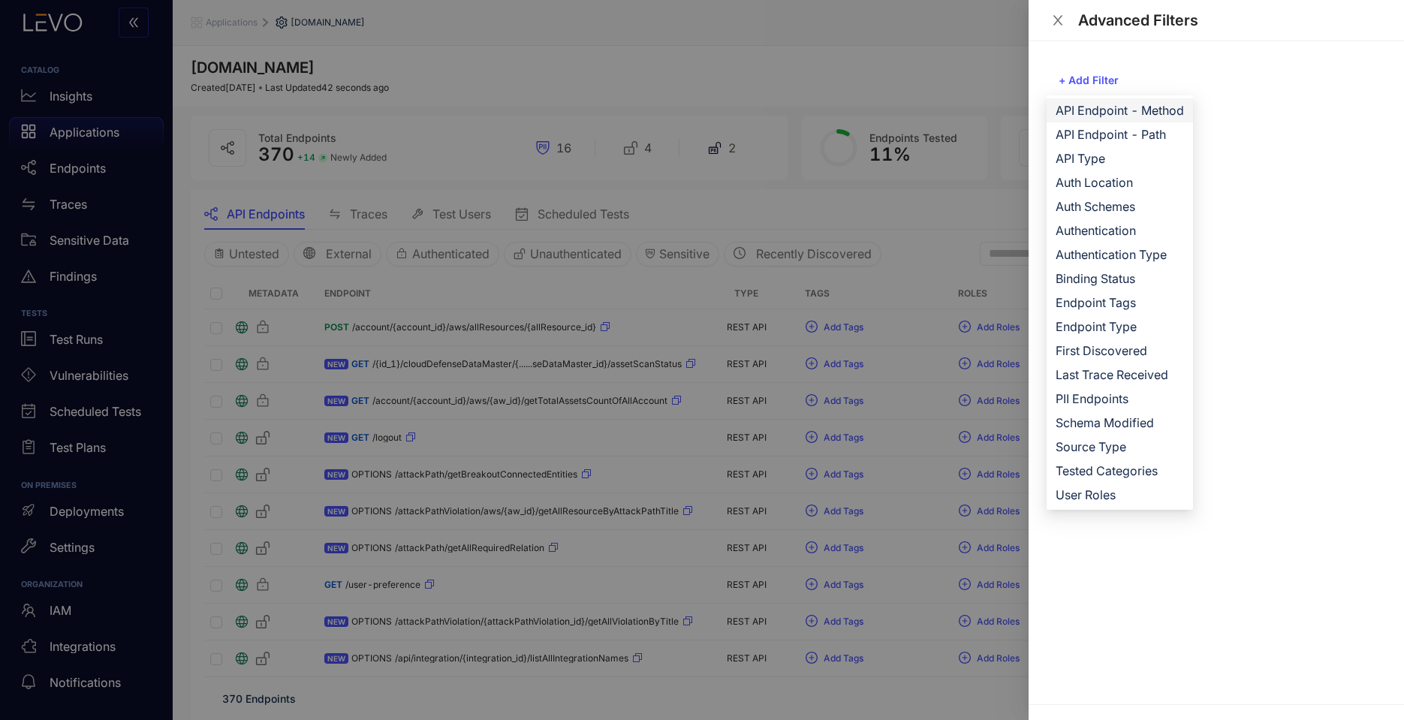
click at [1139, 102] on span "API Endpoint - Method" at bounding box center [1119, 110] width 128 height 17
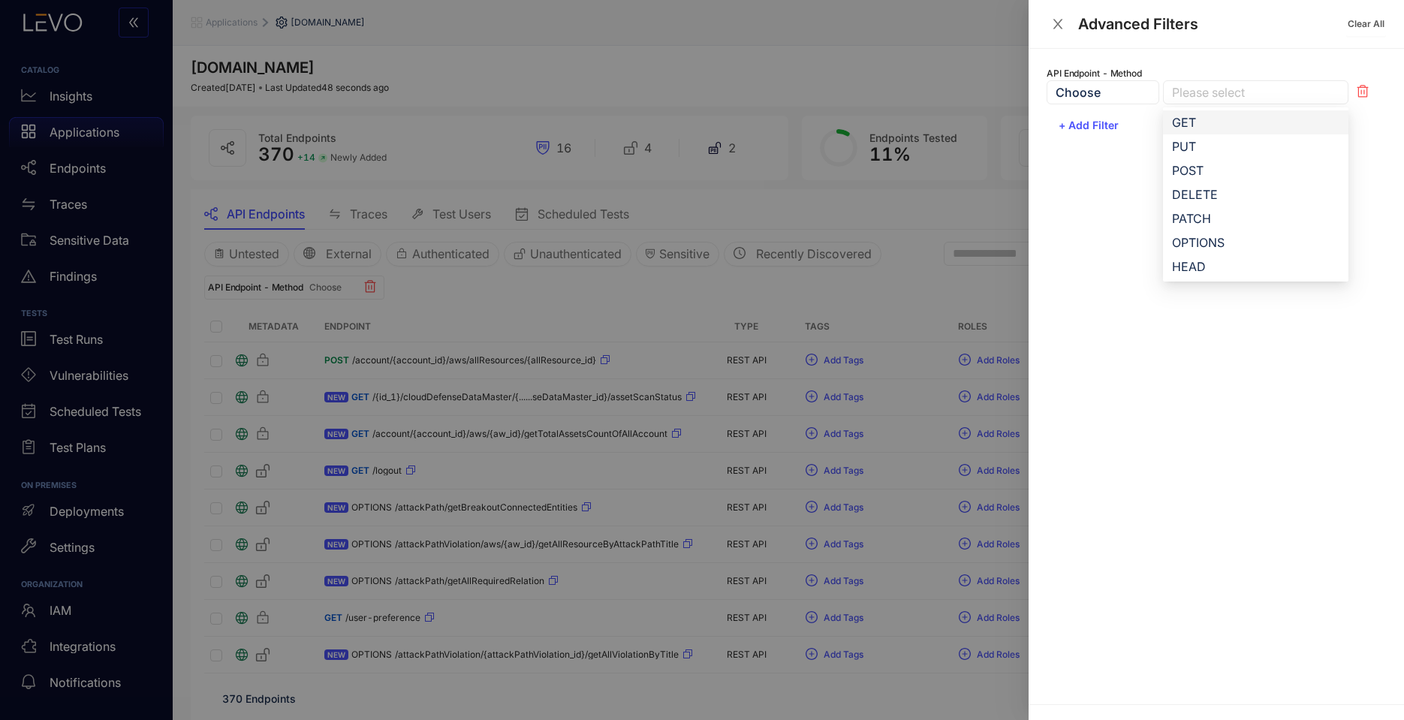
click at [1269, 96] on div at bounding box center [1248, 93] width 160 height 16
click at [1244, 119] on div "GET" at bounding box center [1255, 122] width 167 height 17
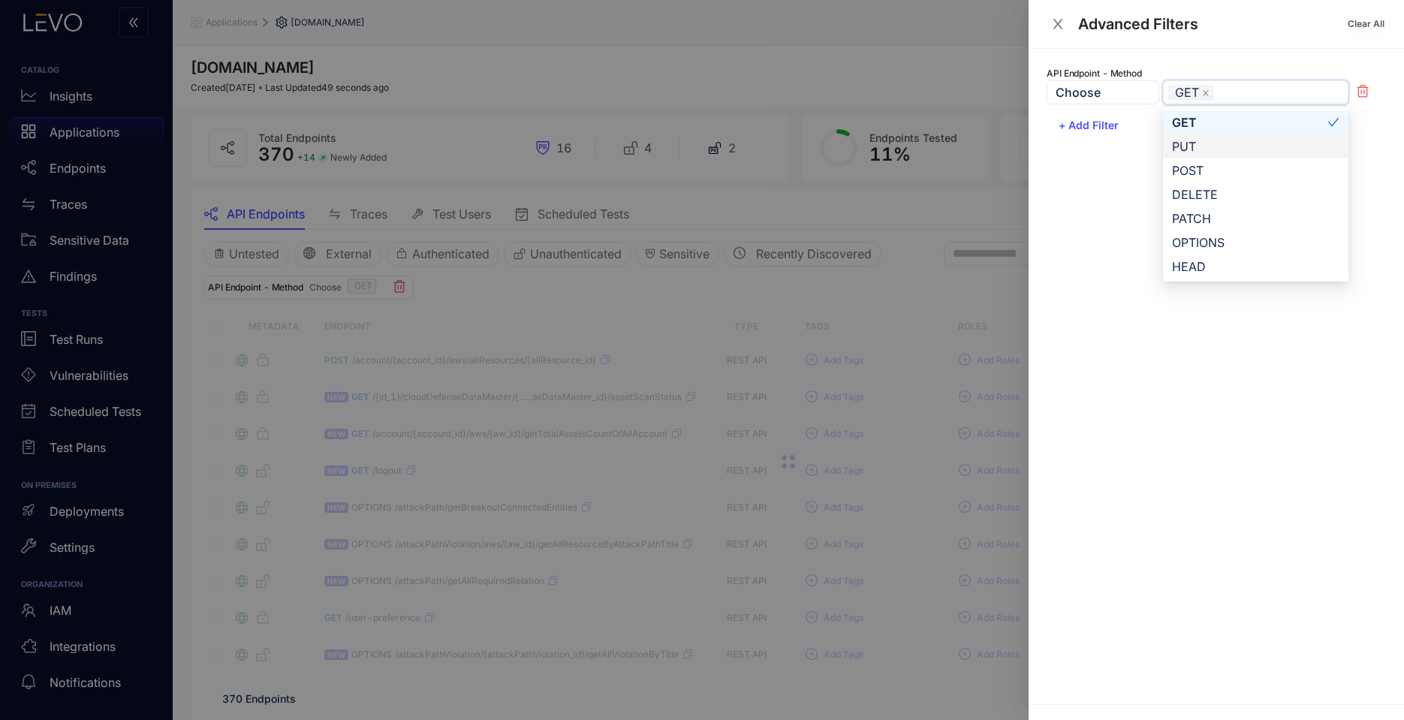
click at [1125, 197] on div "API Endpoint - Method Choose GET GET PUT POST GET PUT POST DELETE PATCH OPTIONS…" at bounding box center [1215, 376] width 375 height 655
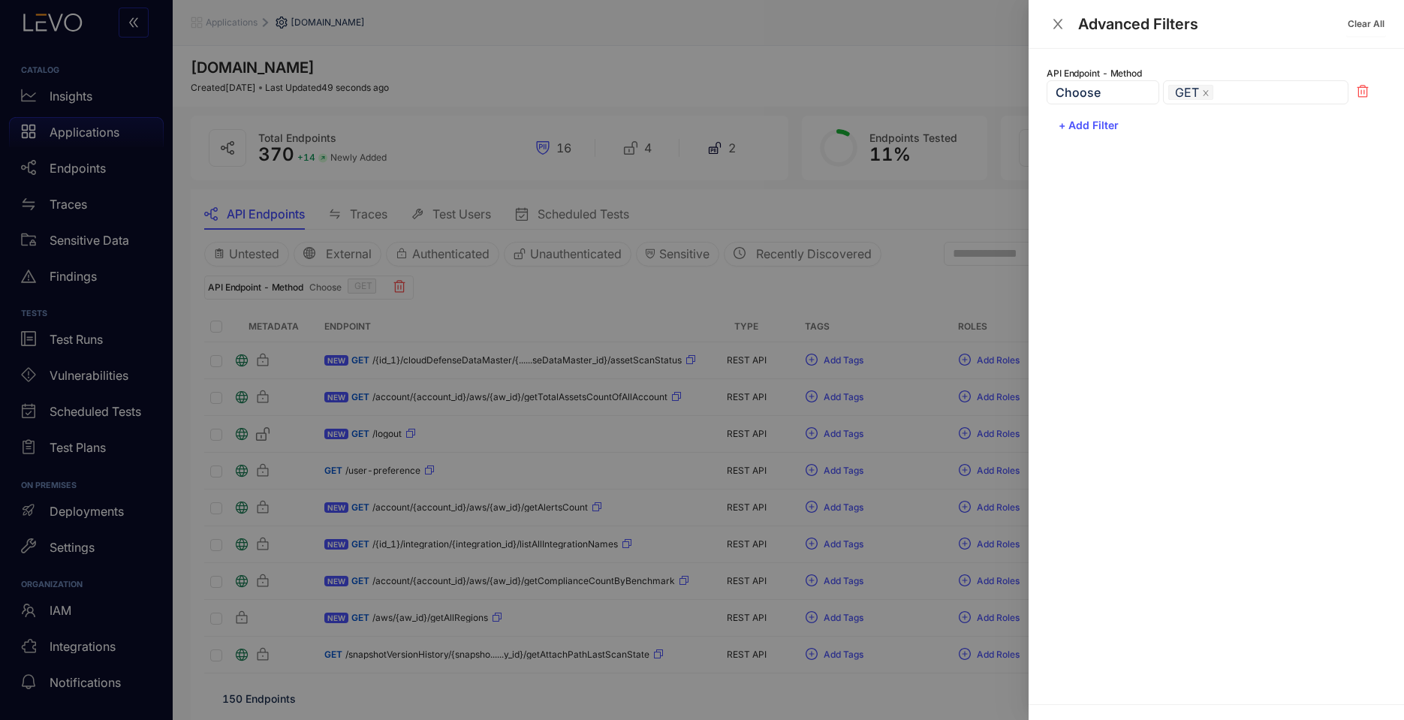
click at [959, 170] on div at bounding box center [702, 360] width 1404 height 720
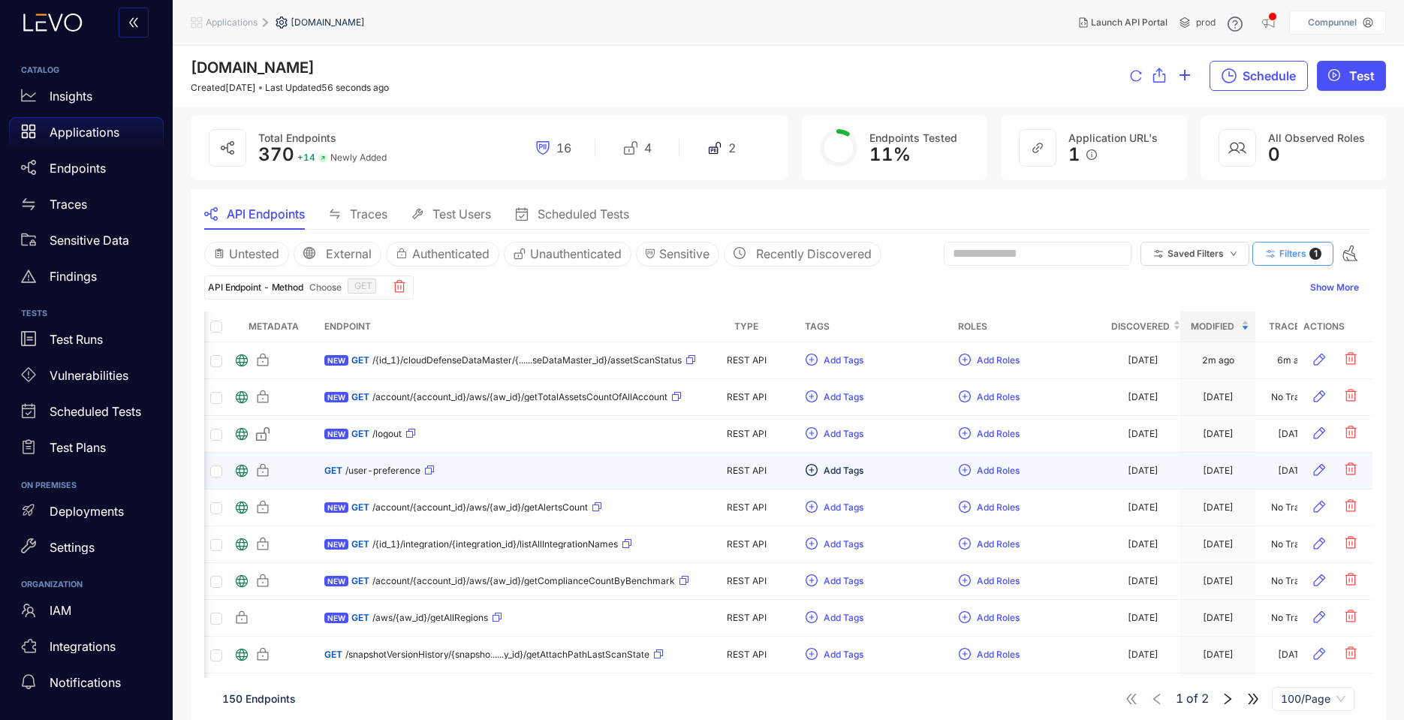
scroll to position [0, 33]
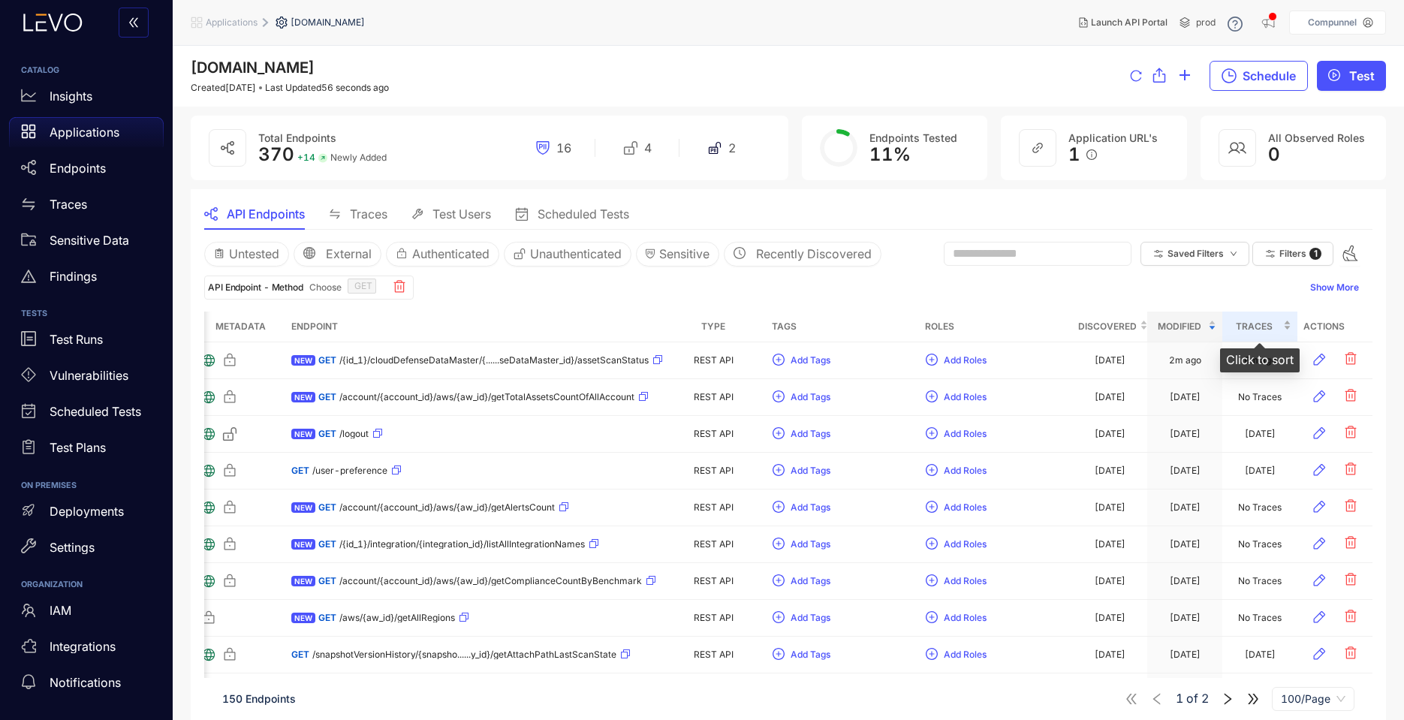
click at [1289, 331] on div "Traces" at bounding box center [1259, 326] width 63 height 17
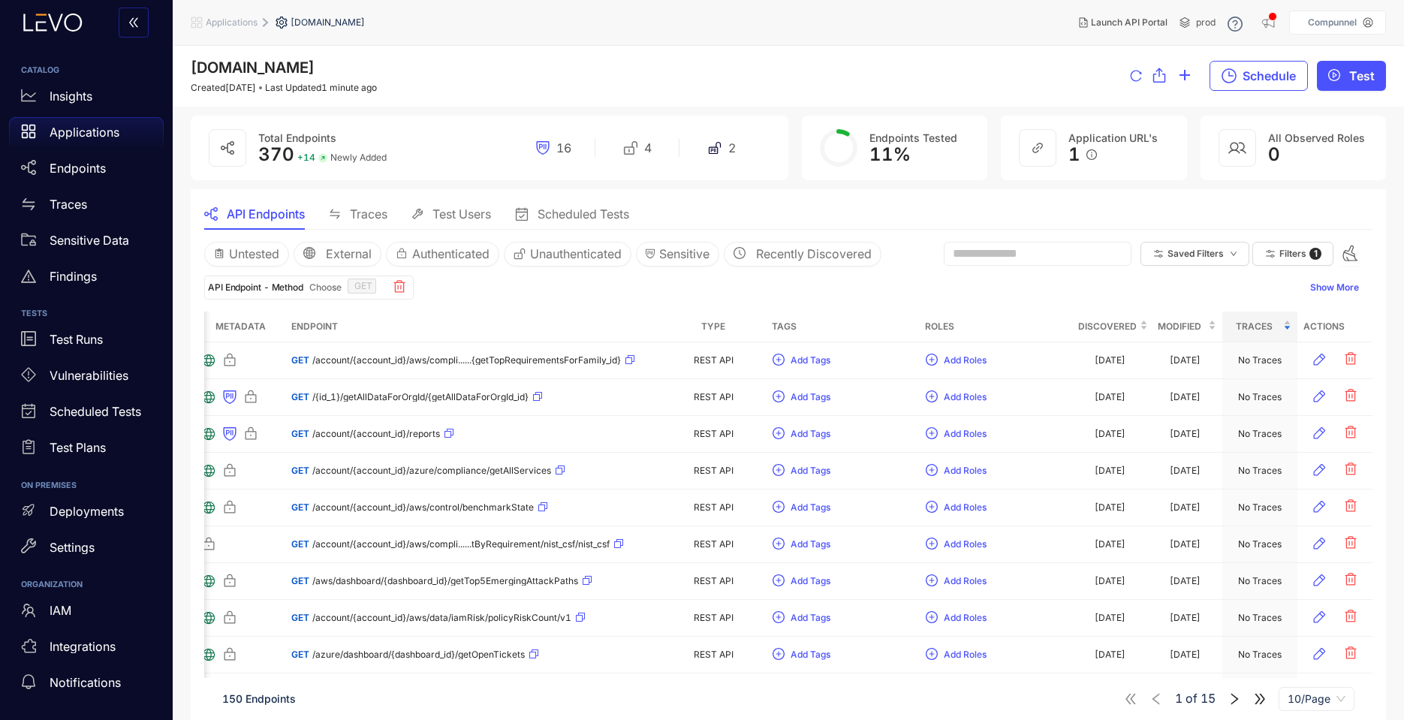
click at [1296, 694] on span "10/Page" at bounding box center [1316, 699] width 58 height 23
click at [1296, 664] on div "100/Page" at bounding box center [1316, 669] width 58 height 17
click at [91, 203] on div "Traces" at bounding box center [86, 204] width 155 height 30
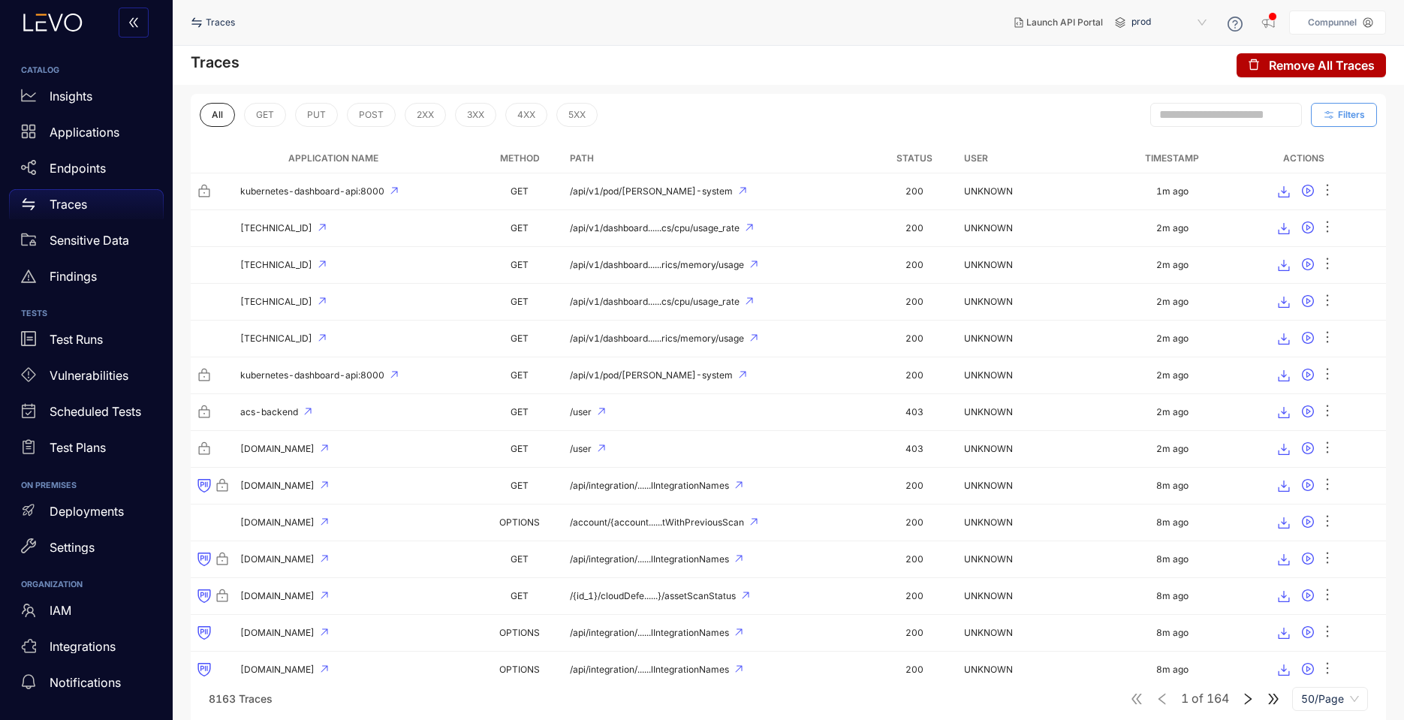
click at [1336, 115] on button "Filters" at bounding box center [1344, 115] width 66 height 24
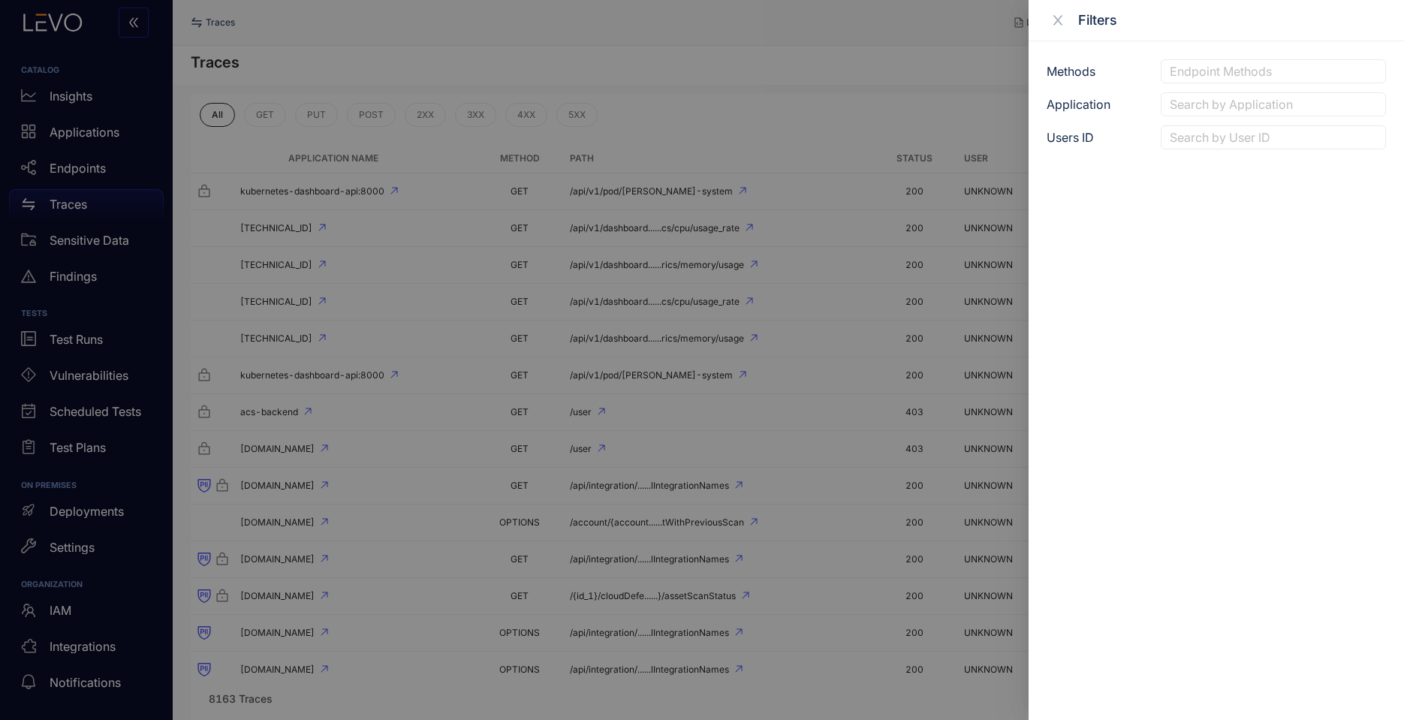
click at [1242, 107] on div at bounding box center [1273, 105] width 215 height 16
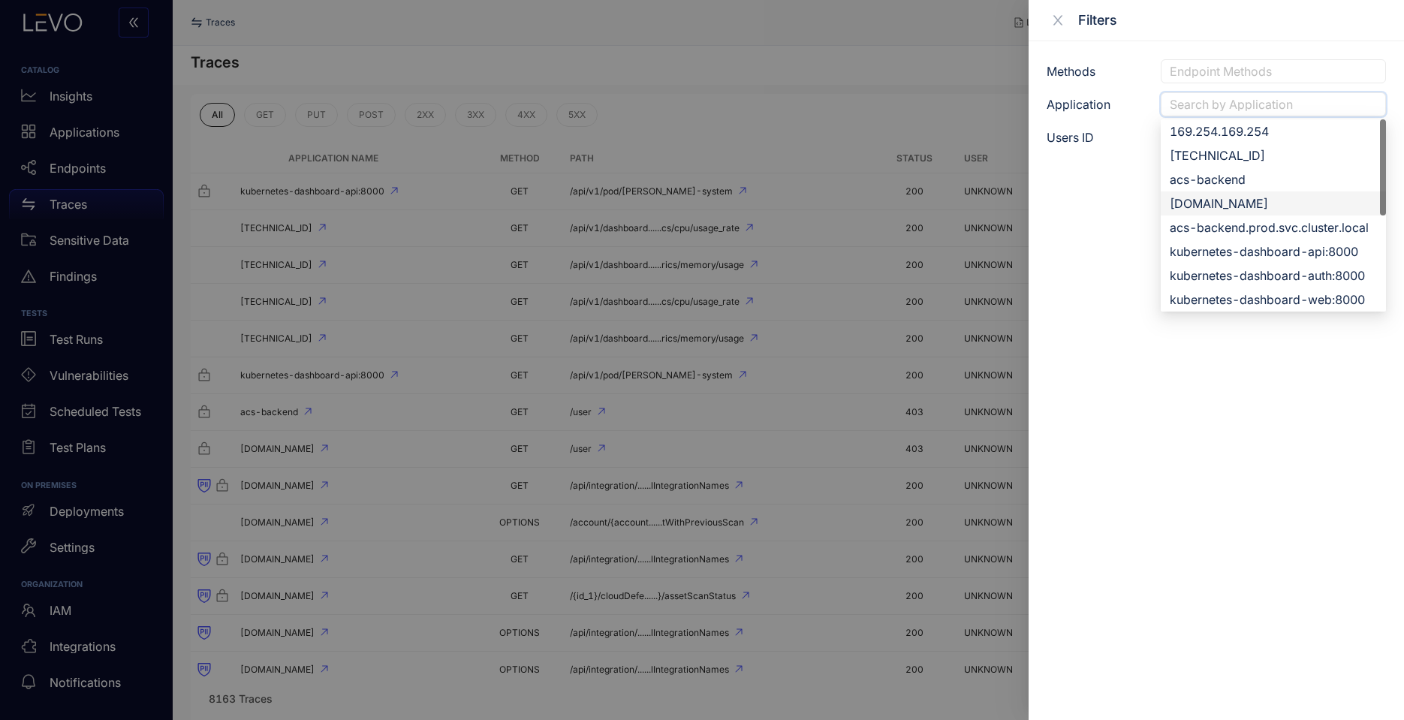
click at [1247, 206] on div "[DOMAIN_NAME]" at bounding box center [1273, 203] width 207 height 17
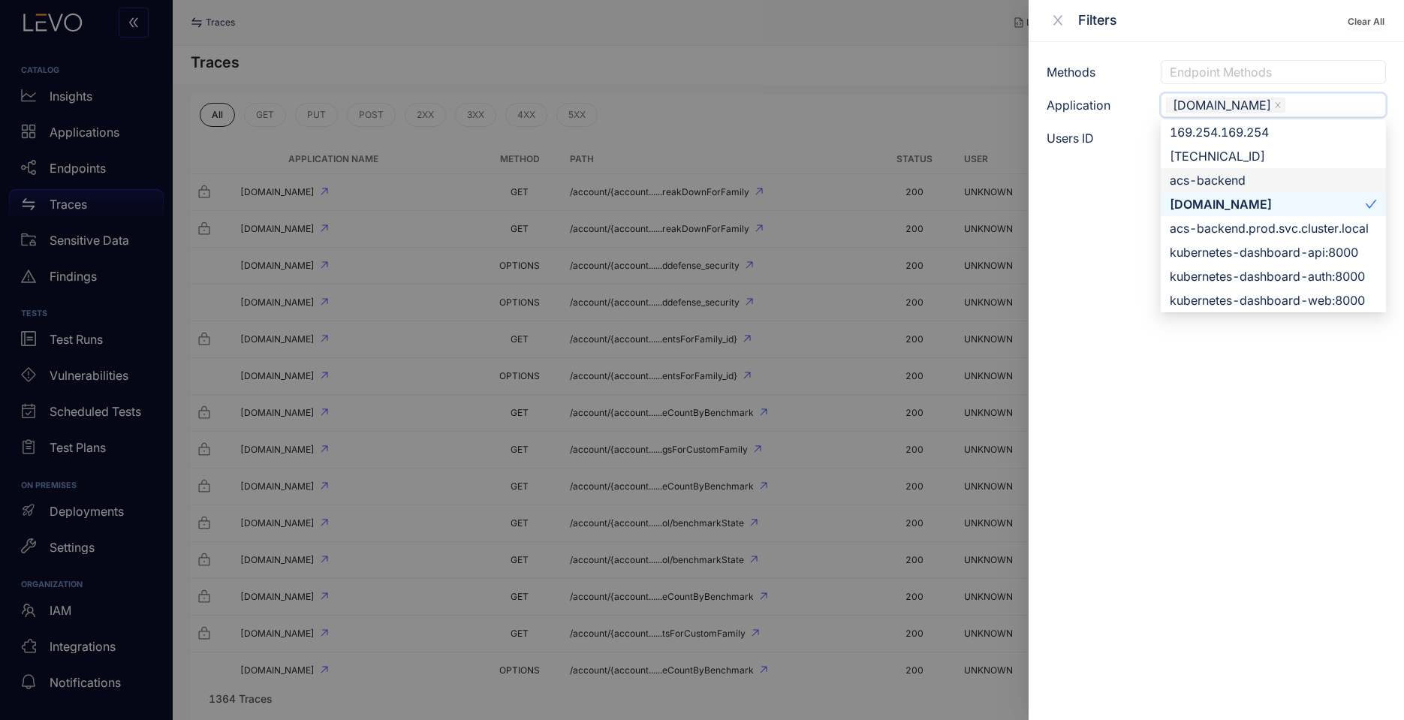
click at [1221, 172] on div "acs-backend" at bounding box center [1273, 180] width 207 height 17
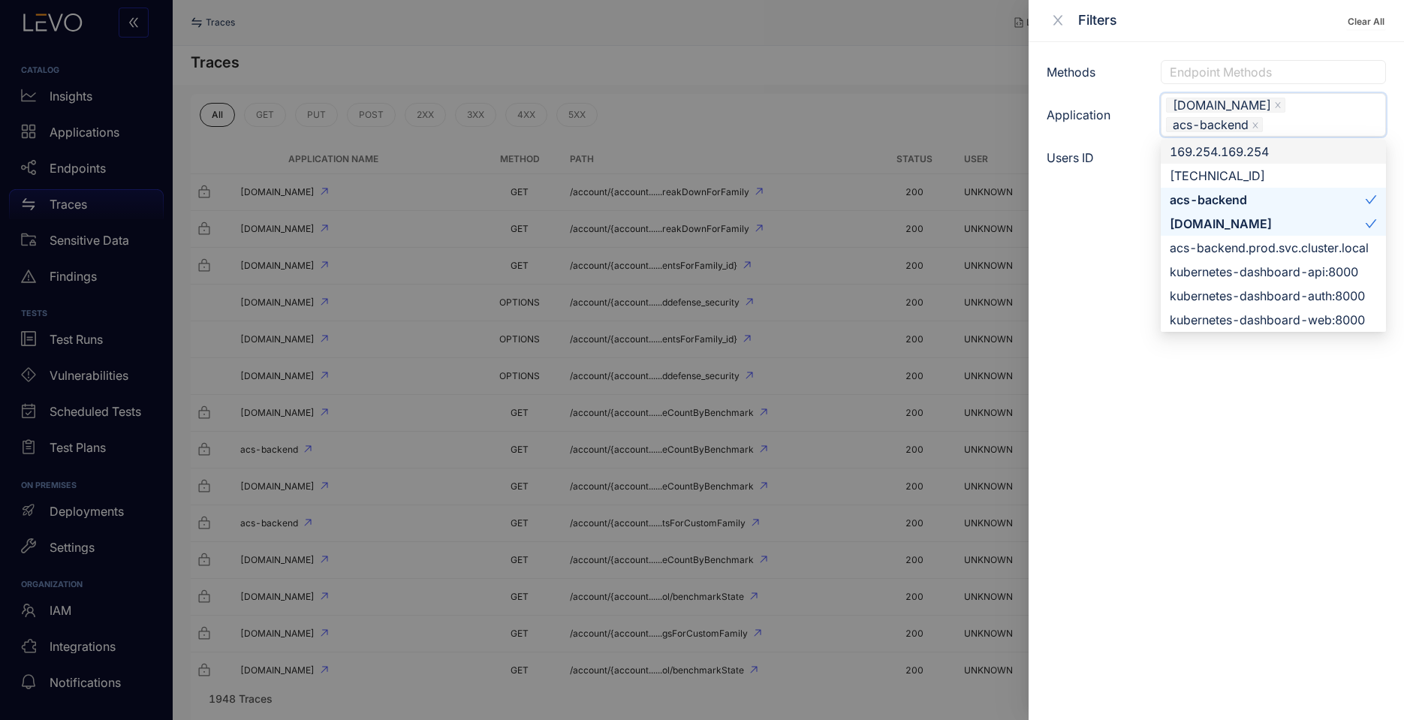
click at [928, 71] on div at bounding box center [702, 360] width 1404 height 720
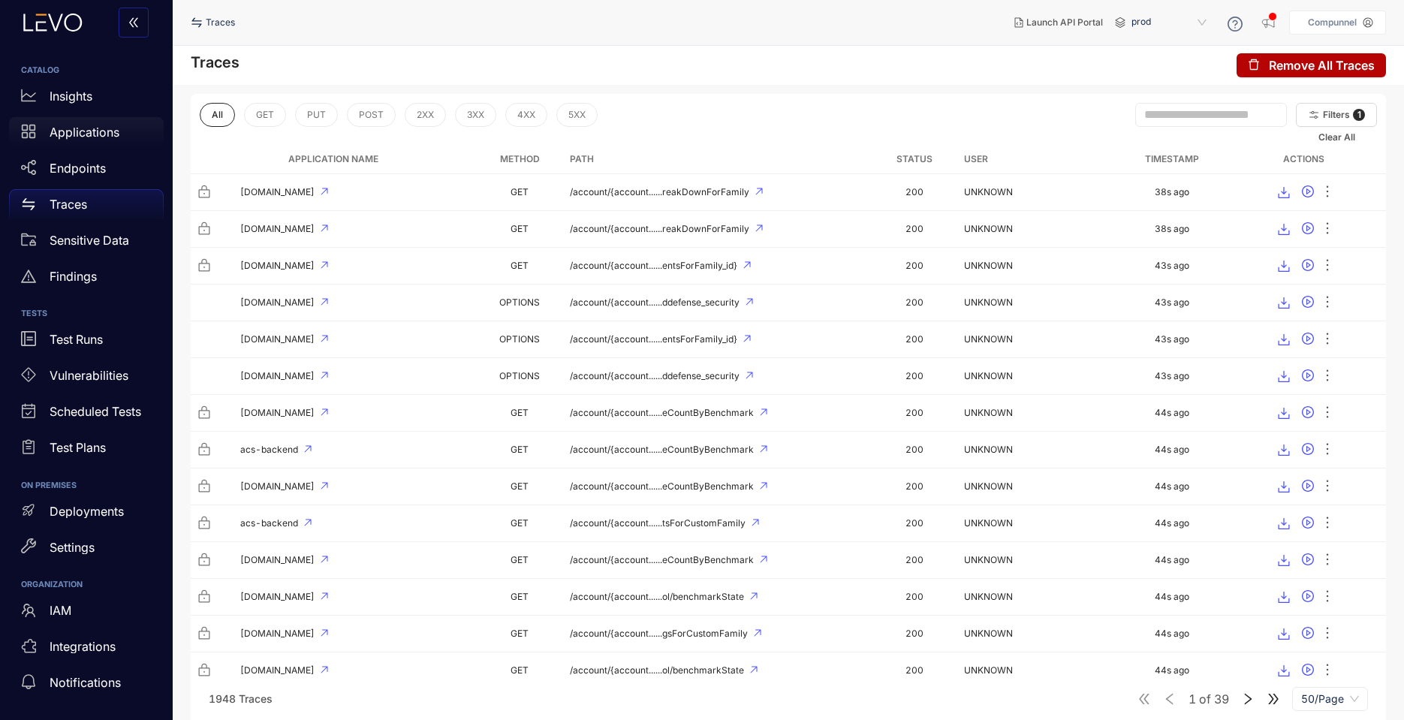
click at [93, 134] on p "Applications" at bounding box center [85, 132] width 70 height 14
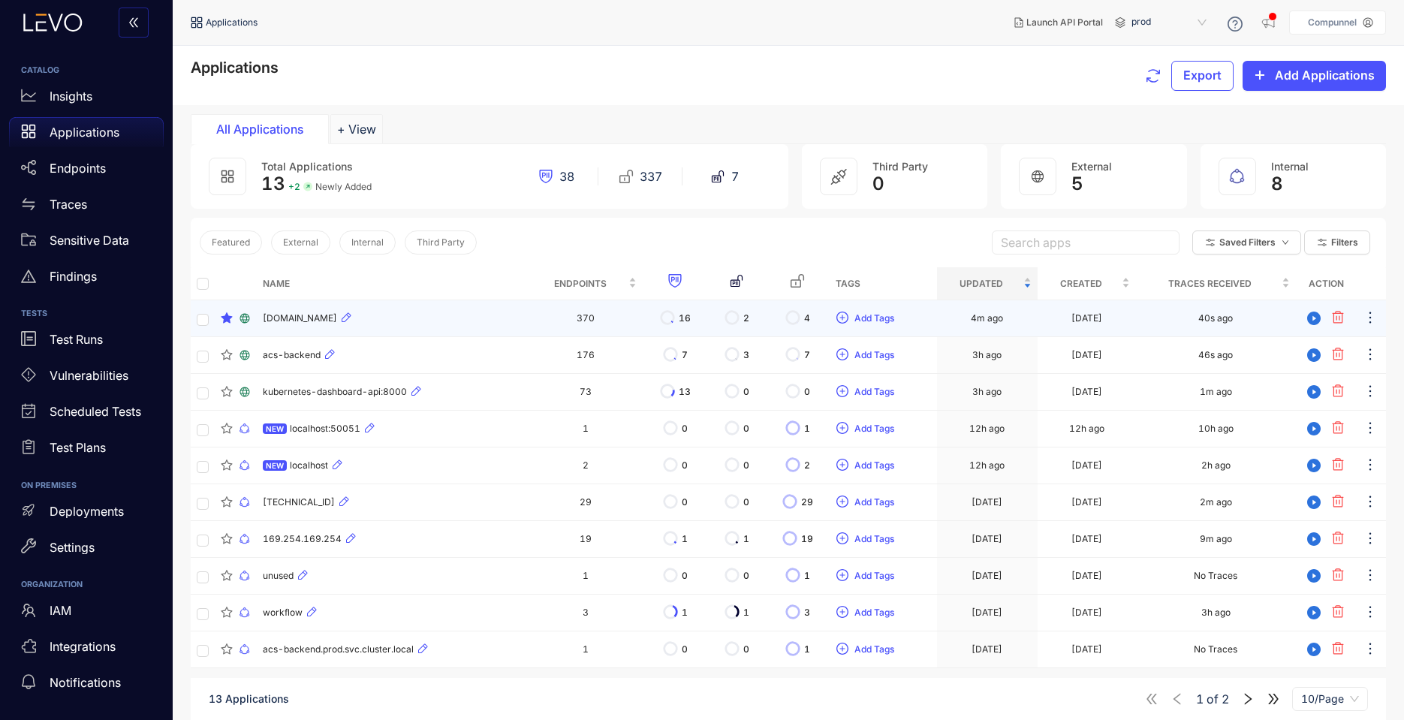
click at [330, 308] on td "[DOMAIN_NAME]" at bounding box center [393, 318] width 272 height 37
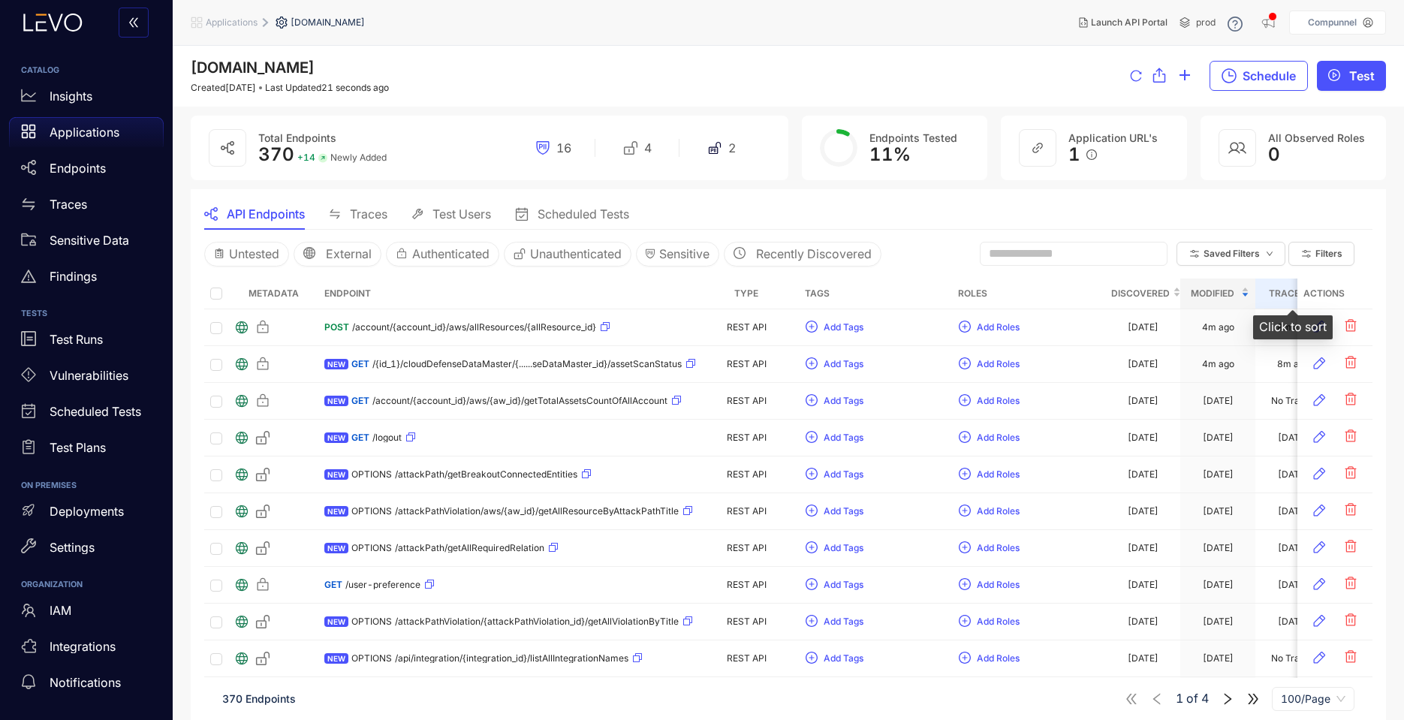
click at [1276, 297] on span "Traces" at bounding box center [1287, 293] width 52 height 17
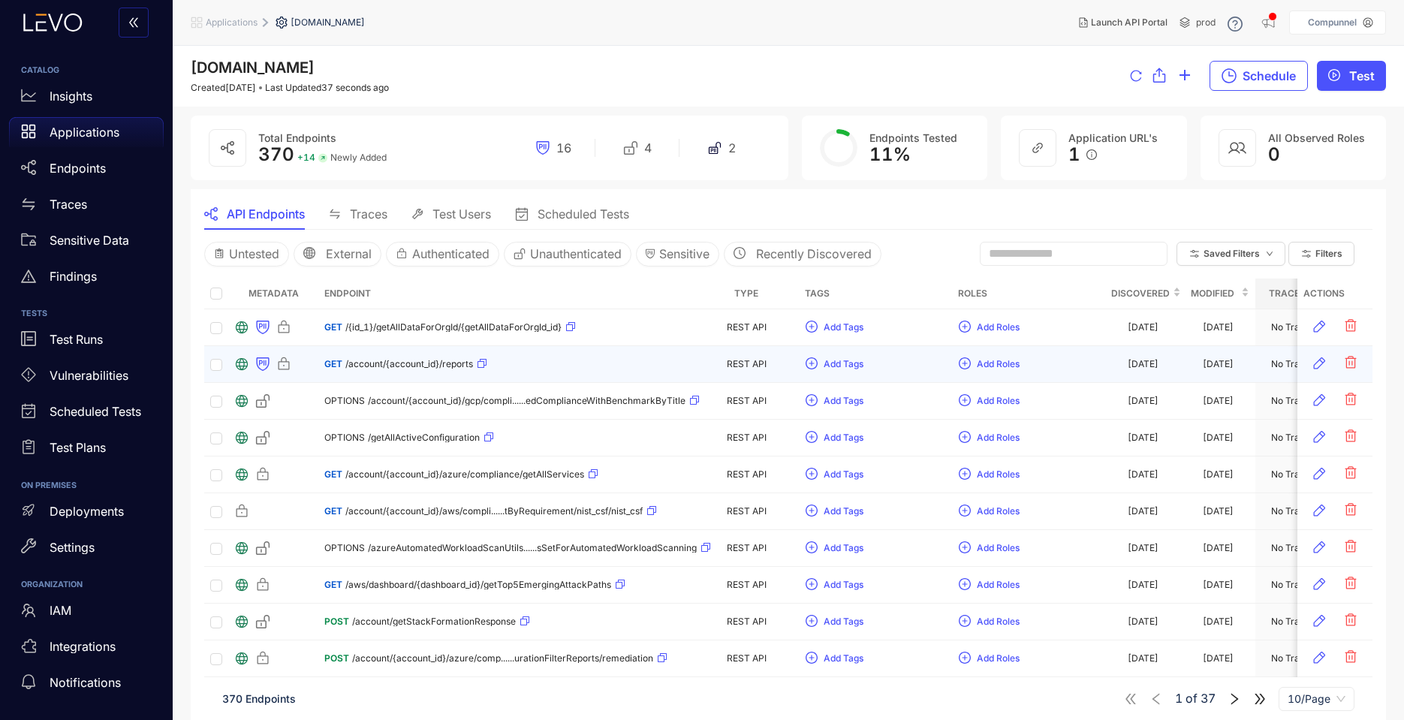
scroll to position [20, 0]
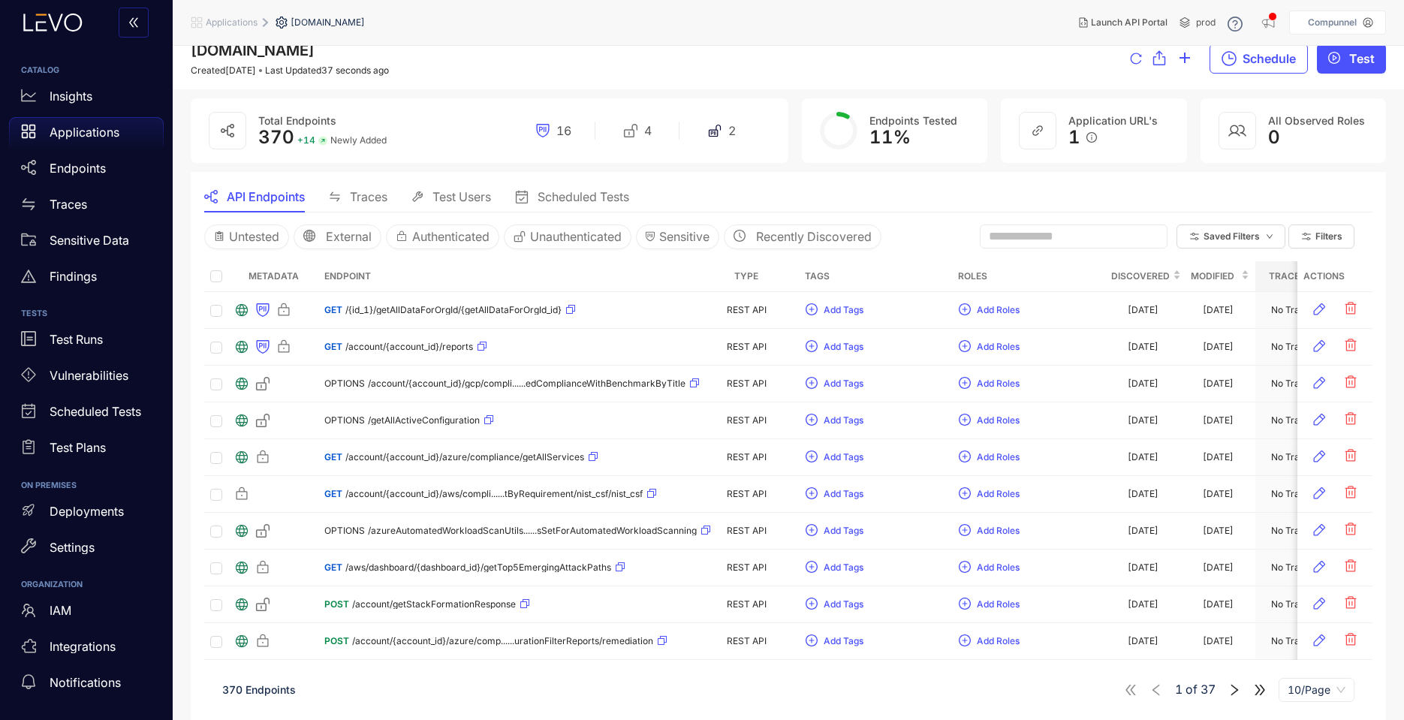
click at [1332, 688] on span "10/Page" at bounding box center [1316, 690] width 58 height 23
click at [1313, 658] on div "100/Page" at bounding box center [1316, 660] width 58 height 17
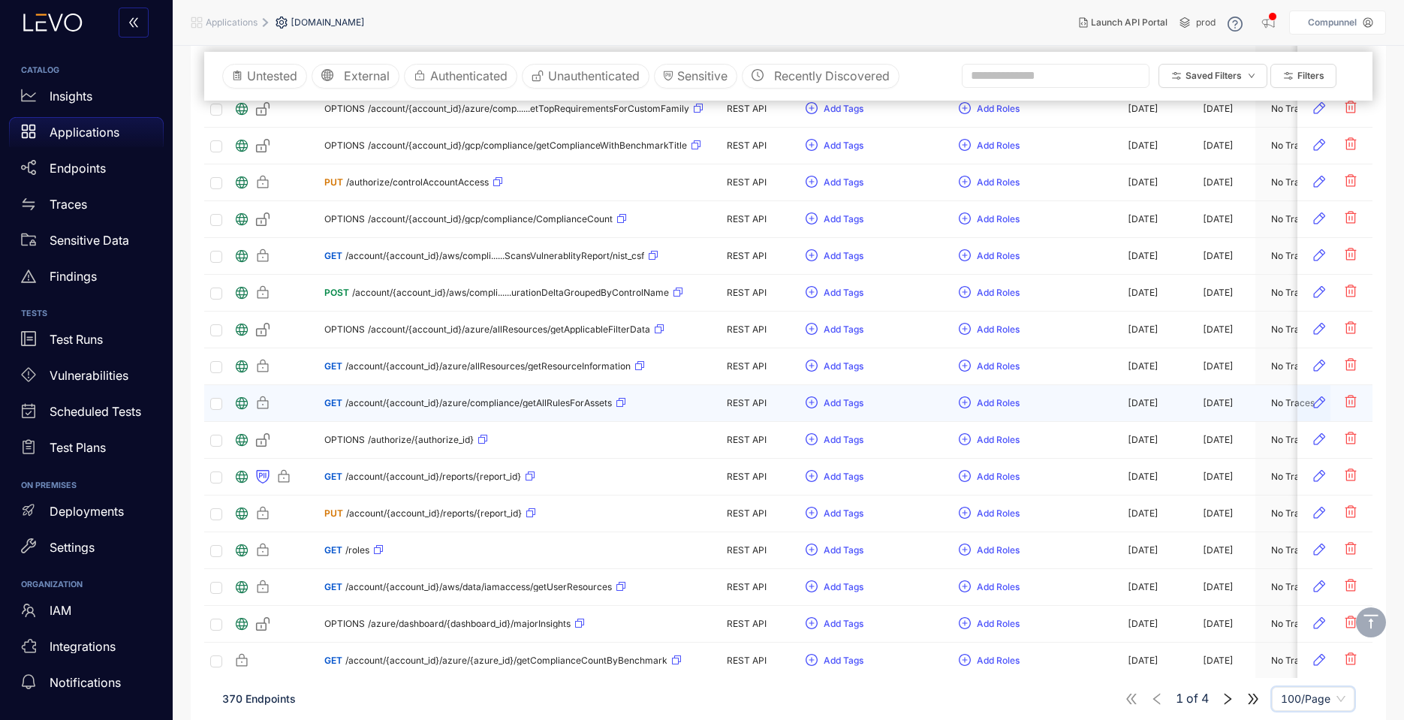
scroll to position [1079, 0]
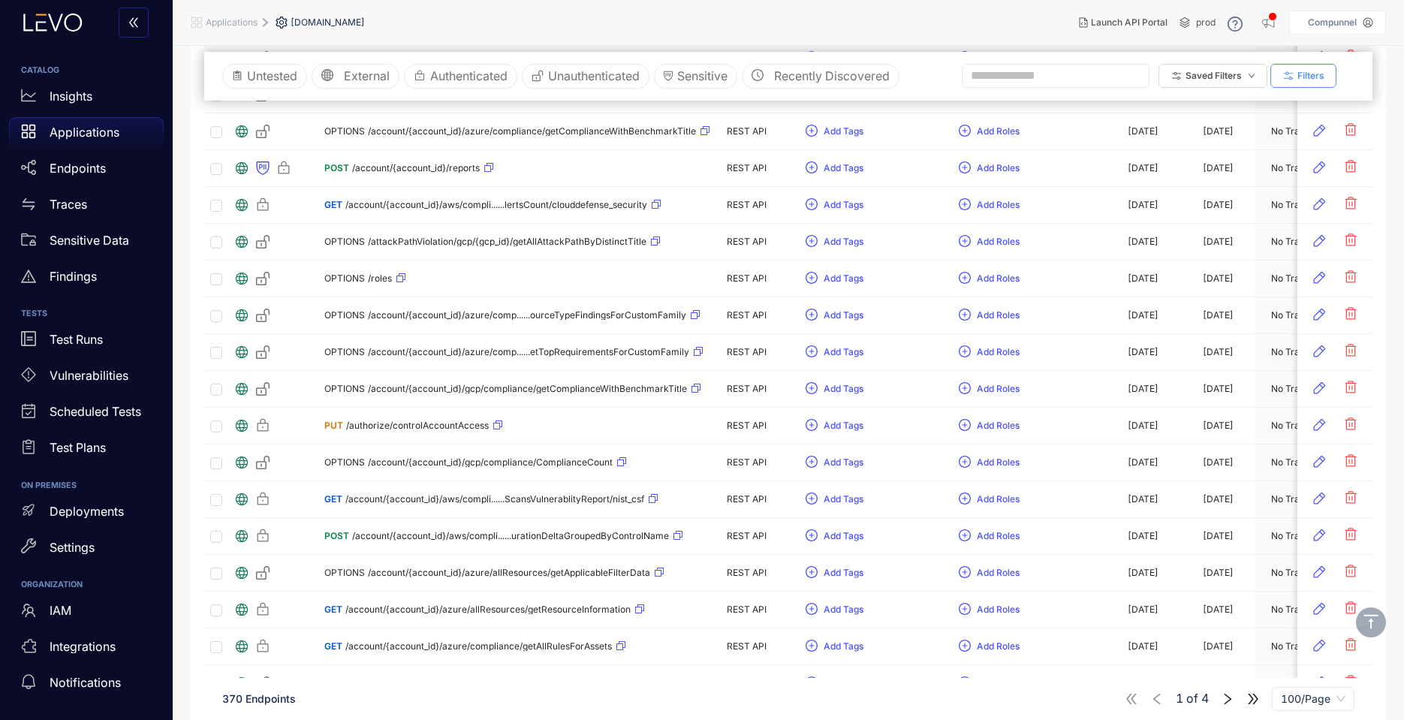
click at [1319, 77] on span "Filters" at bounding box center [1310, 76] width 27 height 11
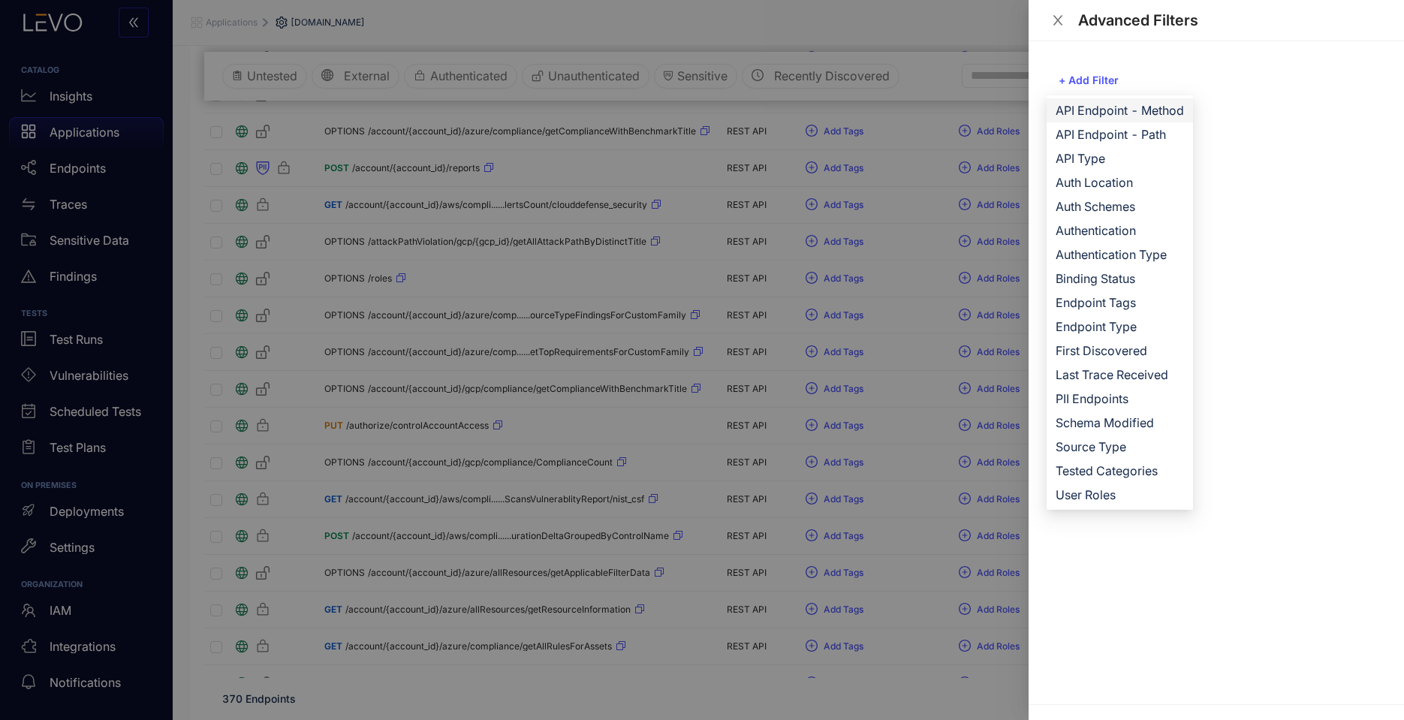
click at [1153, 111] on span "API Endpoint - Method" at bounding box center [1119, 110] width 128 height 17
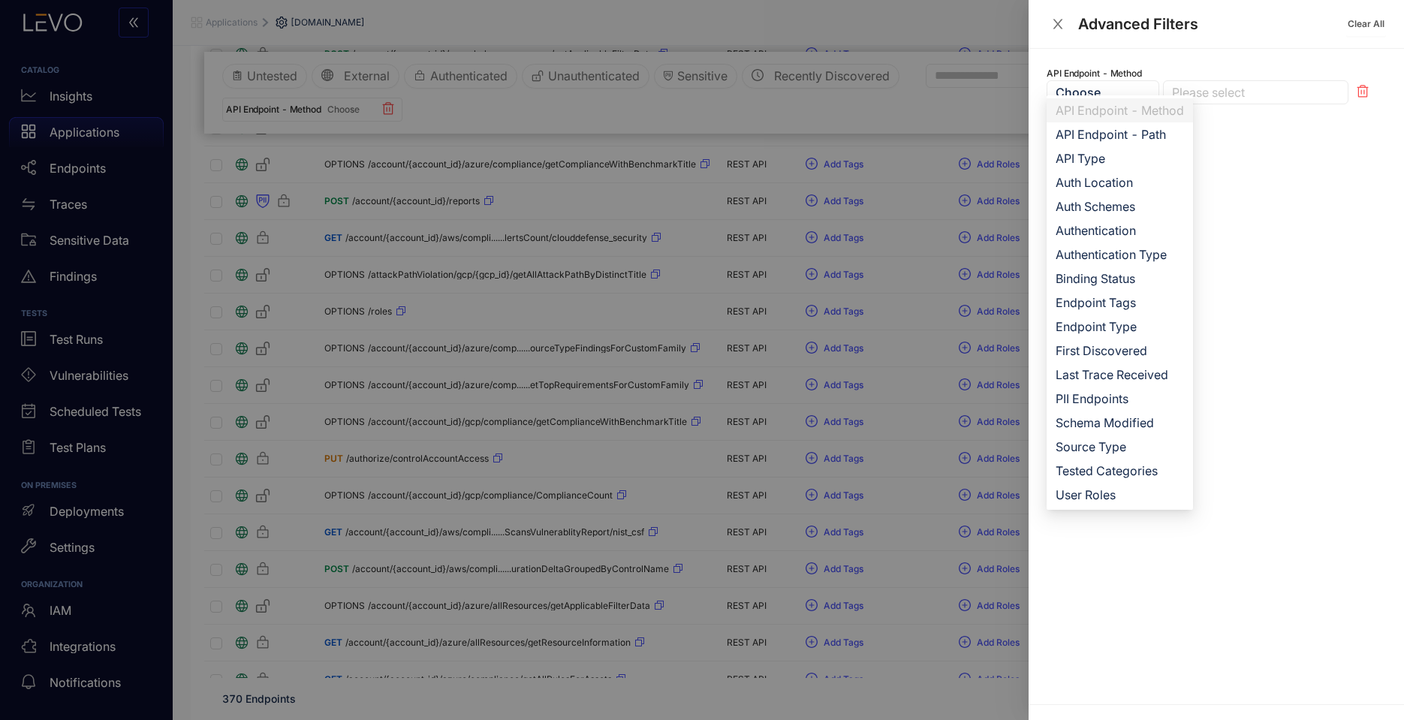
scroll to position [1112, 0]
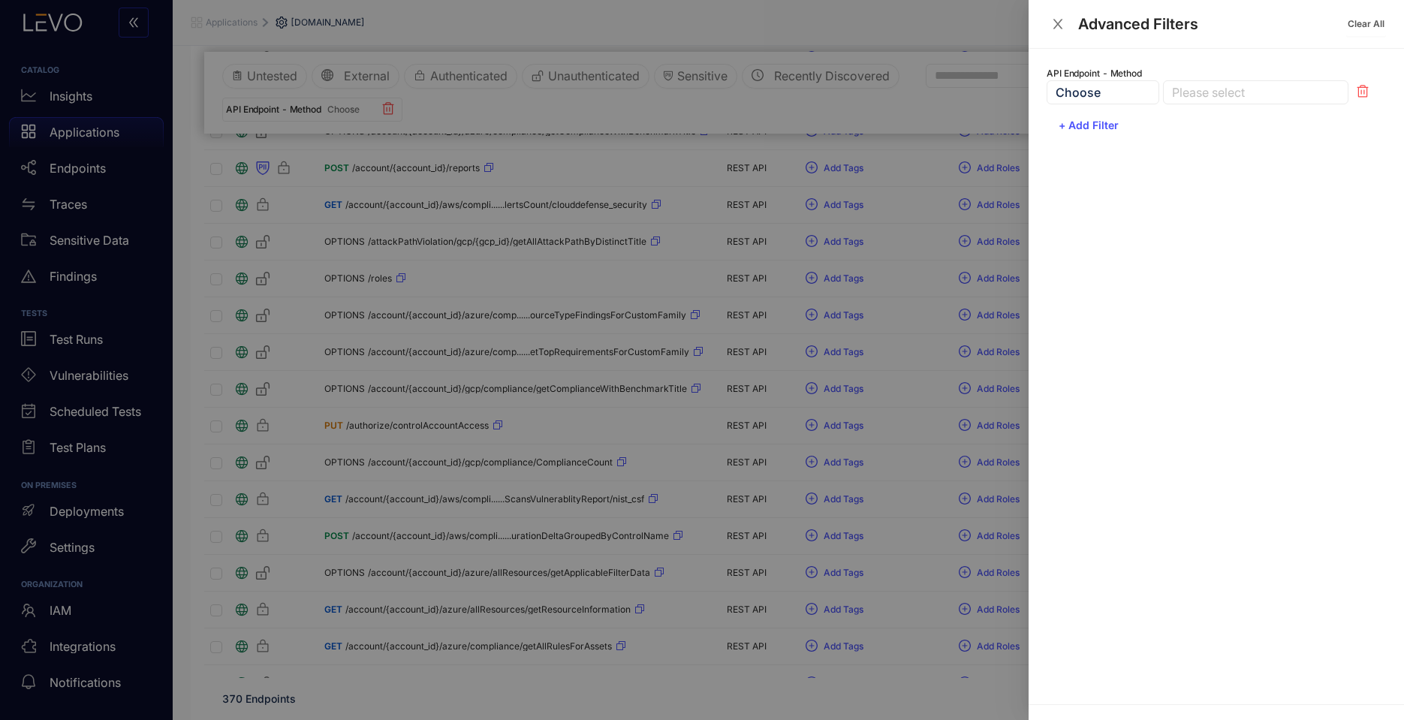
click at [1215, 88] on div at bounding box center [1248, 93] width 160 height 16
click at [1204, 120] on div "GET" at bounding box center [1255, 122] width 167 height 17
click at [1134, 164] on div "API Endpoint - Method Choose Please select GET PUT GET PUT POST DELETE PATCH OP…" at bounding box center [1215, 376] width 375 height 655
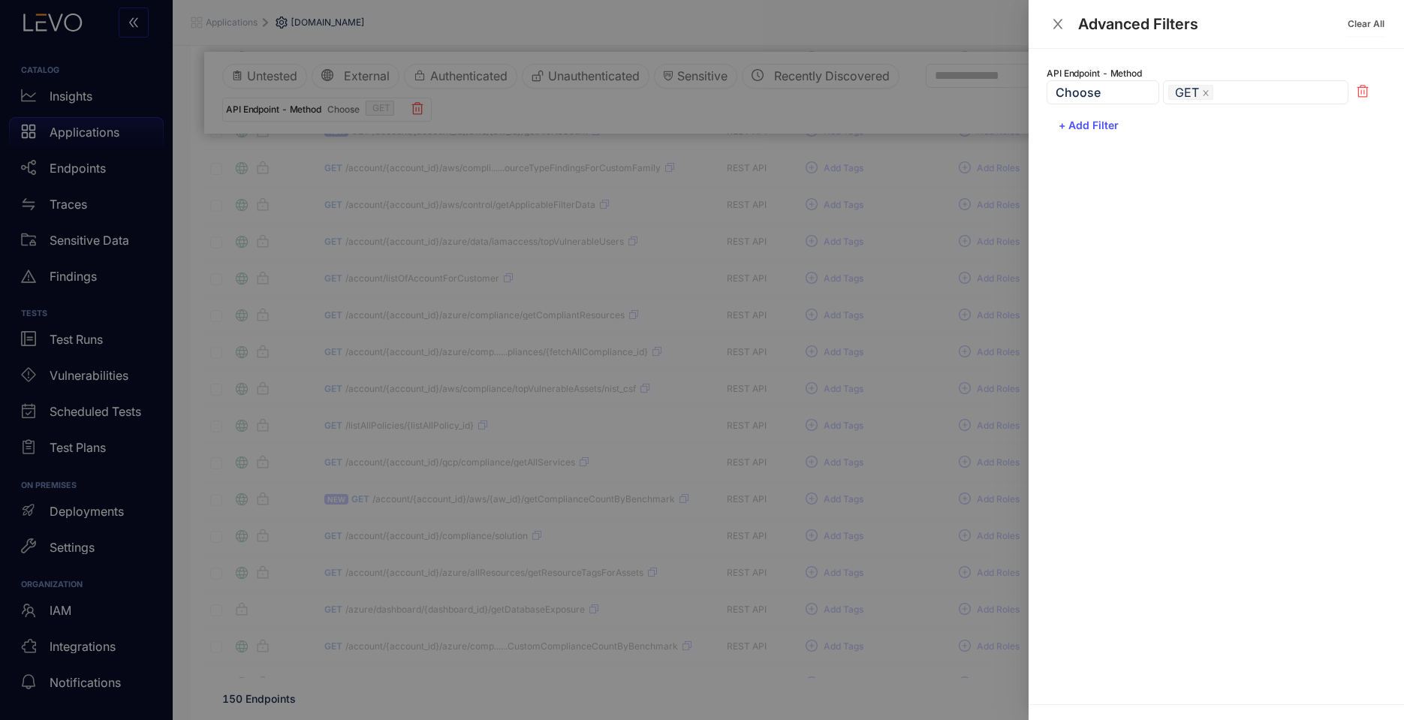
click at [973, 167] on div at bounding box center [702, 360] width 1404 height 720
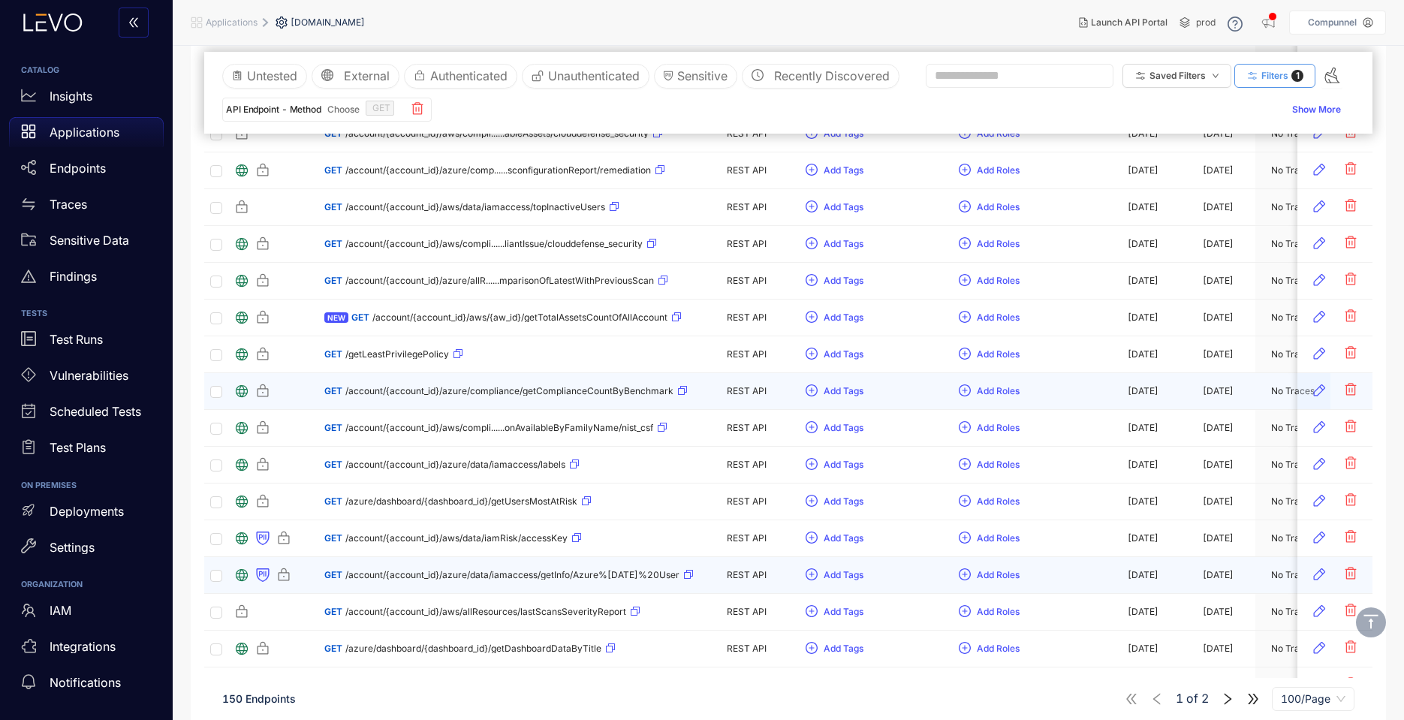
scroll to position [1922, 0]
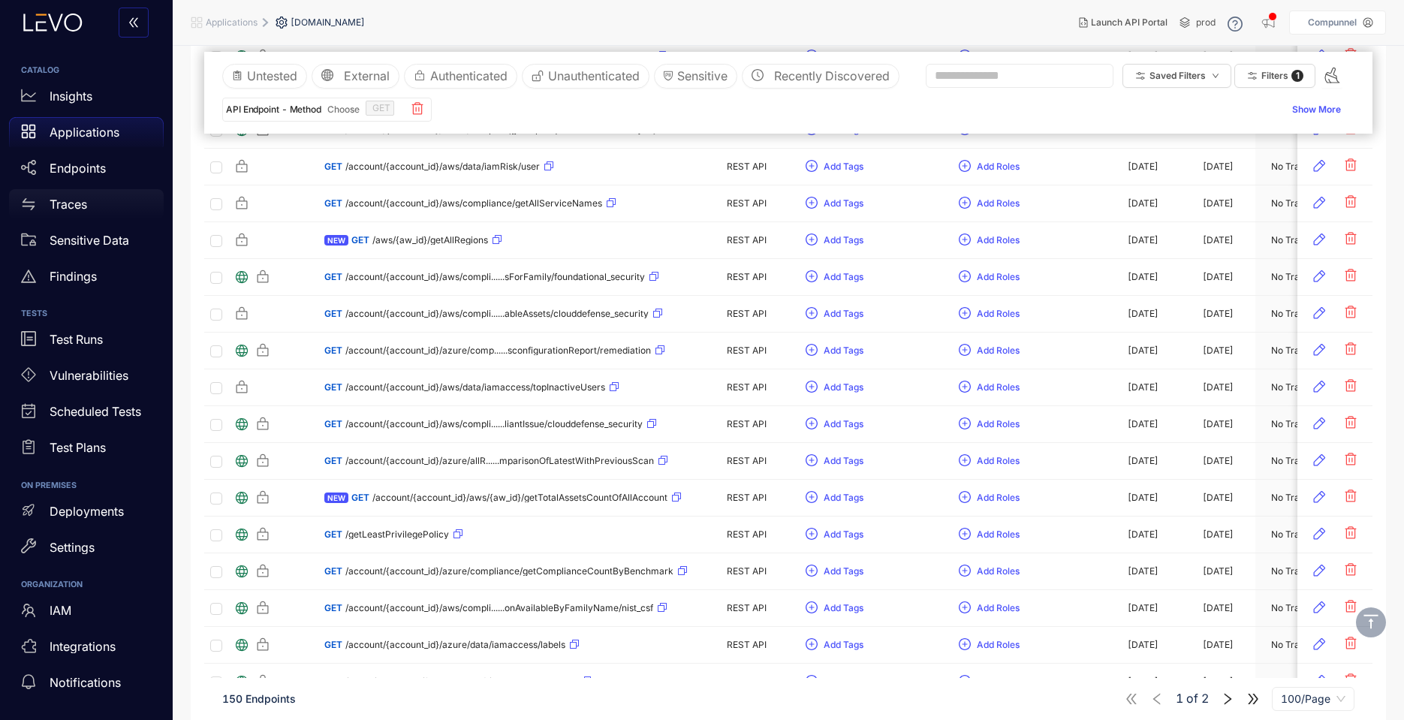
click at [60, 200] on p "Traces" at bounding box center [69, 204] width 38 height 14
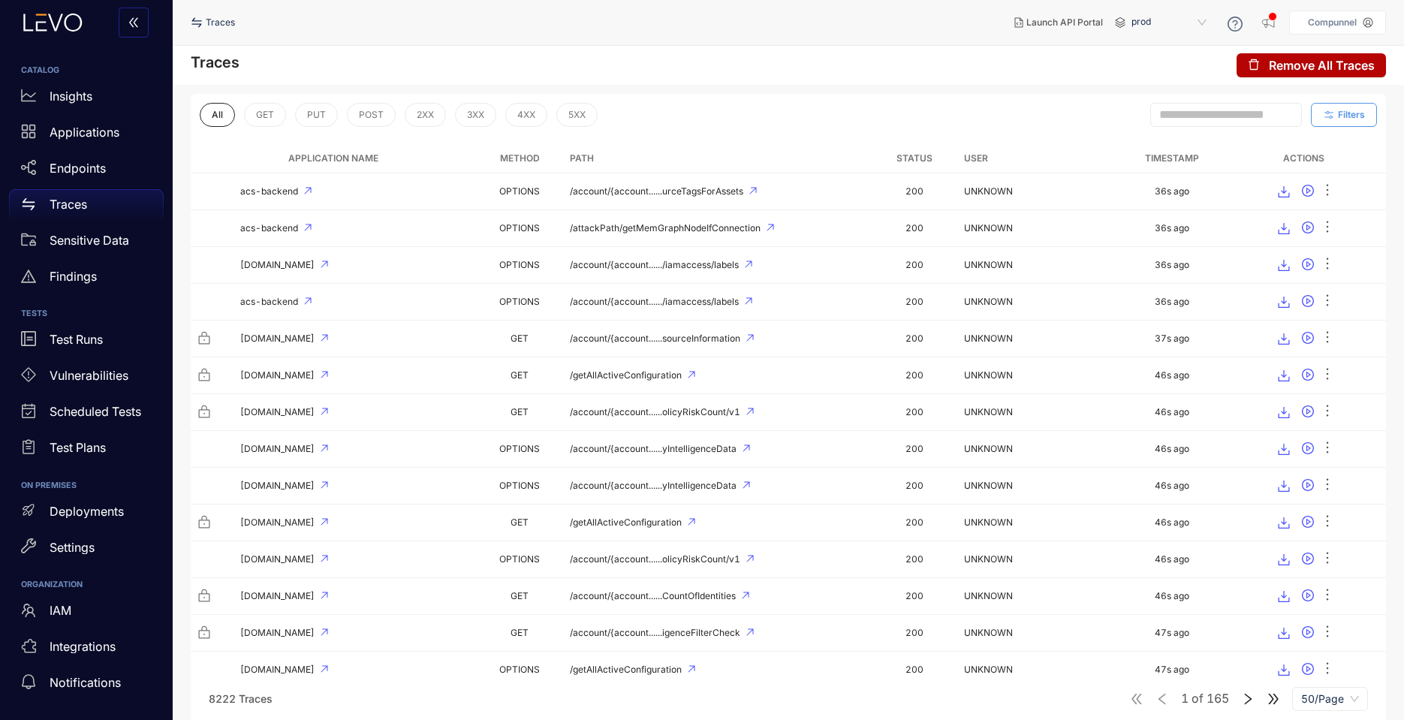
click at [1362, 116] on span "Filters" at bounding box center [1351, 115] width 27 height 11
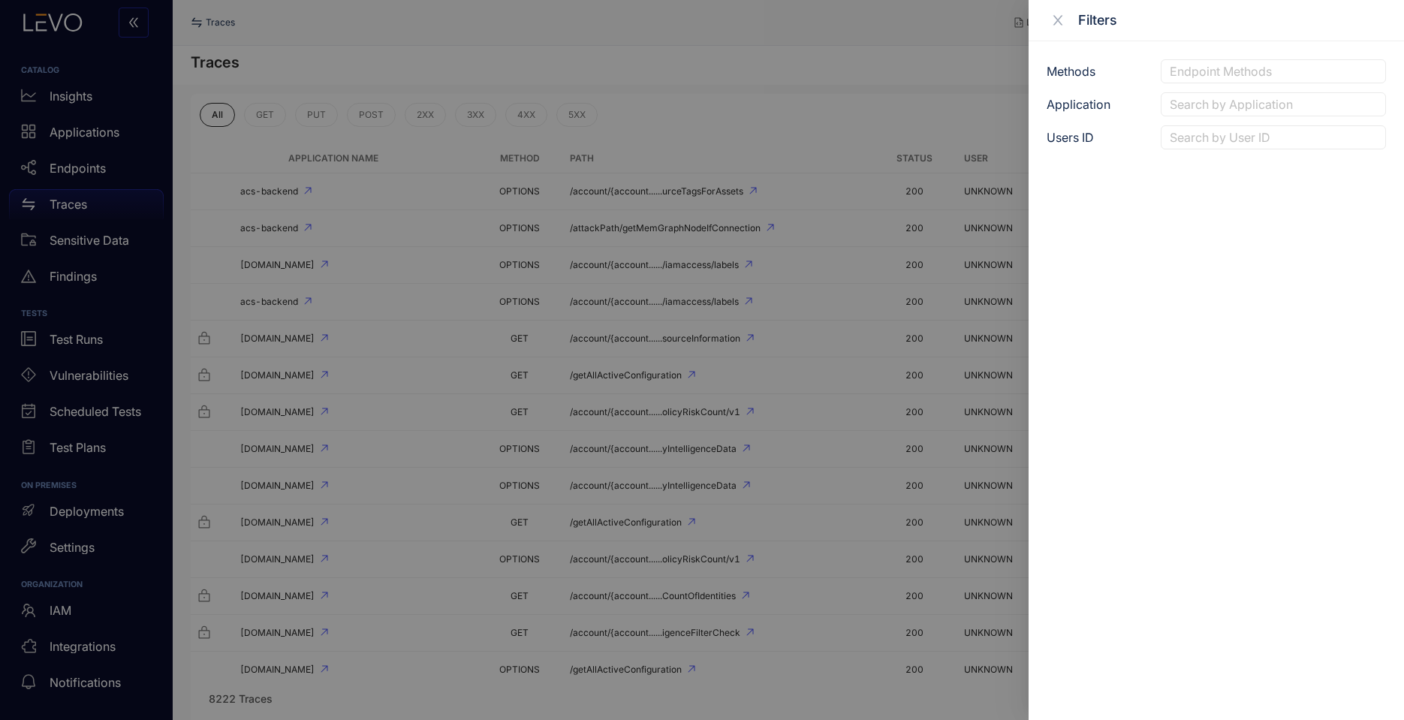
click at [1189, 110] on div at bounding box center [1273, 105] width 215 height 16
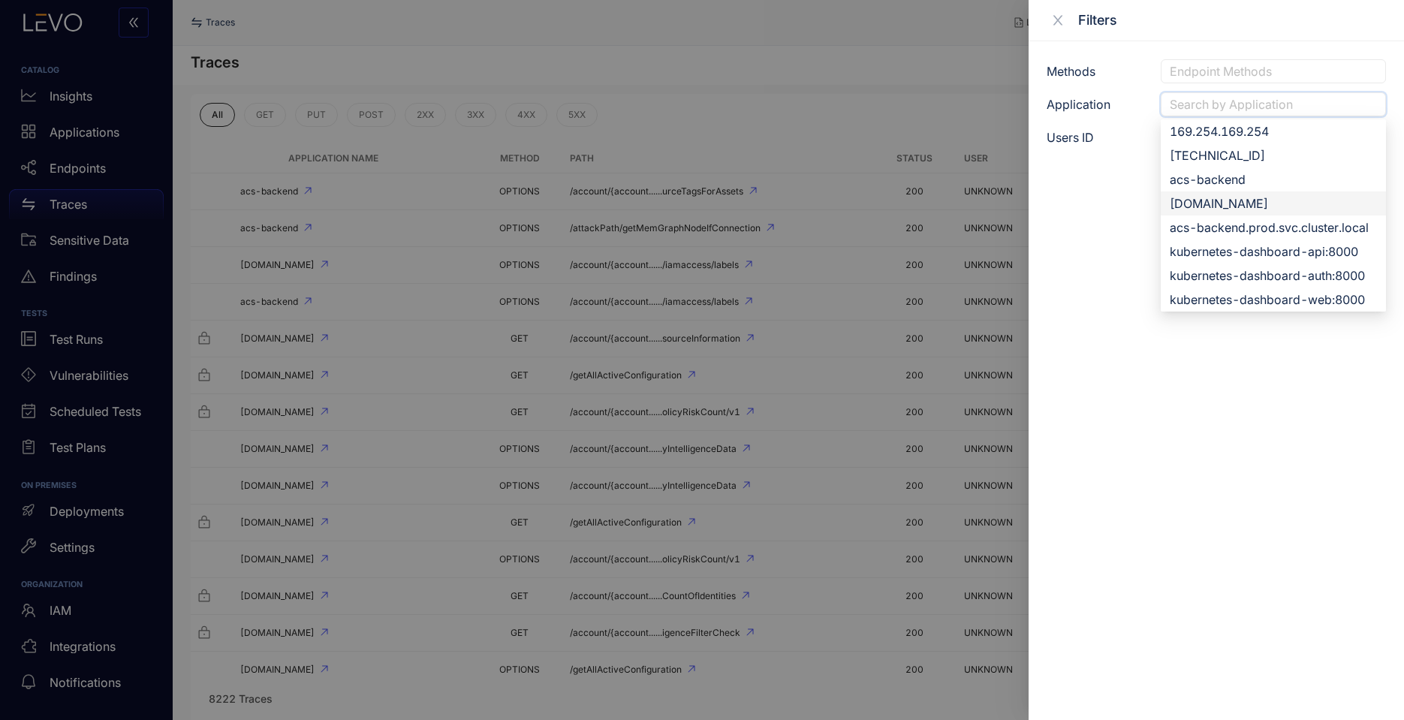
click at [1258, 212] on div "[DOMAIN_NAME]" at bounding box center [1273, 203] width 225 height 24
click at [1251, 188] on div "acs-backend" at bounding box center [1273, 180] width 207 height 17
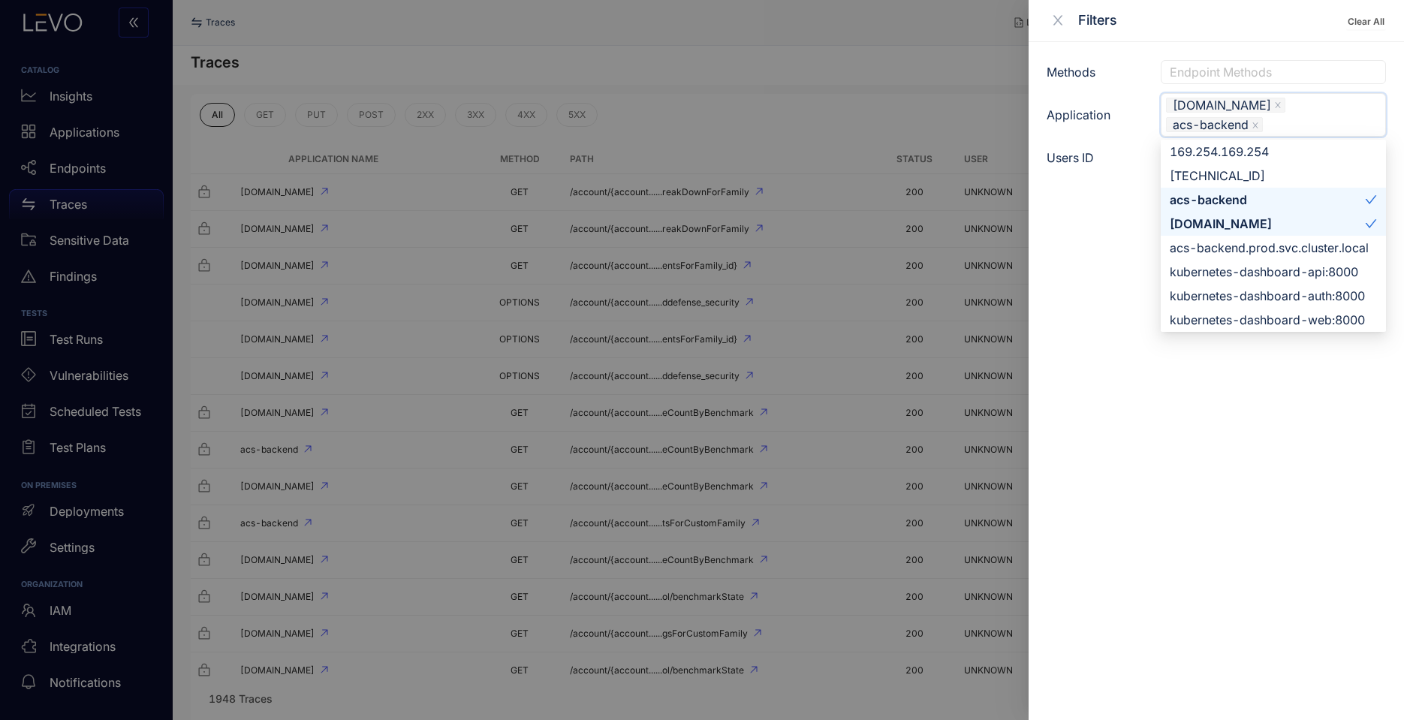
click at [829, 58] on div at bounding box center [702, 360] width 1404 height 720
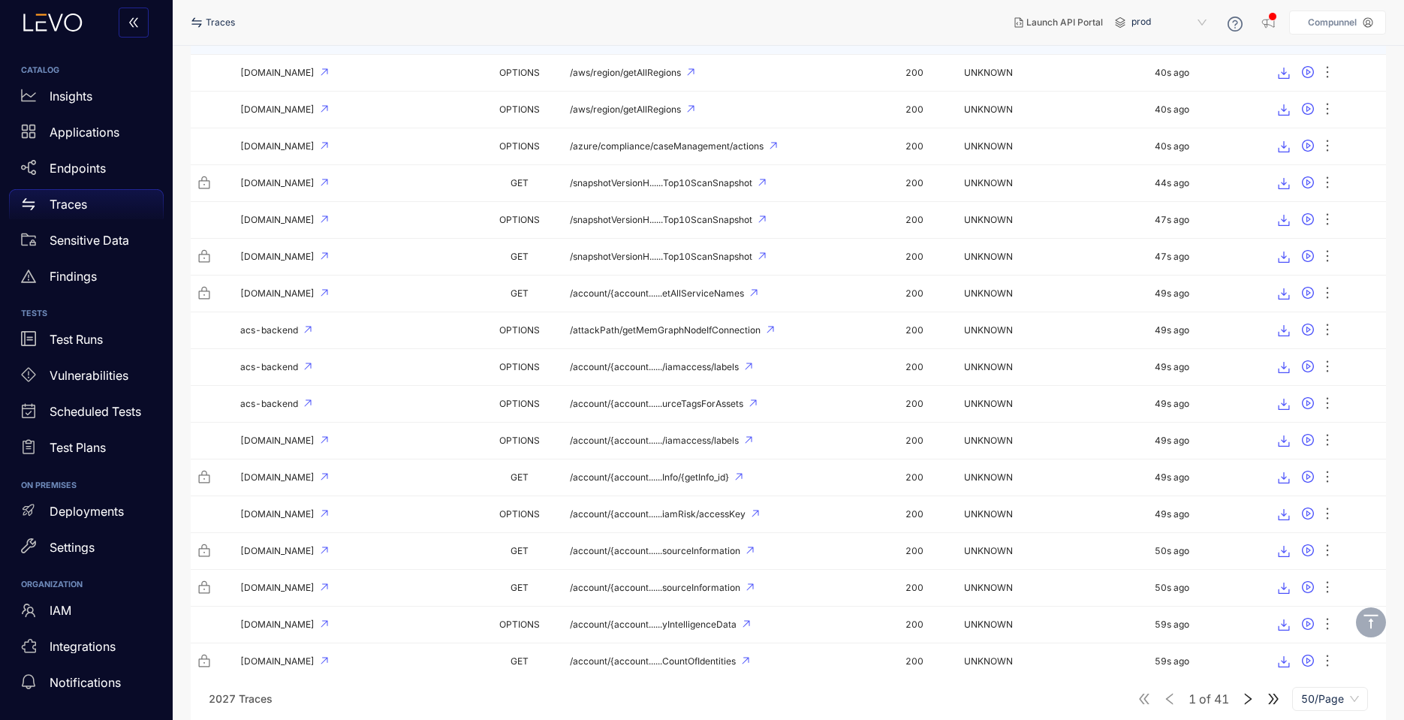
scroll to position [1344, 0]
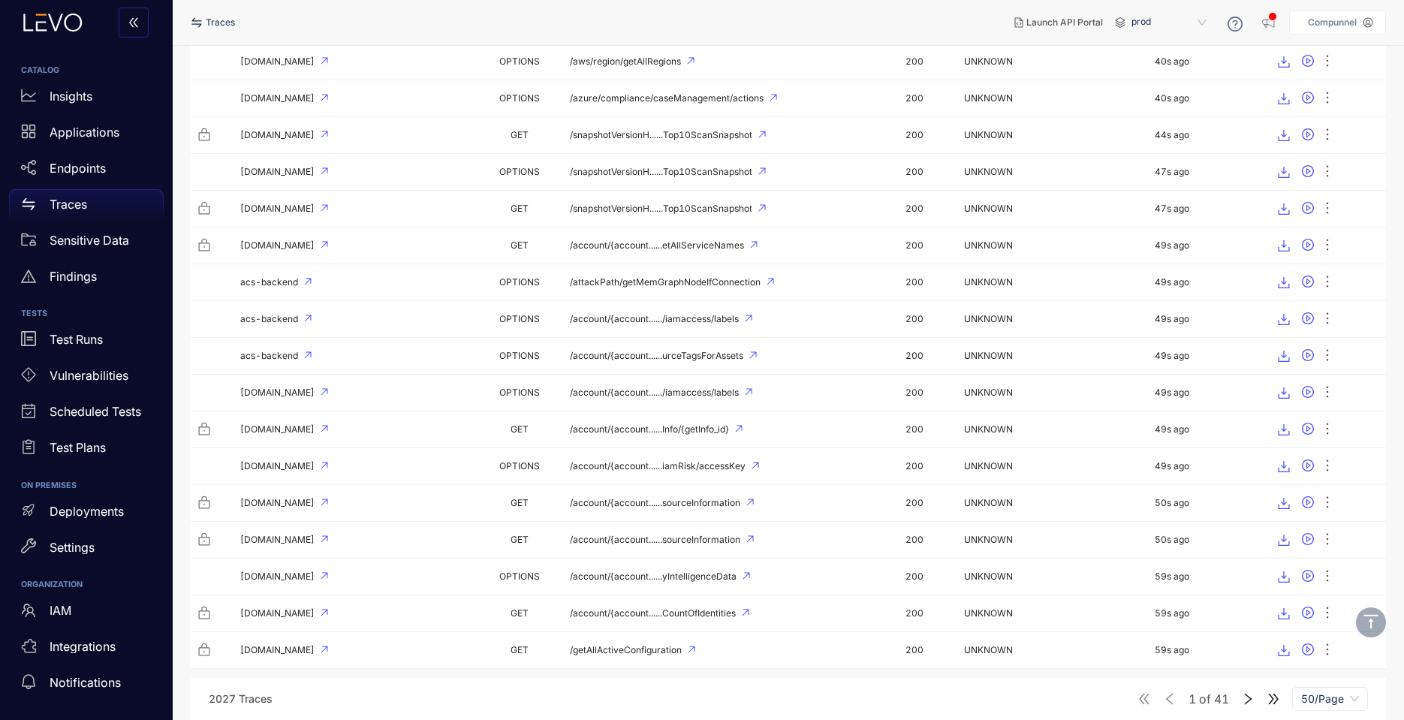
click at [1333, 699] on span "50/Page" at bounding box center [1330, 699] width 58 height 23
click at [1323, 658] on div "100/Page" at bounding box center [1330, 669] width 76 height 24
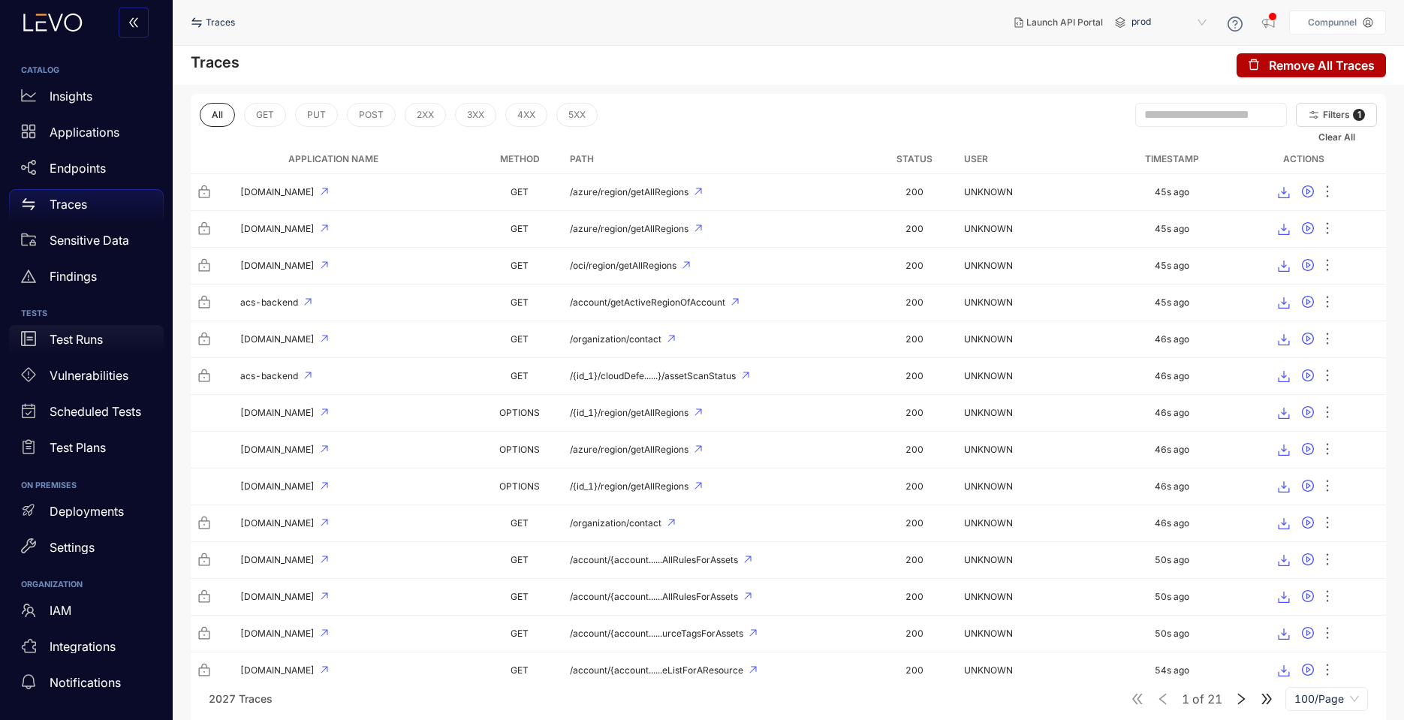
click at [72, 351] on div "Test Runs" at bounding box center [86, 340] width 155 height 30
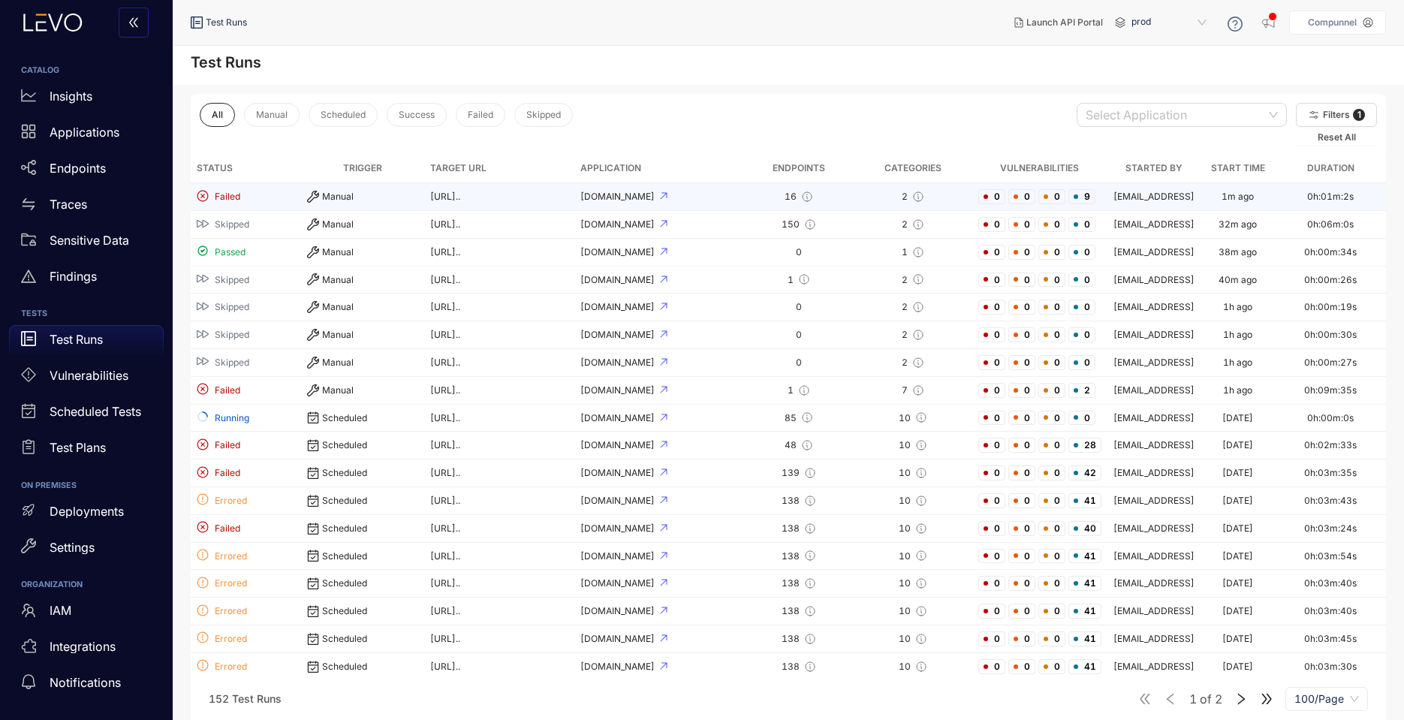
click at [344, 196] on div "Manual" at bounding box center [362, 197] width 111 height 12
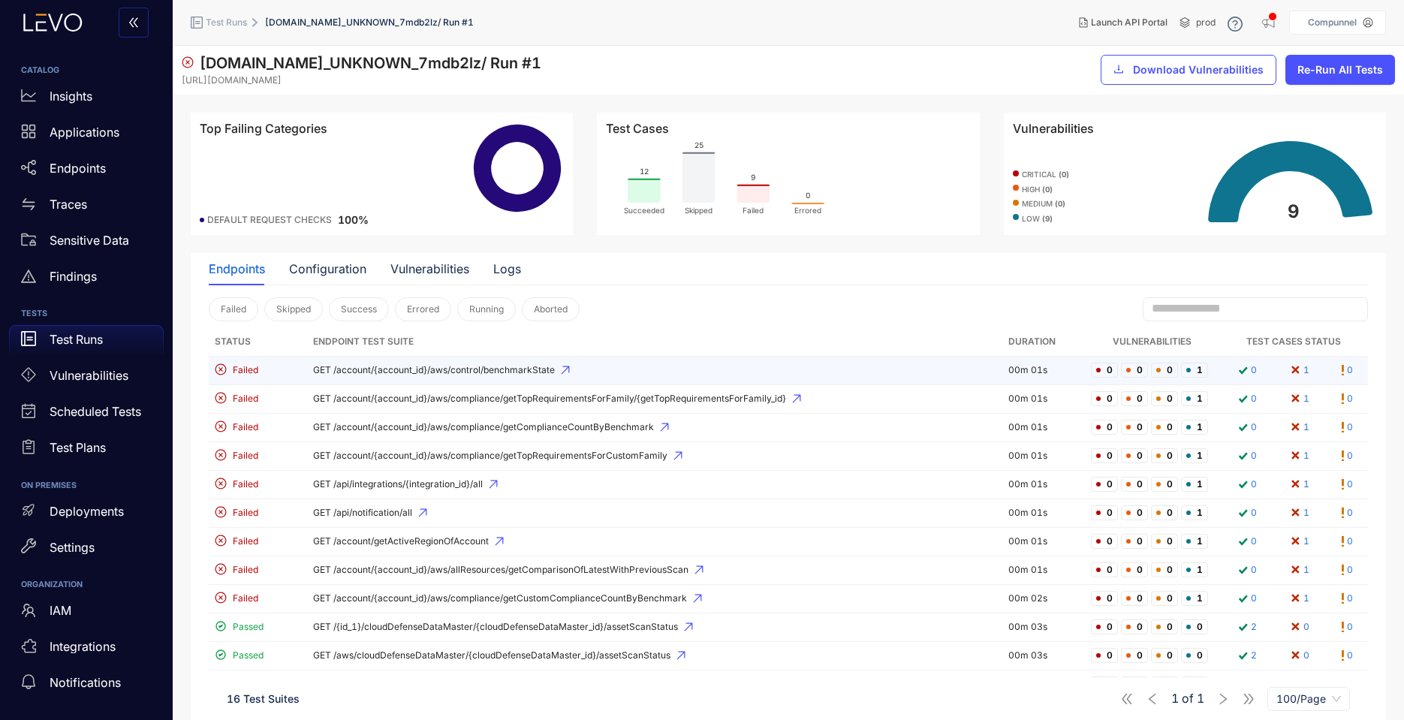
click at [407, 375] on span "GET /account/{account_id}/aws/control/benchmarkState" at bounding box center [654, 370] width 683 height 11
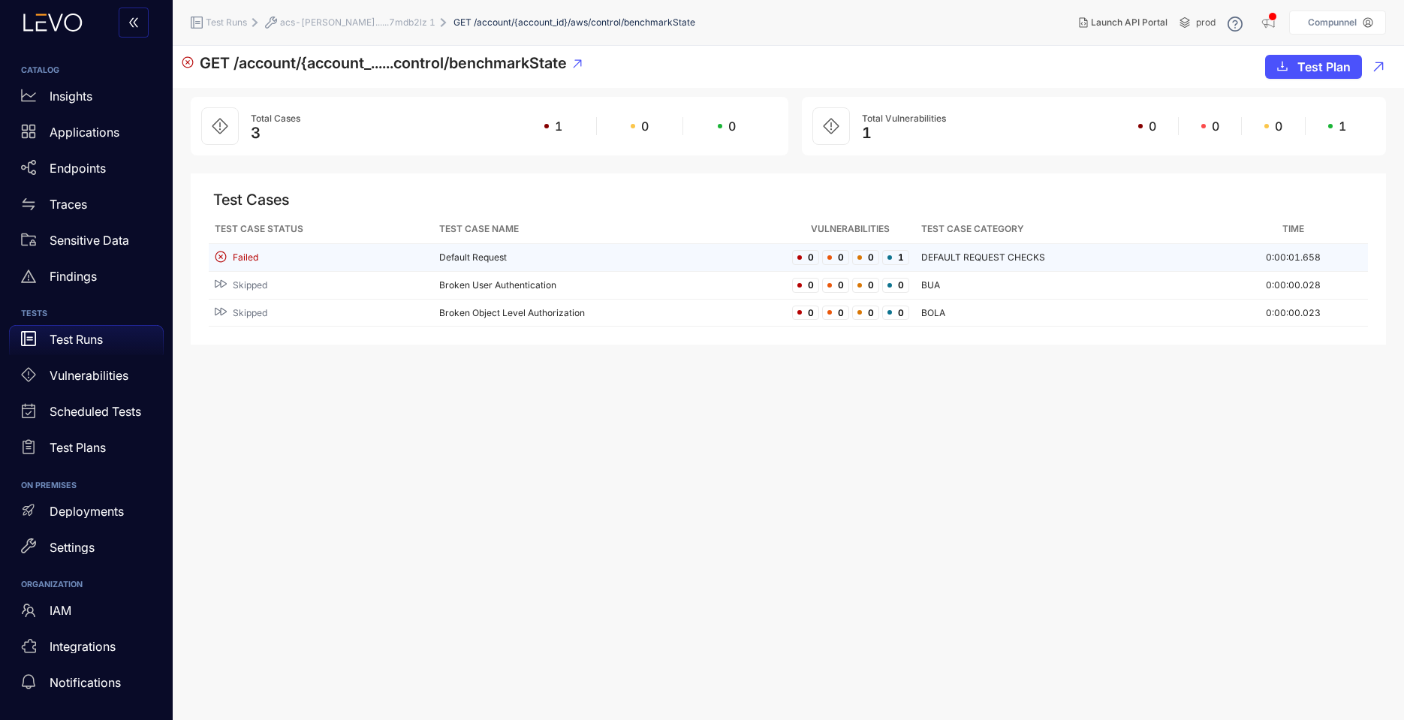
click at [402, 254] on div "Failed" at bounding box center [321, 258] width 212 height 14
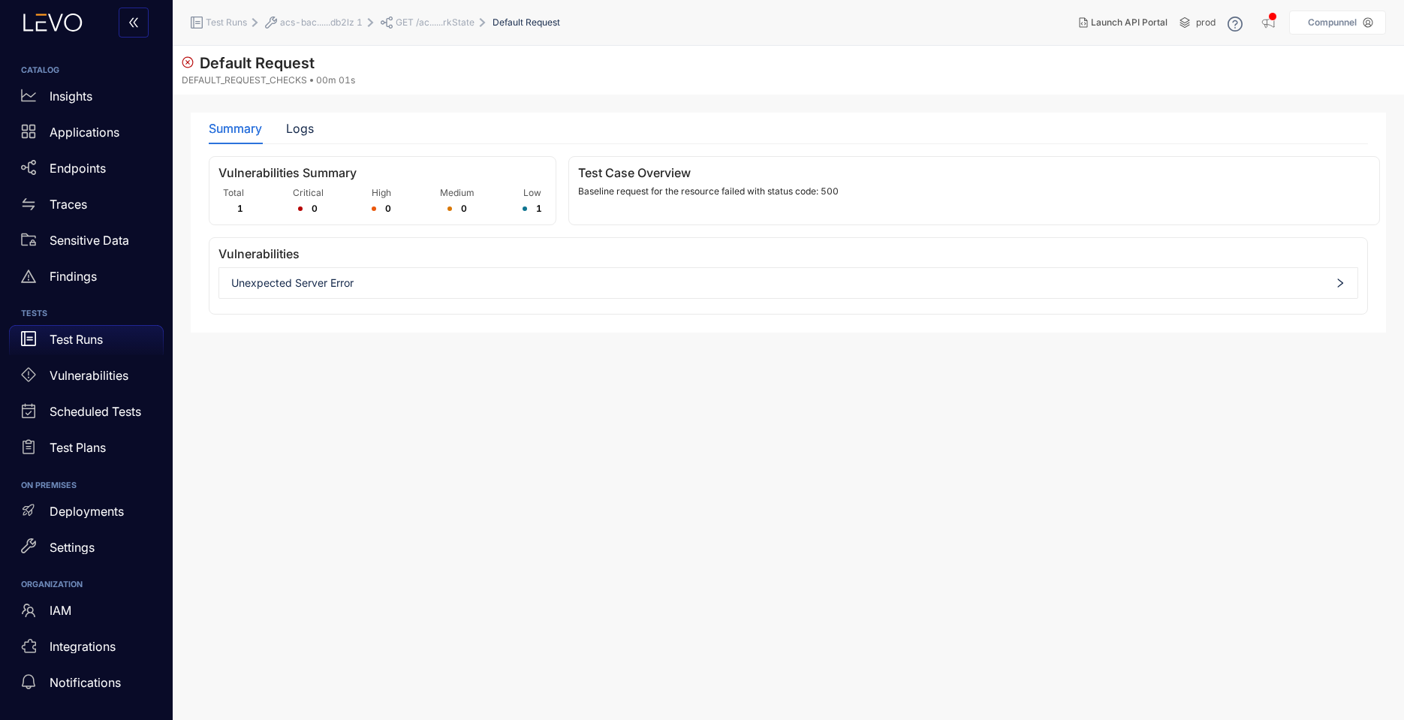
click at [486, 279] on span "Unexpected Server Error" at bounding box center [788, 283] width 1114 height 12
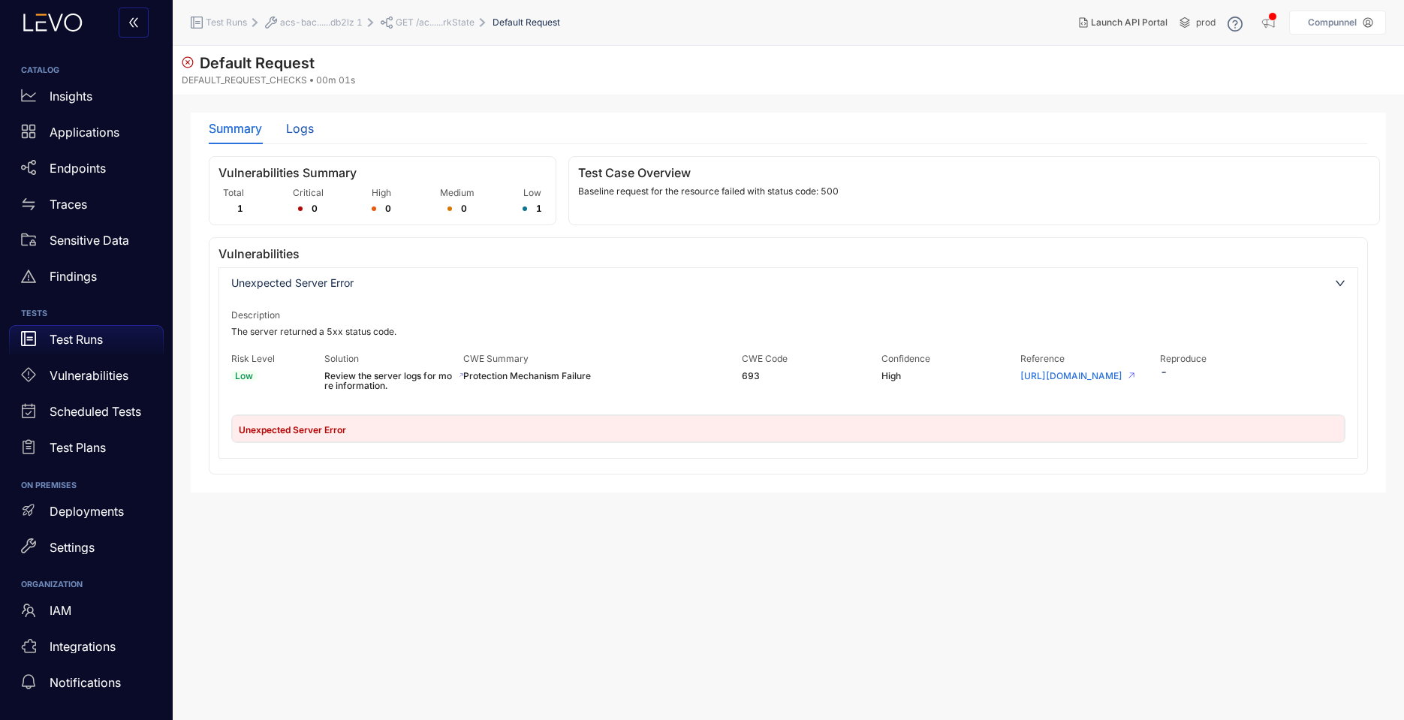
click at [301, 133] on div "Logs" at bounding box center [300, 129] width 28 height 14
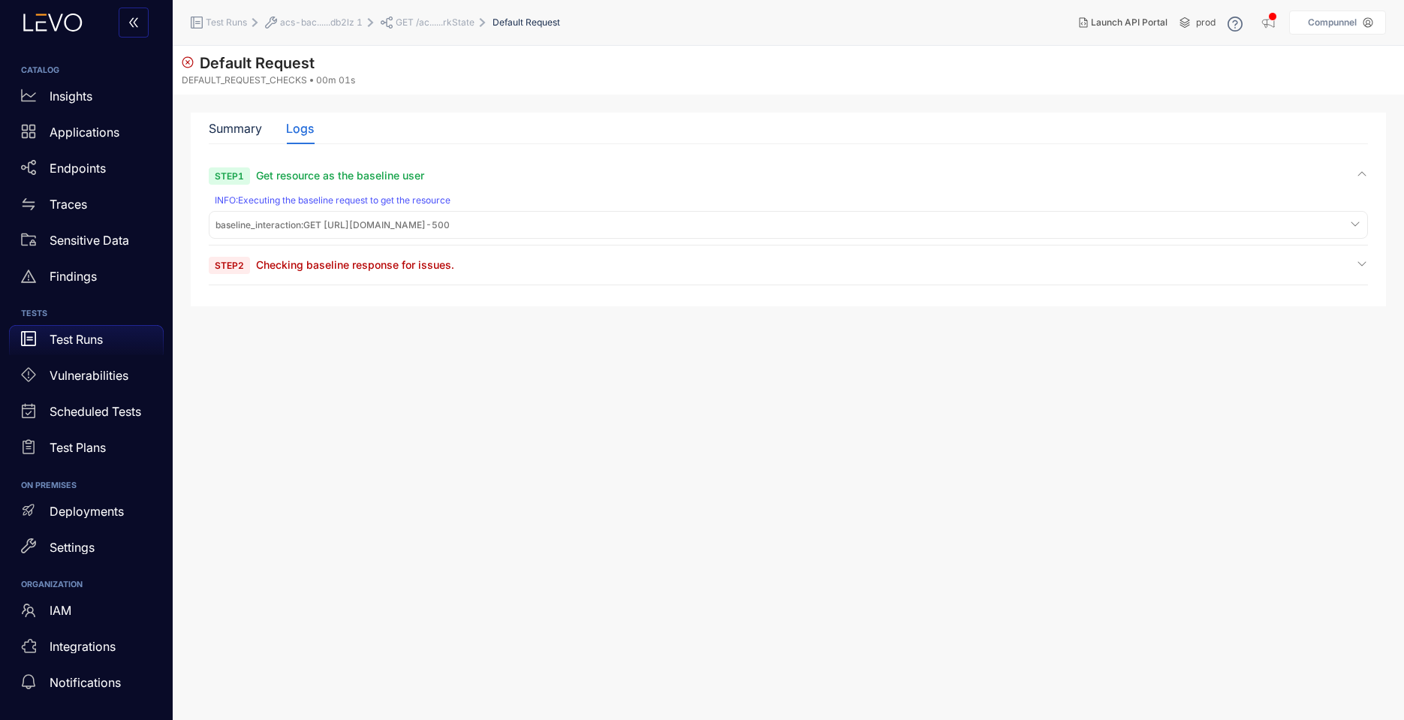
click at [450, 226] on span "baseline_interaction : GET [URL][DOMAIN_NAME] - 500" at bounding box center [332, 225] width 234 height 11
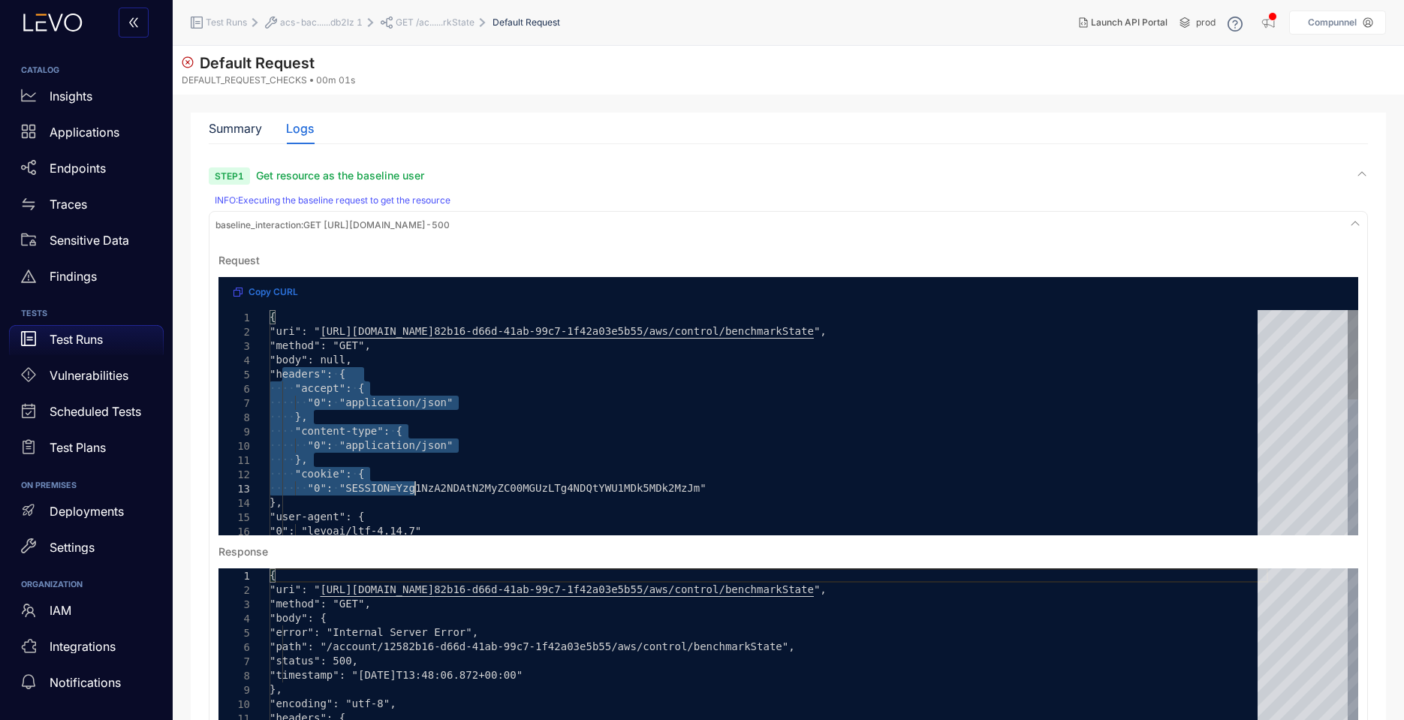
type textarea "**********"
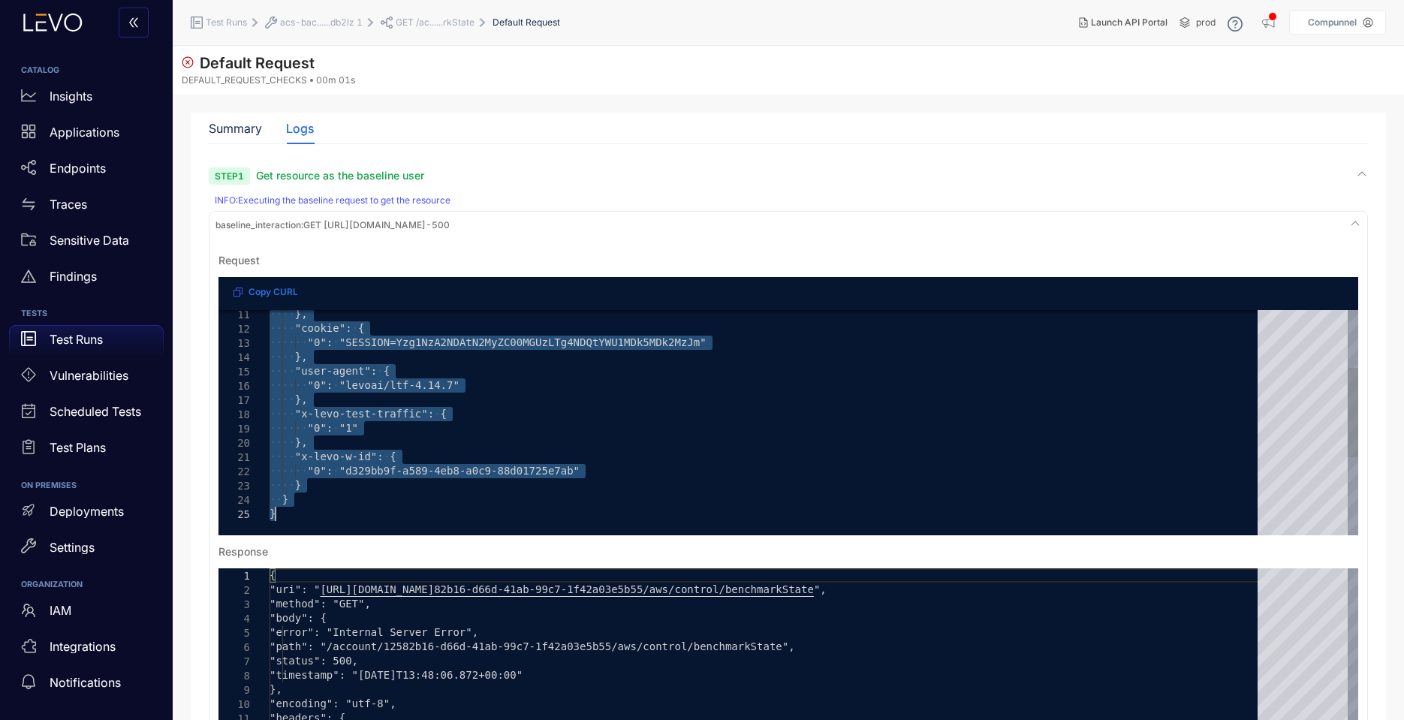
drag, startPoint x: 282, startPoint y: 374, endPoint x: 429, endPoint y: 507, distance: 199.3
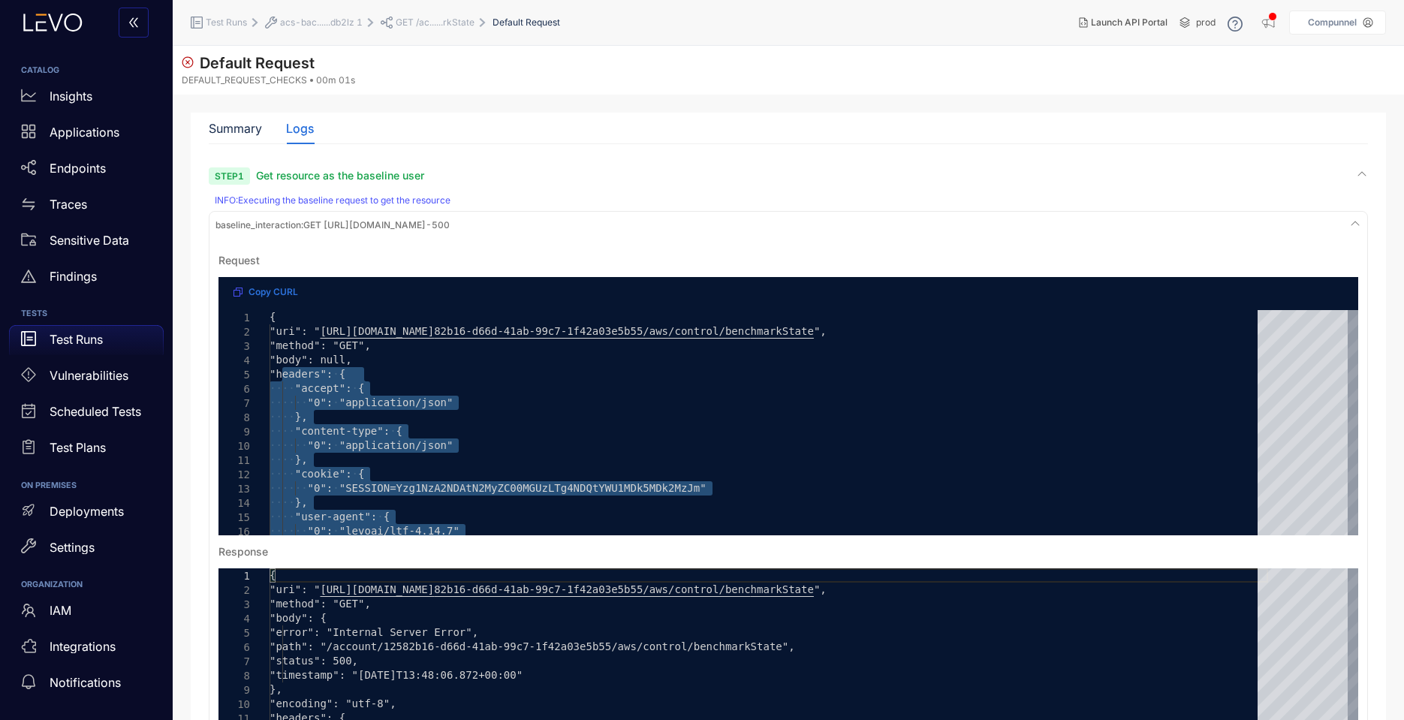
click at [450, 228] on span "baseline_interaction : GET [URL][DOMAIN_NAME] - 500" at bounding box center [332, 225] width 234 height 11
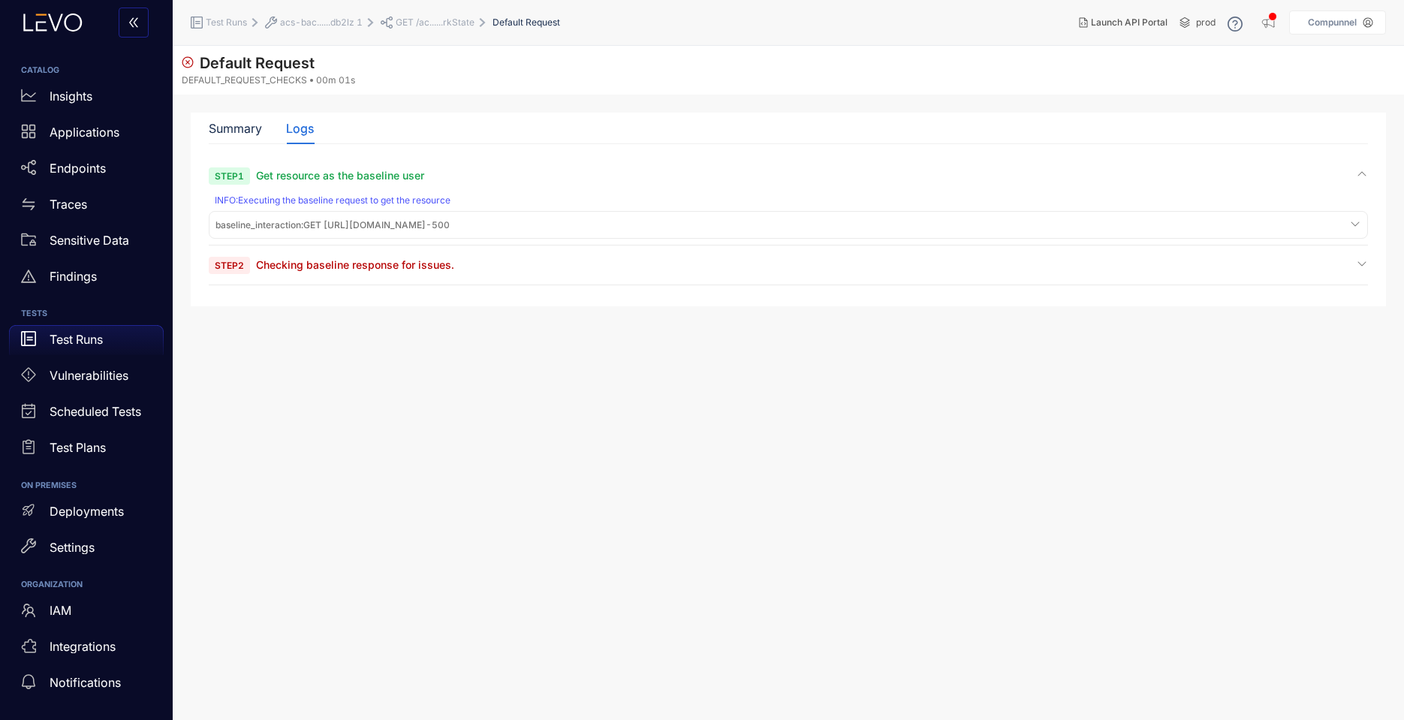
click at [1273, 257] on section "Step 1 Get resource as the baseline user INFO : Executing the baseline request …" at bounding box center [788, 226] width 1159 height 116
click at [956, 288] on div "Vulnerabilities Summary Total 1 Critical 0 High 0 Medium 0 Low 1 Test Case Over…" at bounding box center [788, 221] width 1159 height 131
click at [1360, 261] on icon at bounding box center [1362, 263] width 12 height 12
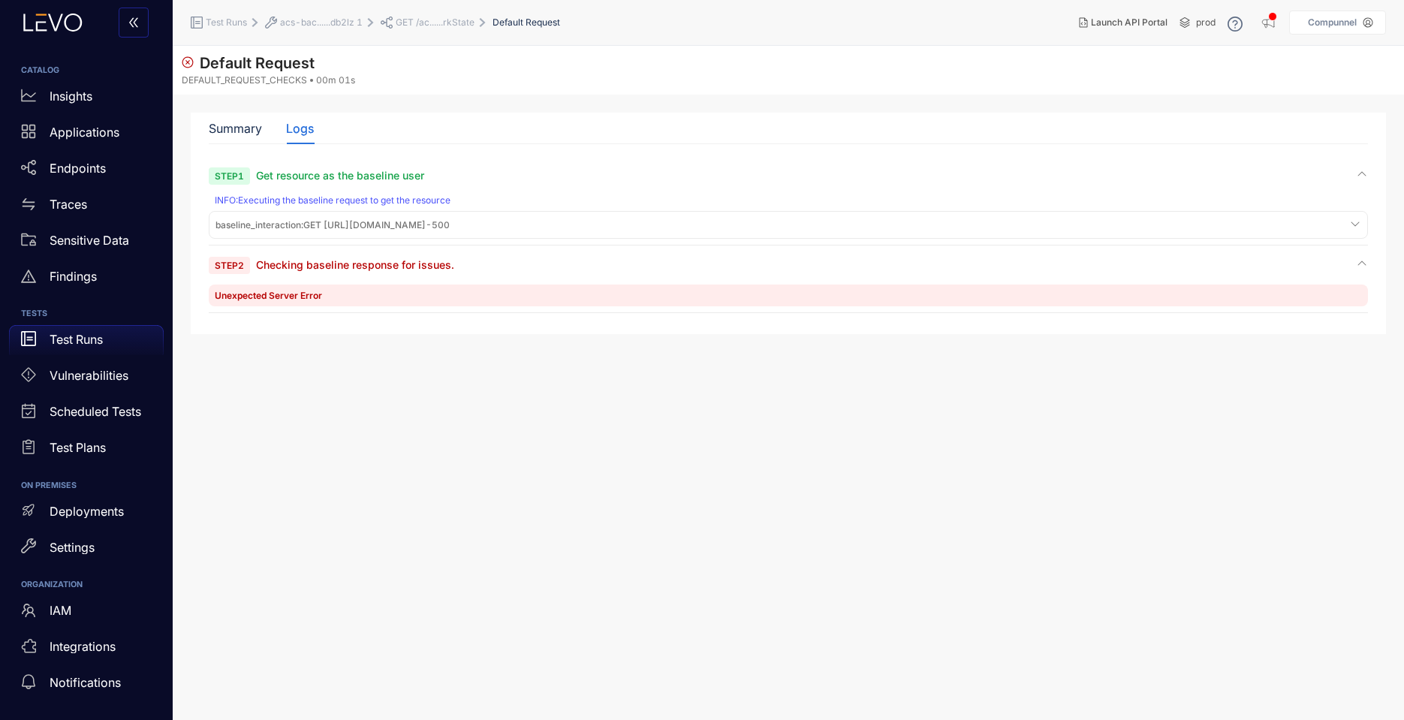
click at [1360, 261] on icon at bounding box center [1362, 263] width 12 height 12
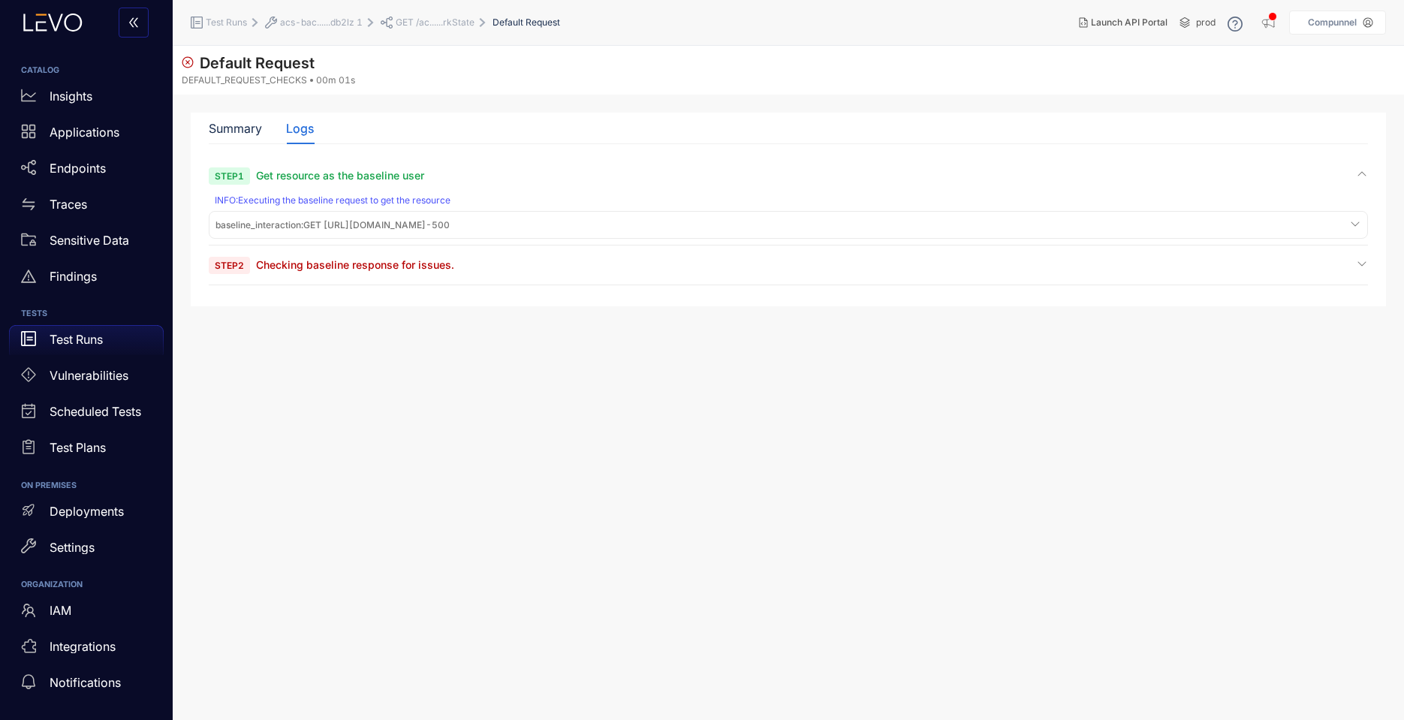
click at [304, 23] on span "acs-bac......db2lz 1" at bounding box center [321, 22] width 83 height 11
